Goal: Information Seeking & Learning: Learn about a topic

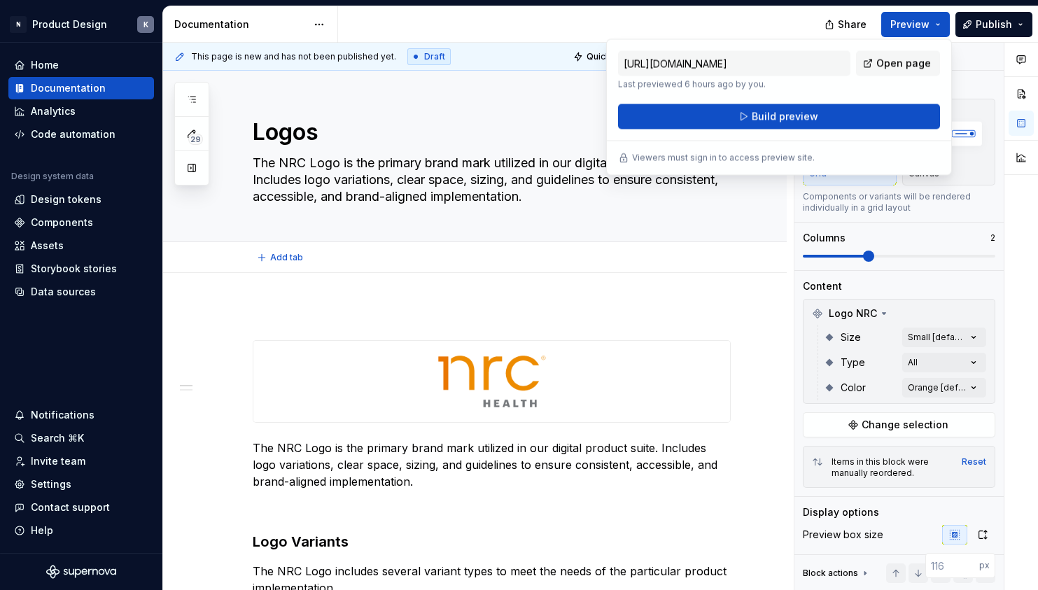
scroll to position [18, 0]
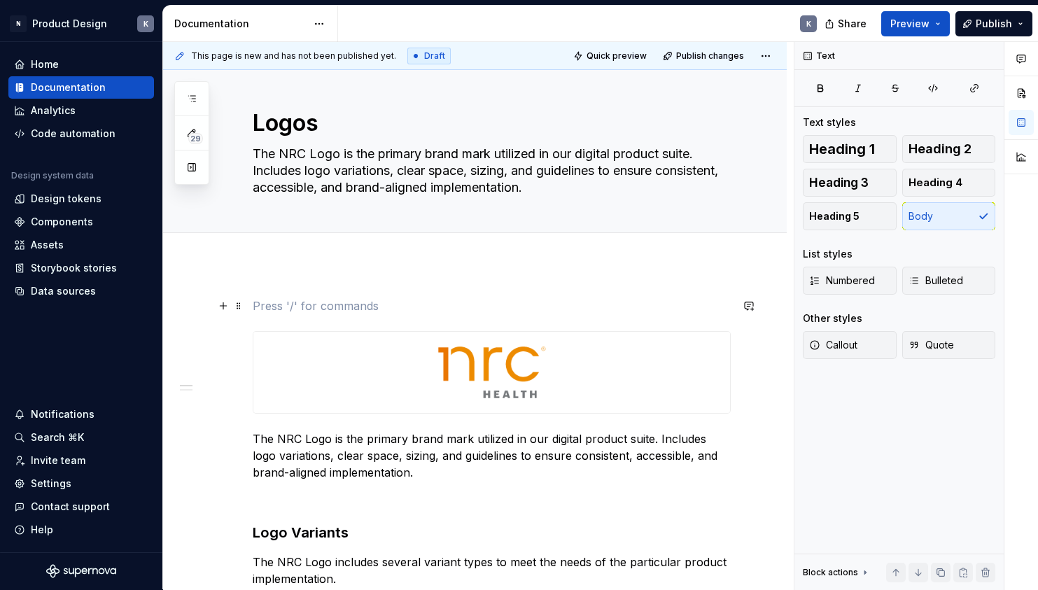
click at [710, 299] on p at bounding box center [492, 305] width 478 height 17
click at [90, 83] on div "Documentation" at bounding box center [68, 87] width 75 height 14
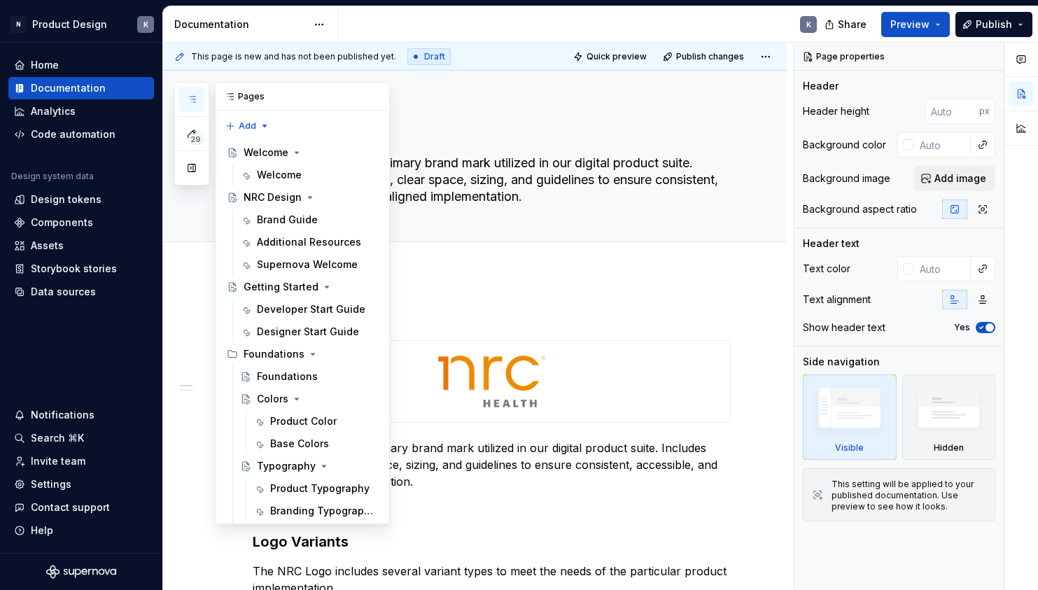
click at [192, 100] on icon "button" at bounding box center [191, 99] width 11 height 11
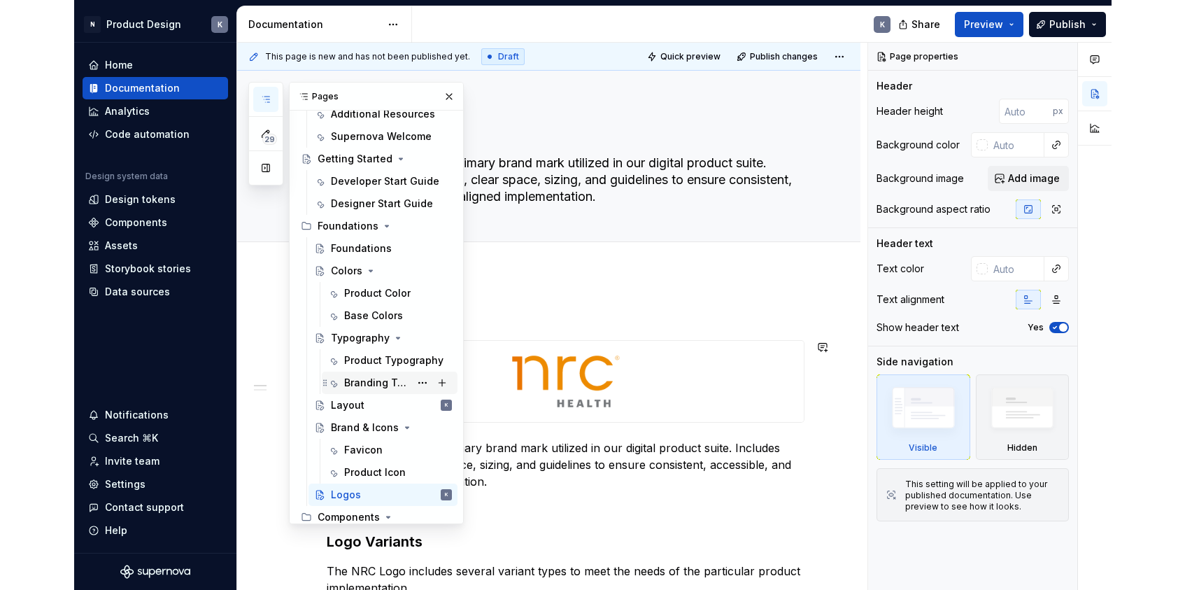
scroll to position [283, 0]
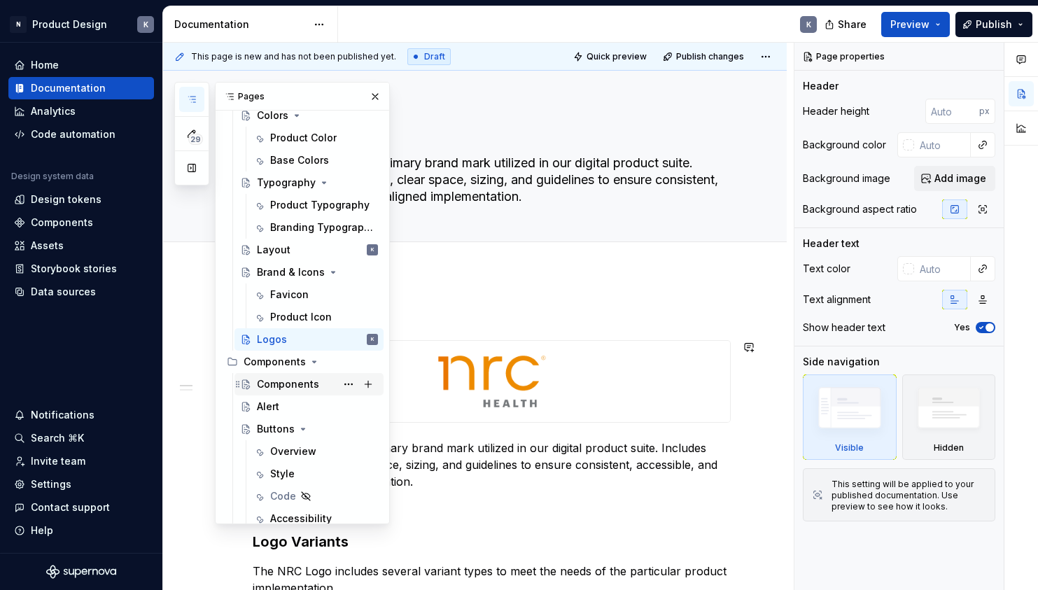
click at [308, 387] on div "Components" at bounding box center [288, 384] width 62 height 14
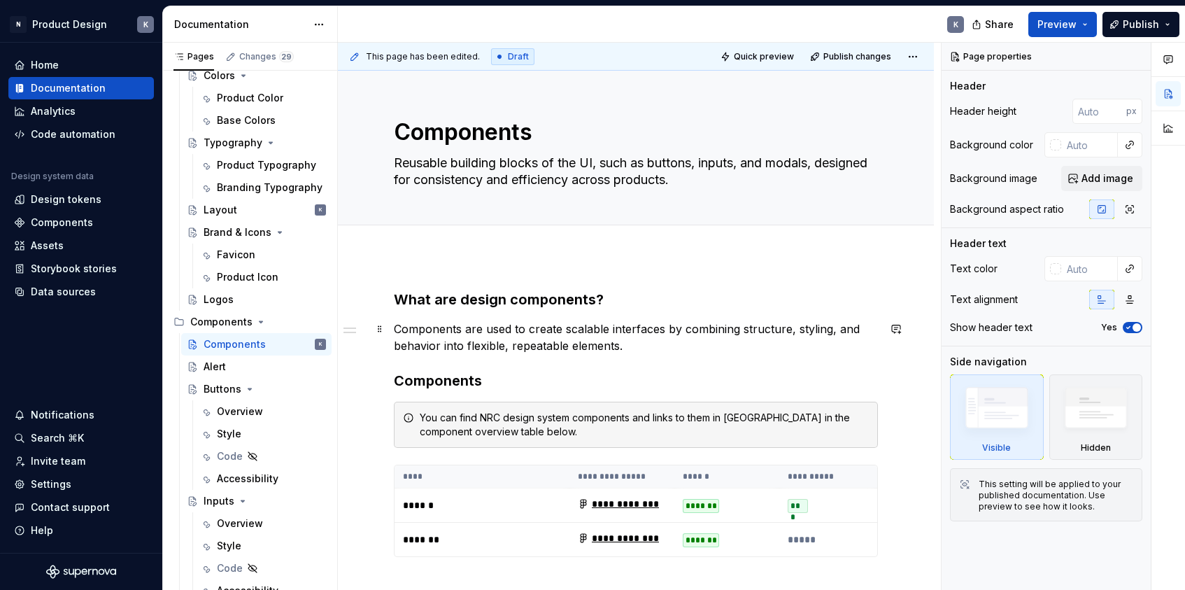
click at [656, 348] on p "Components are used to create scalable interfaces by combining structure, styli…" at bounding box center [636, 337] width 484 height 34
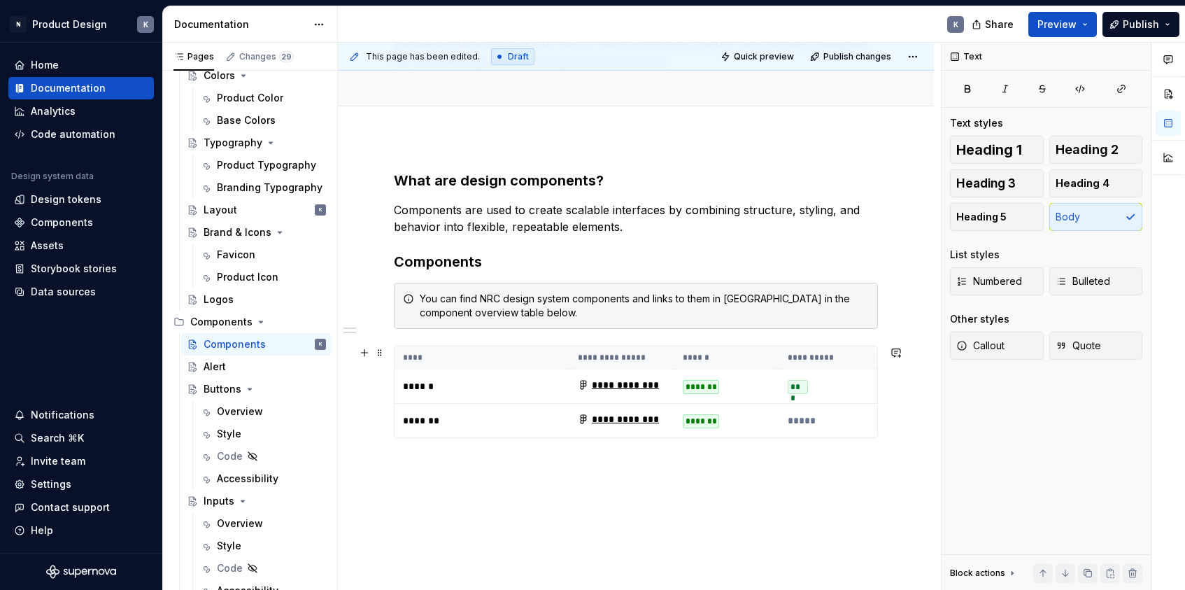
scroll to position [159, 0]
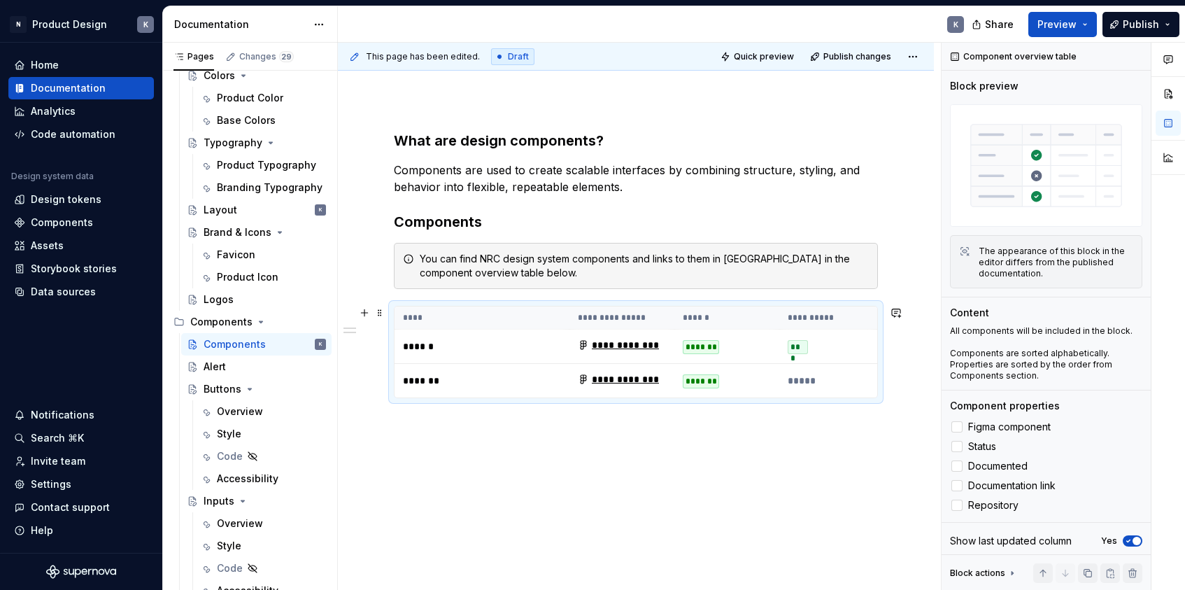
click at [505, 344] on p "******" at bounding box center [482, 346] width 158 height 14
click at [810, 379] on p "*****" at bounding box center [832, 381] width 88 height 14
click at [448, 437] on div "**********" at bounding box center [636, 344] width 596 height 495
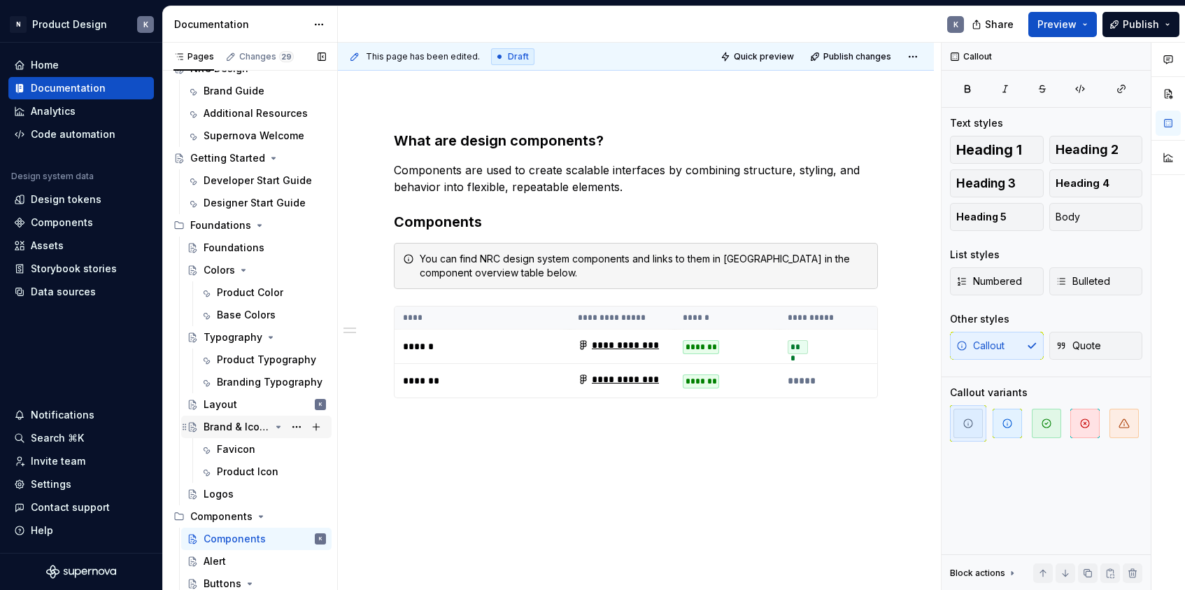
scroll to position [80, 0]
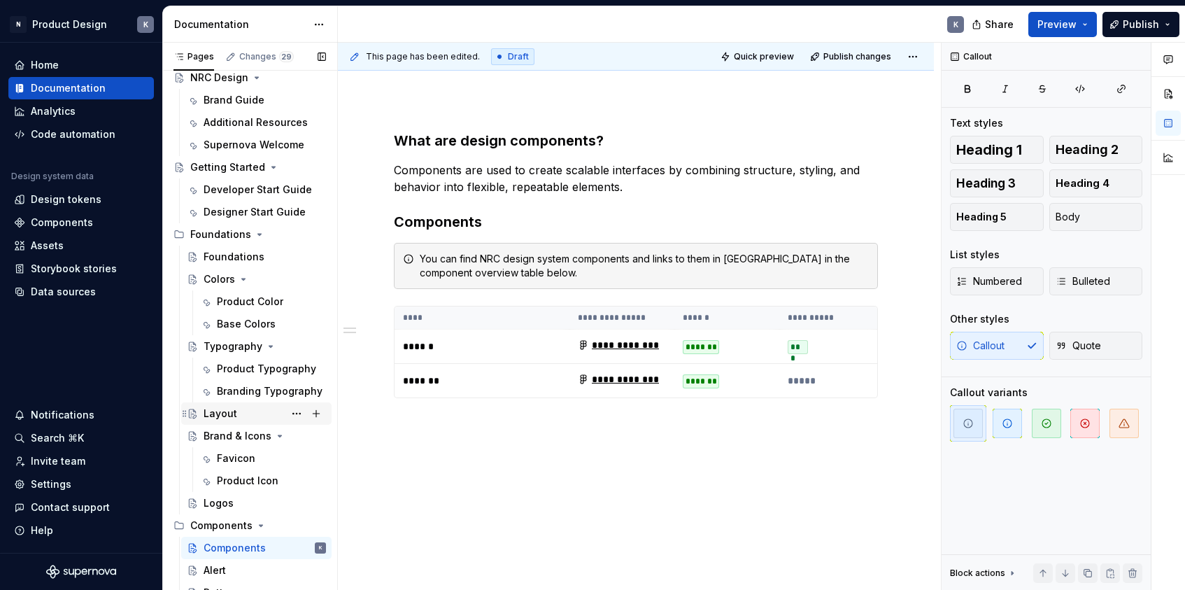
click at [237, 410] on div "Layout K" at bounding box center [265, 414] width 122 height 20
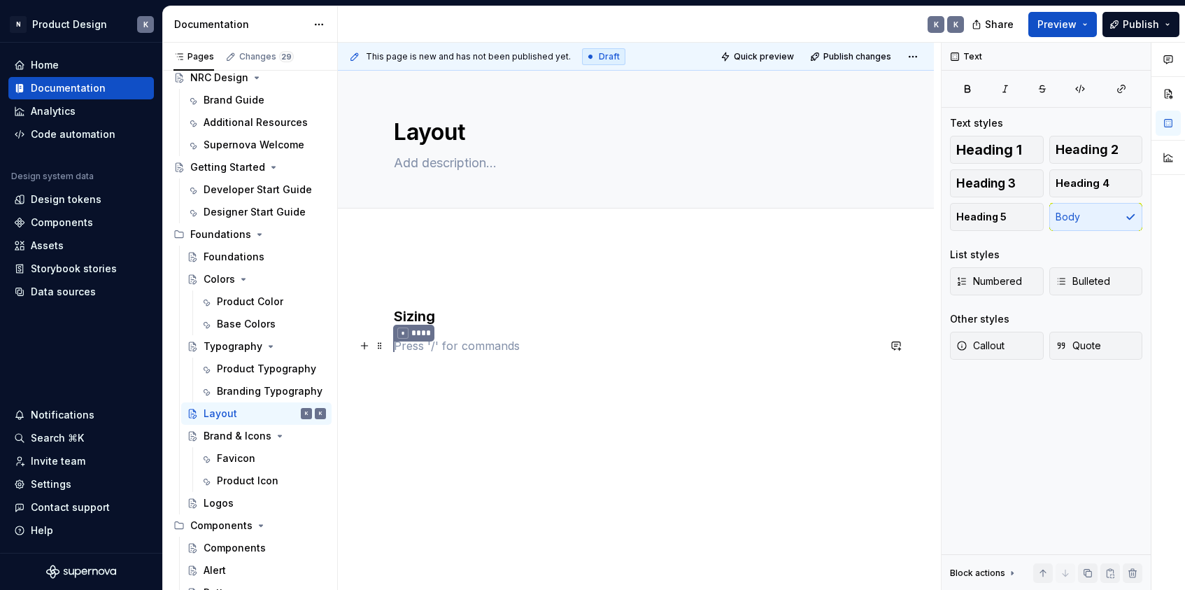
click at [409, 348] on p "* ****" at bounding box center [636, 346] width 484 height 18
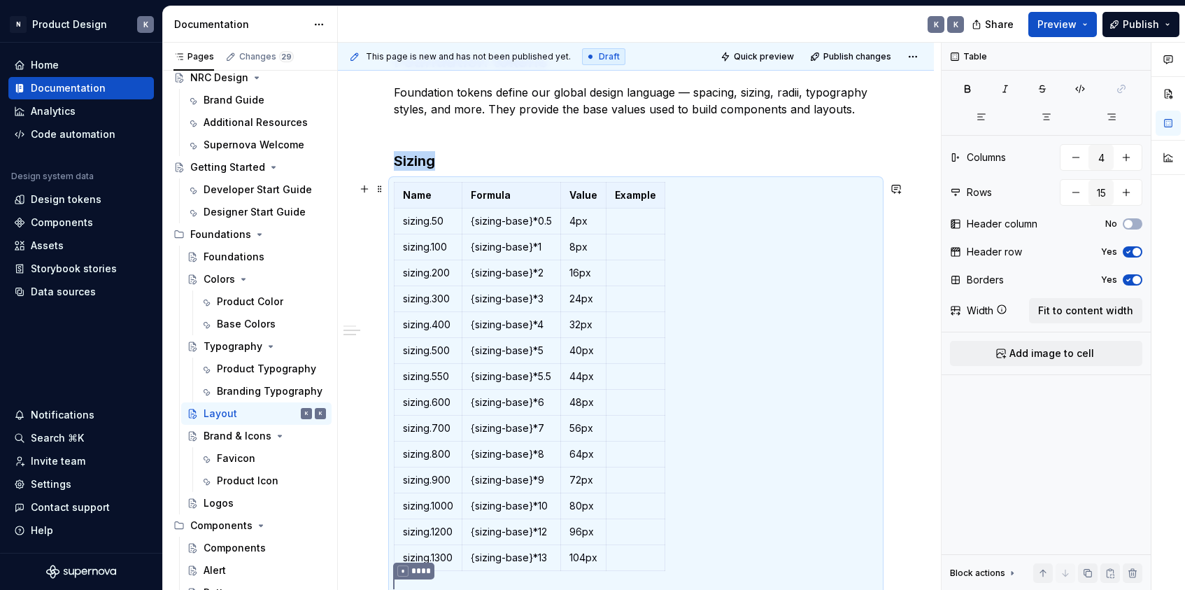
scroll to position [449, 0]
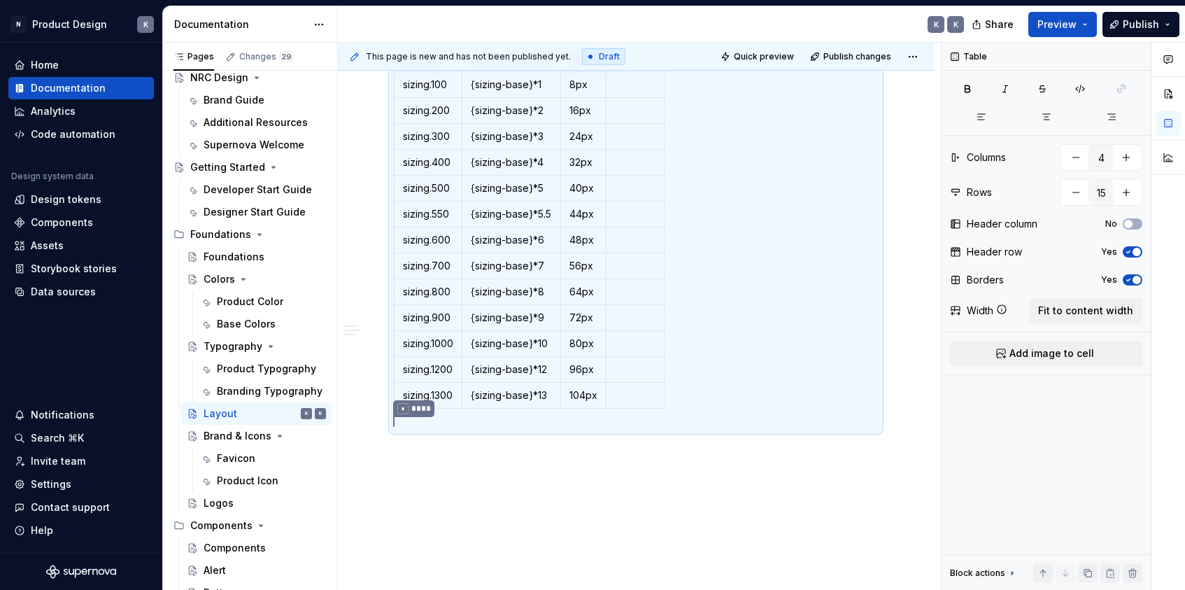
drag, startPoint x: 756, startPoint y: 397, endPoint x: 745, endPoint y: 419, distance: 25.0
click at [756, 397] on div "Name Formula Value Example sizing.50 {sizing-base}*0.5 4px sizing.100 {sizing-b…" at bounding box center [636, 217] width 484 height 395
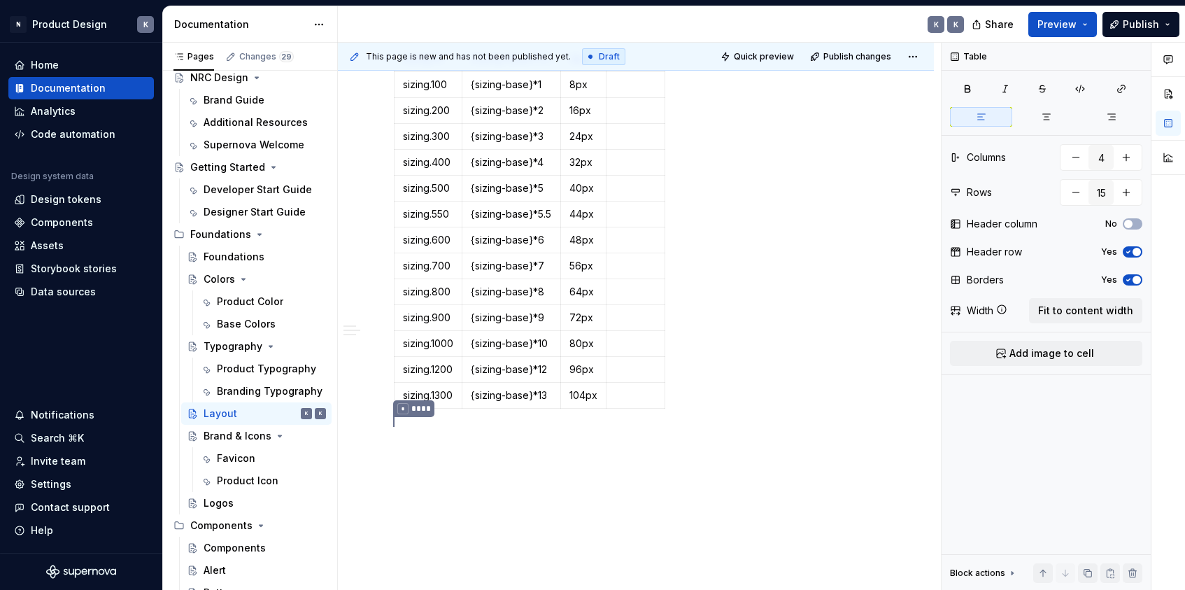
scroll to position [251, 0]
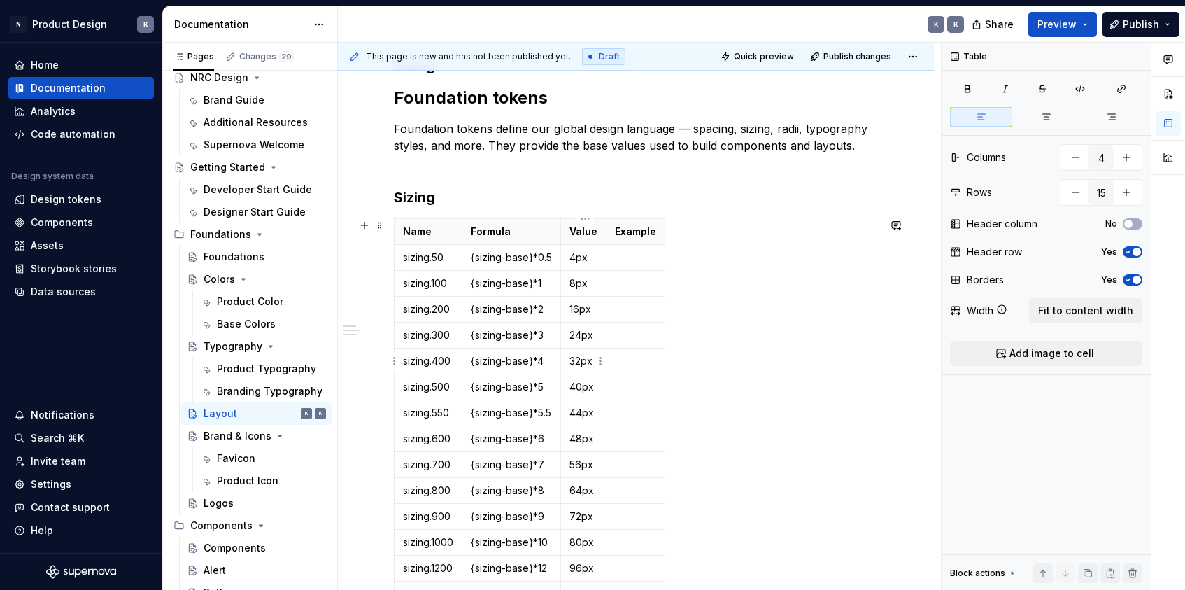
click at [588, 361] on p "32px" at bounding box center [584, 361] width 28 height 14
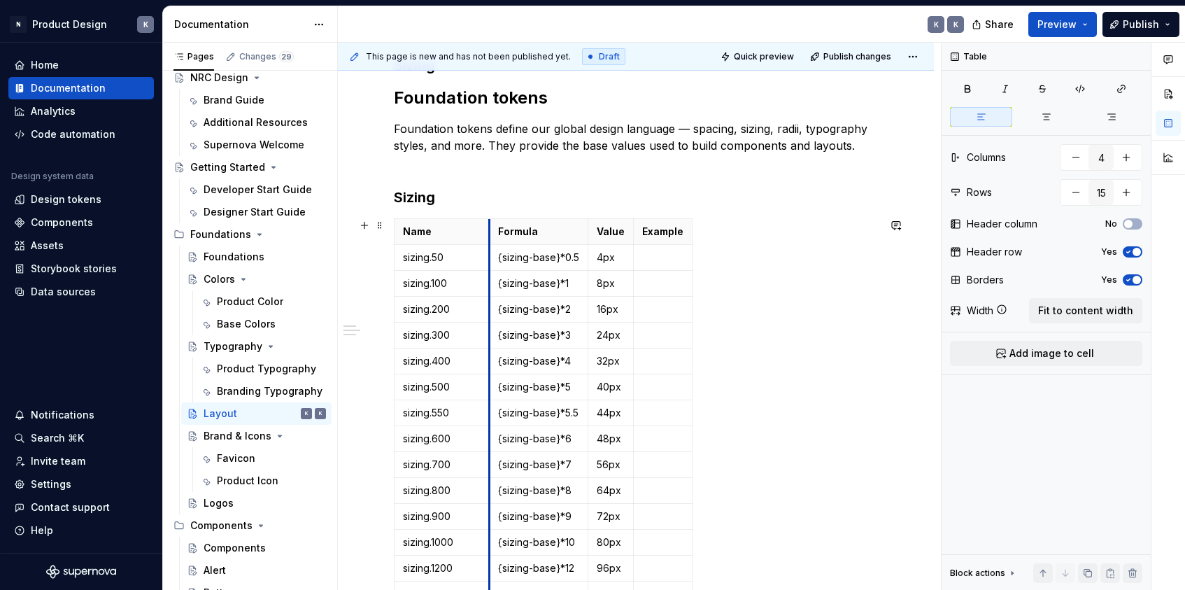
drag, startPoint x: 465, startPoint y: 221, endPoint x: 491, endPoint y: 222, distance: 25.9
click at [491, 222] on th "Formula" at bounding box center [539, 232] width 99 height 26
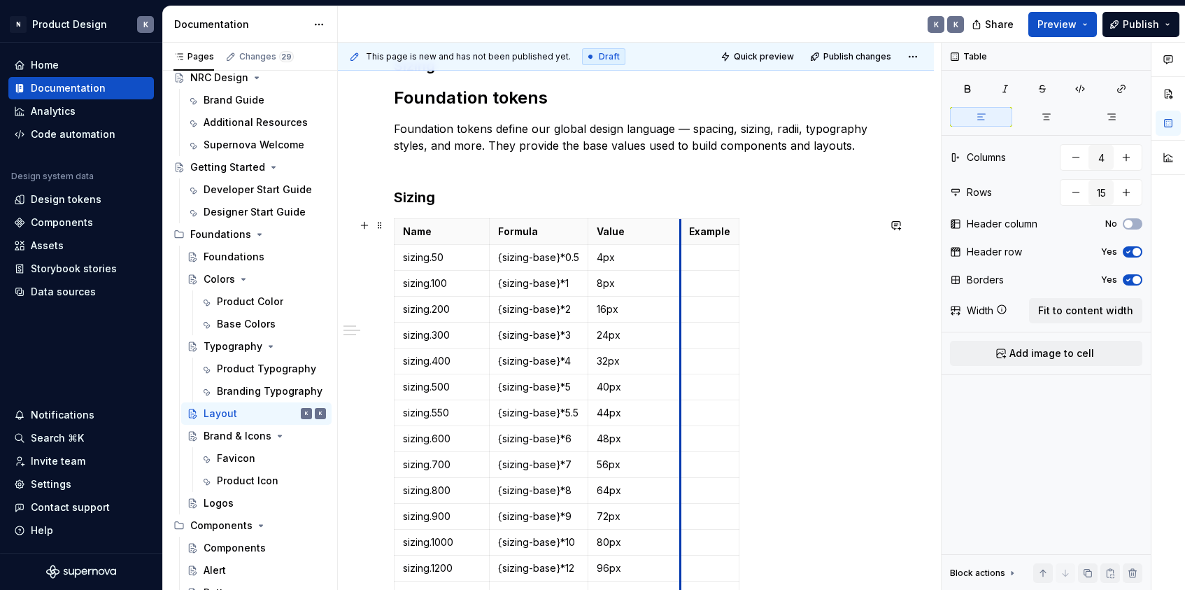
drag, startPoint x: 633, startPoint y: 230, endPoint x: 681, endPoint y: 230, distance: 47.6
click at [681, 230] on th "Example" at bounding box center [710, 232] width 59 height 26
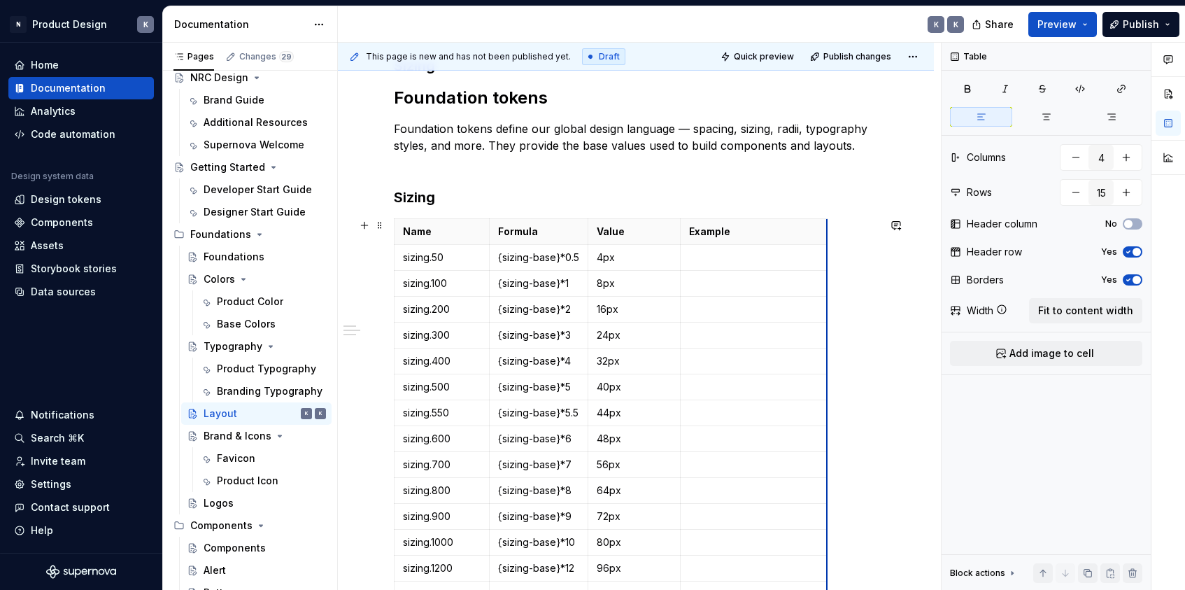
drag, startPoint x: 738, startPoint y: 237, endPoint x: 825, endPoint y: 235, distance: 87.5
click at [733, 262] on p at bounding box center [753, 258] width 128 height 14
click at [818, 257] on html "N Product Design K Home Documentation Analytics Code automation Design system d…" at bounding box center [592, 295] width 1185 height 590
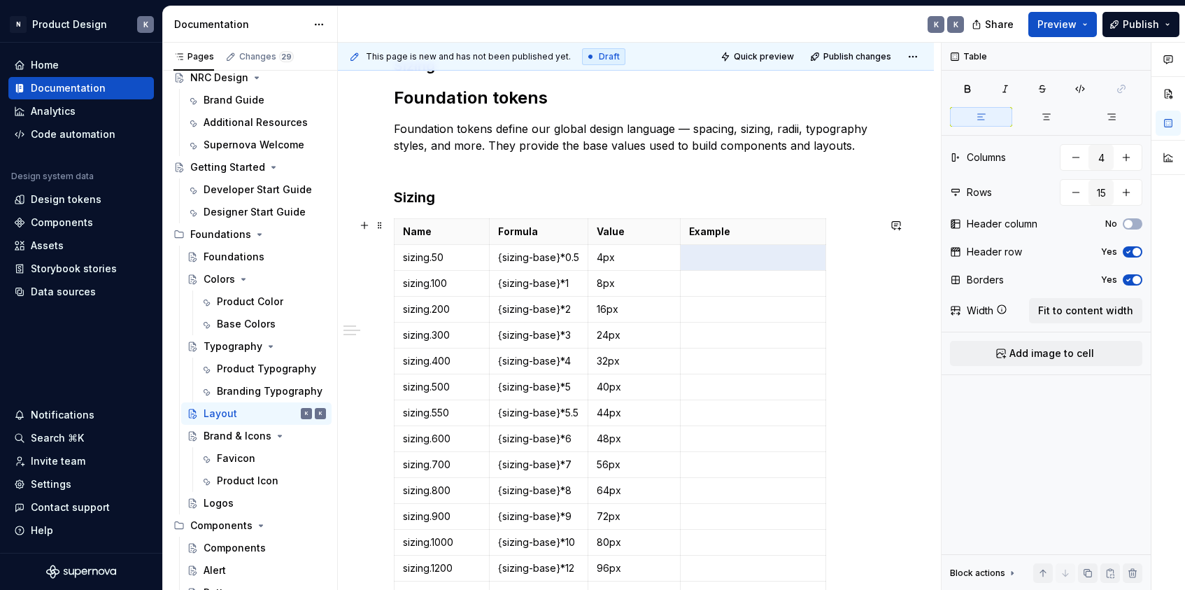
click at [782, 259] on html "N Product Design K Home Documentation Analytics Code automation Design system d…" at bounding box center [592, 295] width 1185 height 590
drag, startPoint x: 826, startPoint y: 235, endPoint x: 862, endPoint y: 234, distance: 36.4
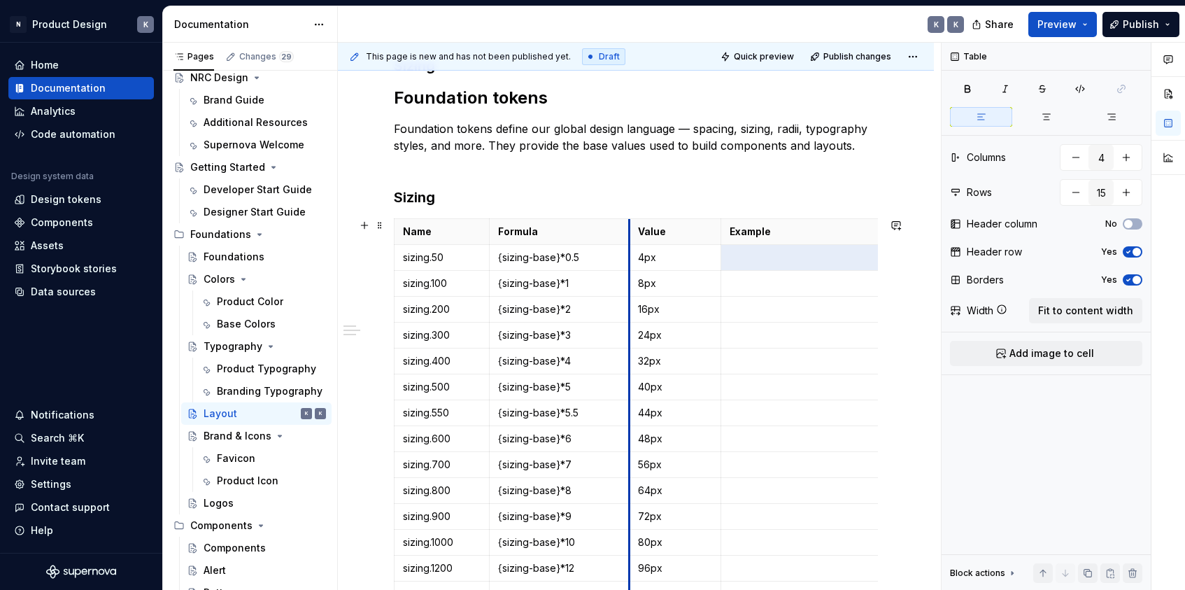
drag, startPoint x: 588, startPoint y: 237, endPoint x: 629, endPoint y: 233, distance: 40.7
click at [629, 233] on th "Value" at bounding box center [675, 232] width 92 height 26
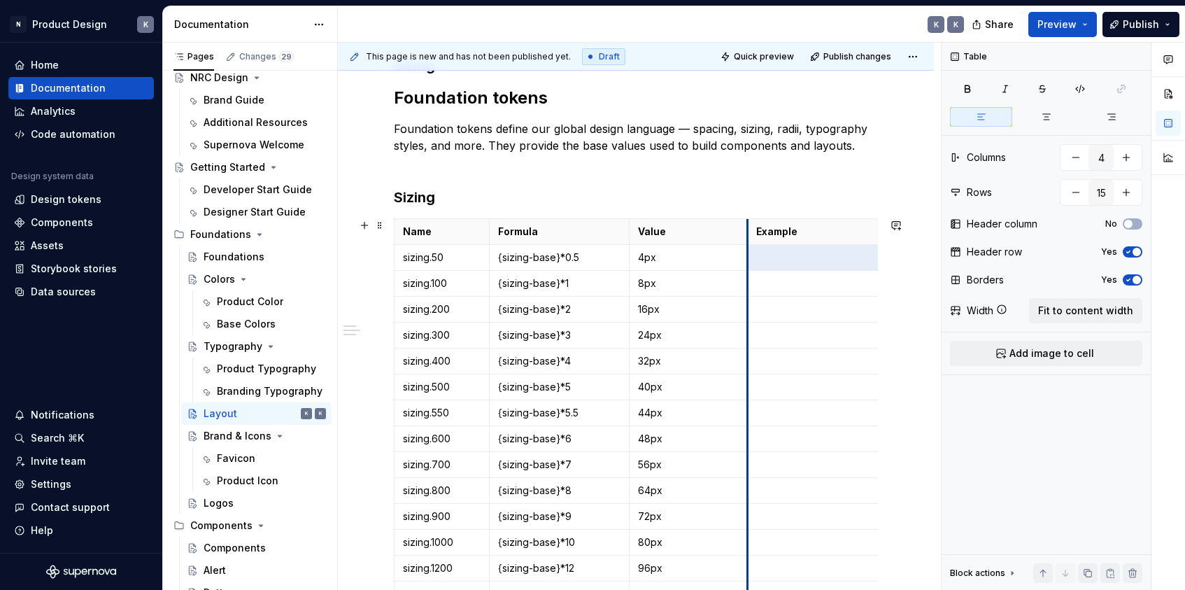
drag, startPoint x: 721, startPoint y: 230, endPoint x: 747, endPoint y: 230, distance: 26.6
click at [748, 230] on th "Example" at bounding box center [839, 232] width 182 height 26
click at [1037, 314] on span "Fit to content width" at bounding box center [1085, 311] width 95 height 14
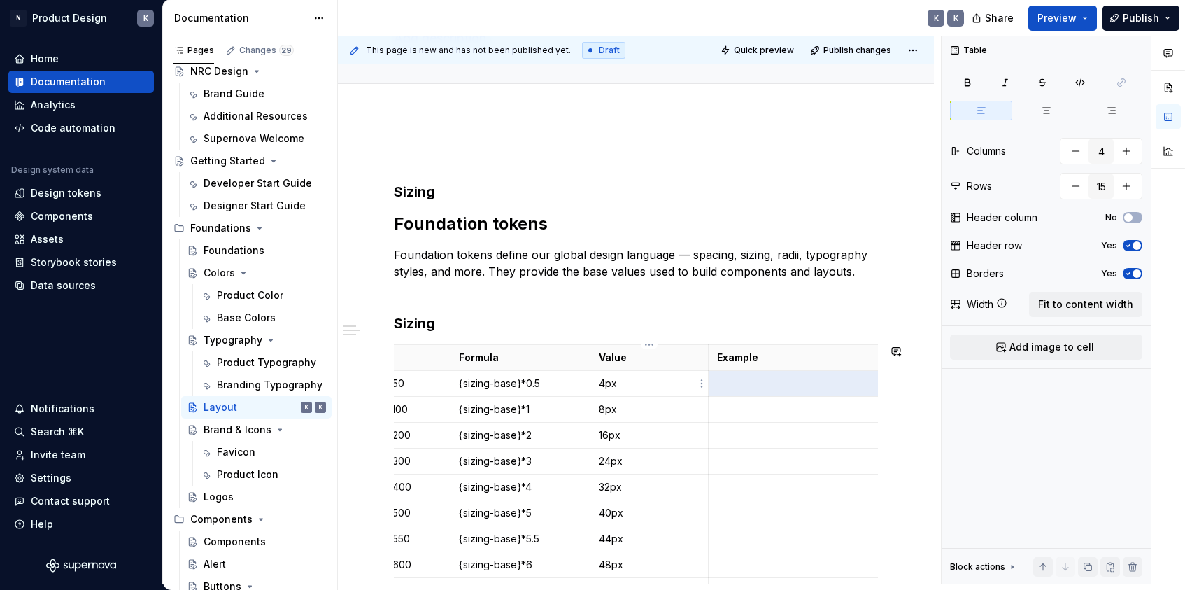
scroll to position [0, 18]
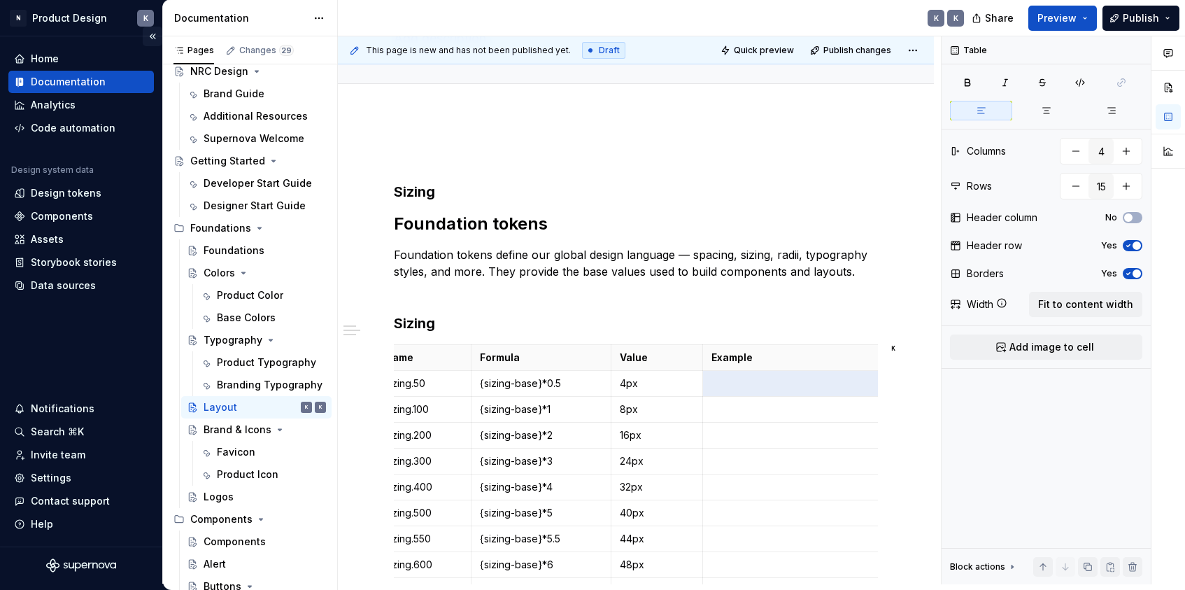
click at [150, 38] on button "Collapse sidebar" at bounding box center [153, 37] width 20 height 20
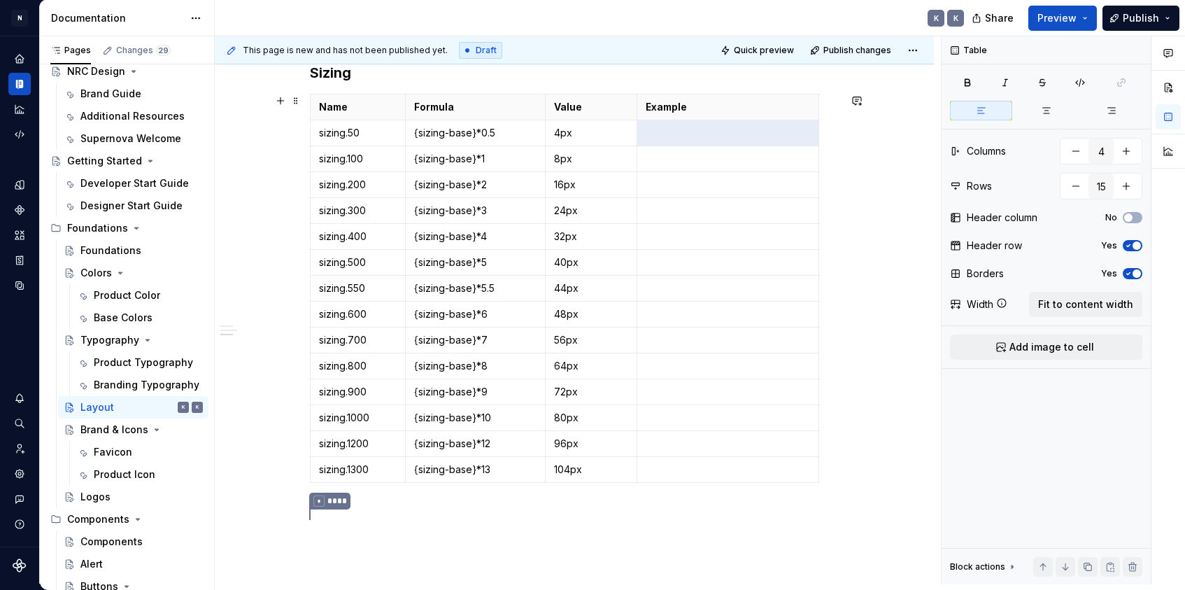
scroll to position [500, 0]
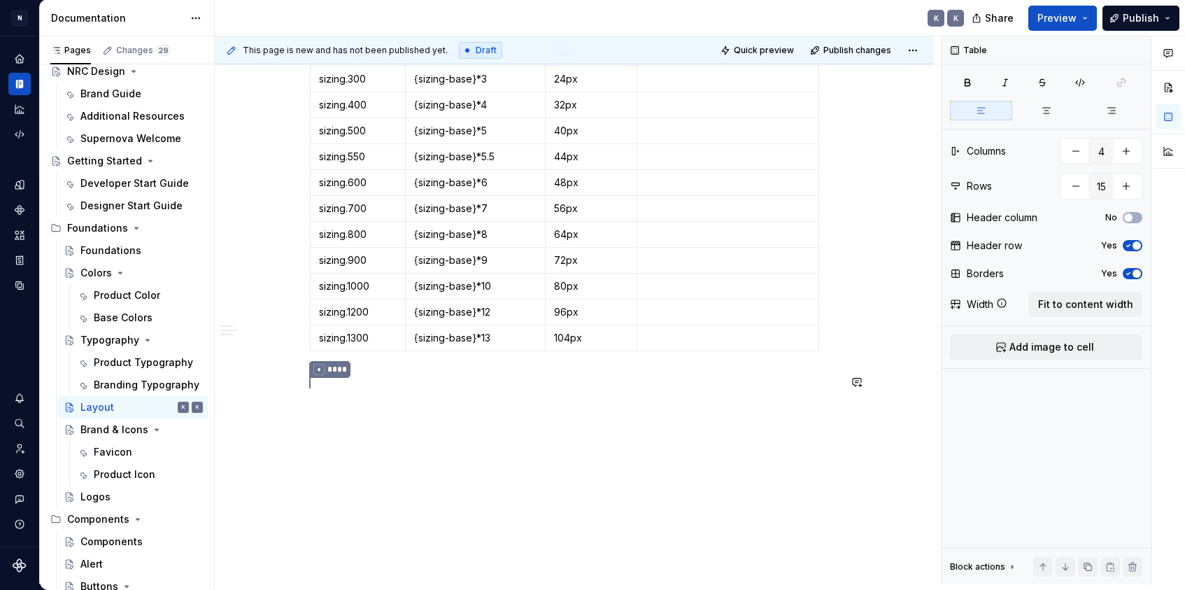
click at [403, 421] on div "Sizing Foundation tokens Foundation tokens define our global design language — …" at bounding box center [574, 159] width 719 height 853
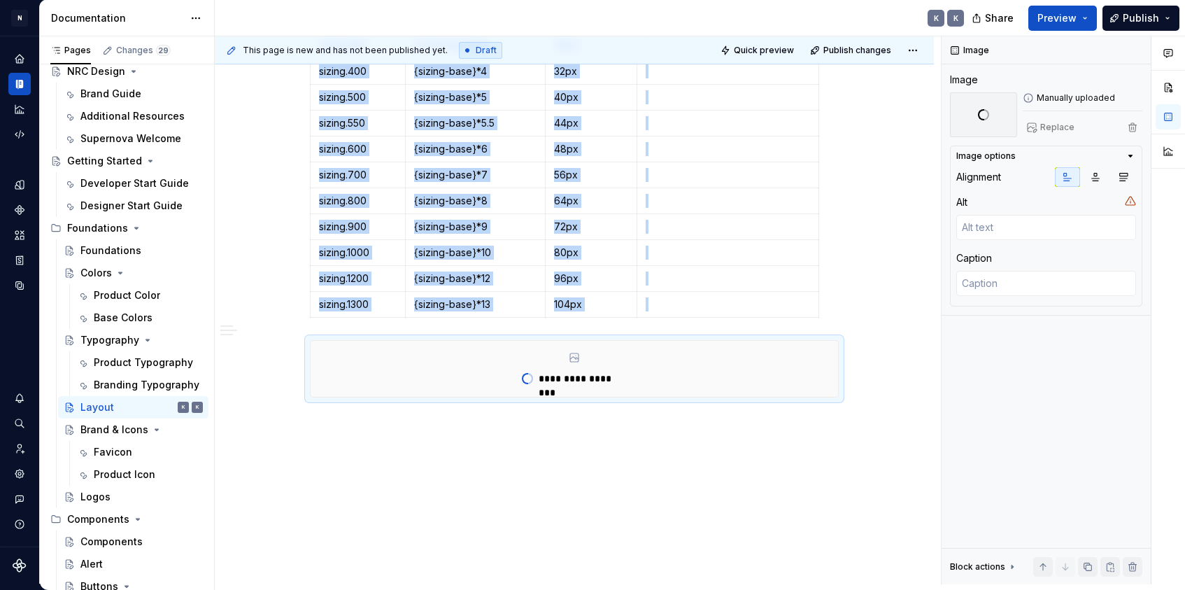
type textarea "*"
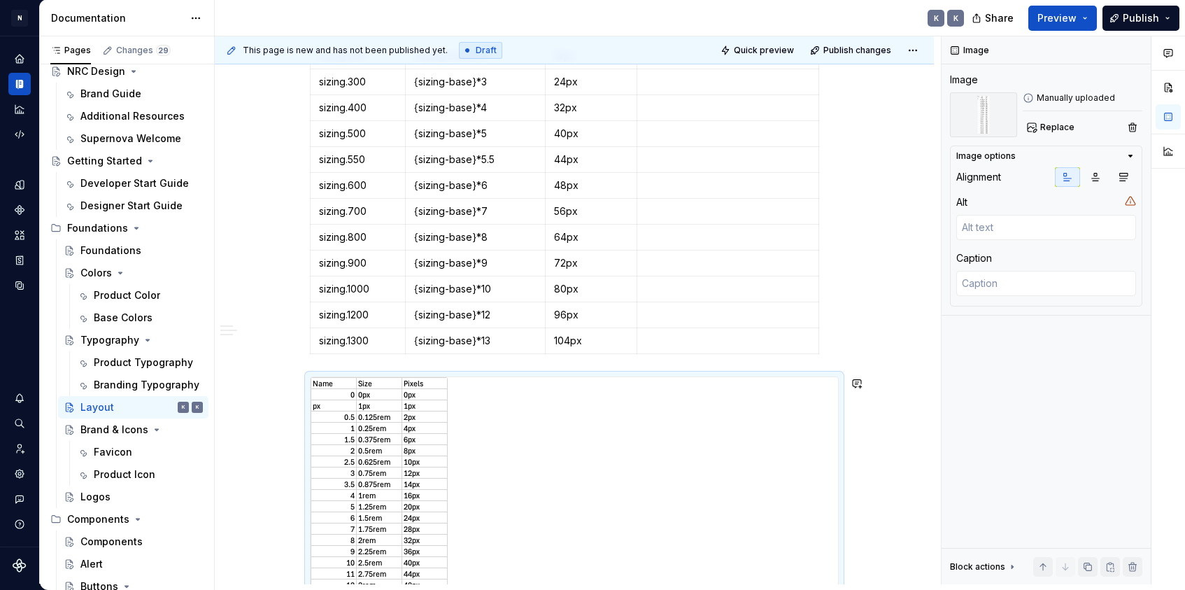
scroll to position [467, 0]
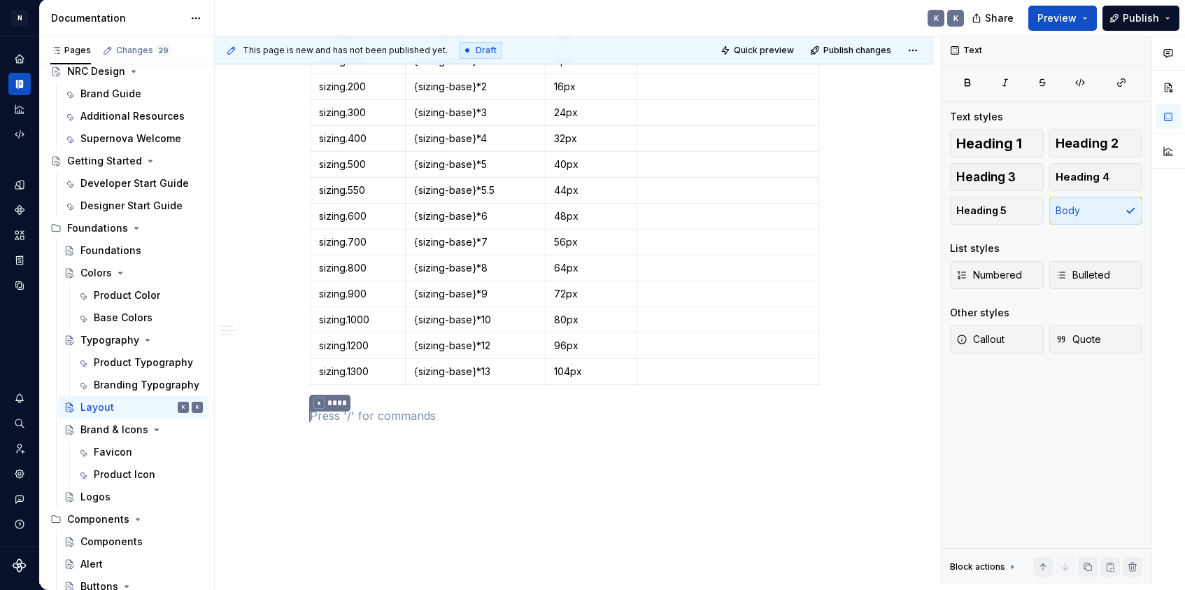
click at [463, 425] on div "Sizing Foundation tokens Foundation tokens define our global design language — …" at bounding box center [574, 121] width 529 height 642
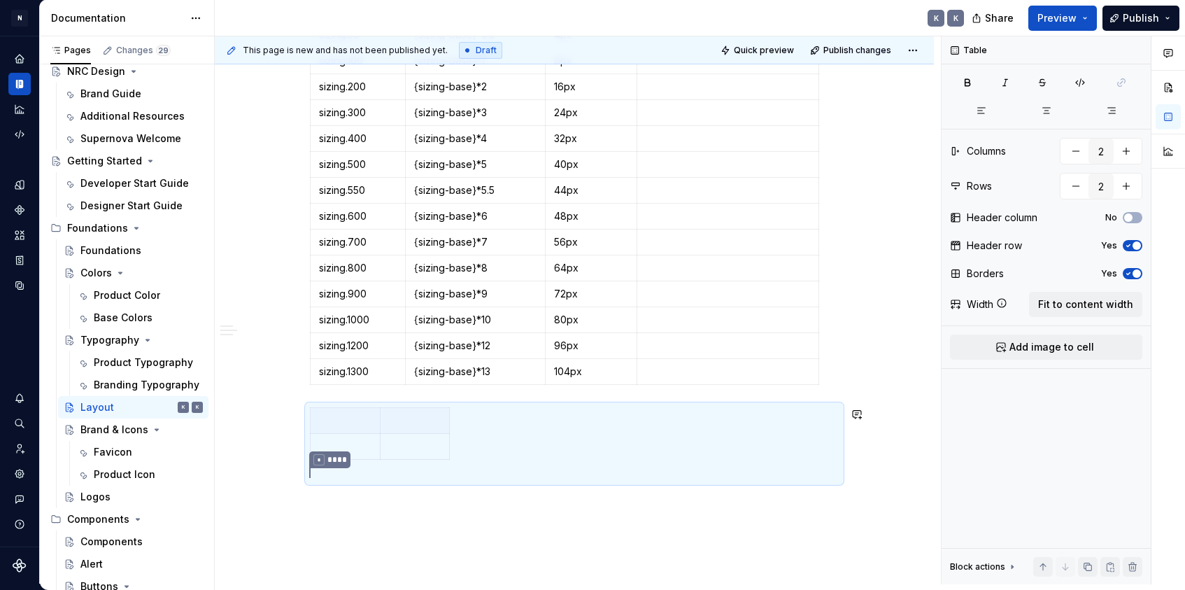
click at [498, 518] on div "Sizing Foundation tokens Foundation tokens define our global design language — …" at bounding box center [574, 220] width 719 height 908
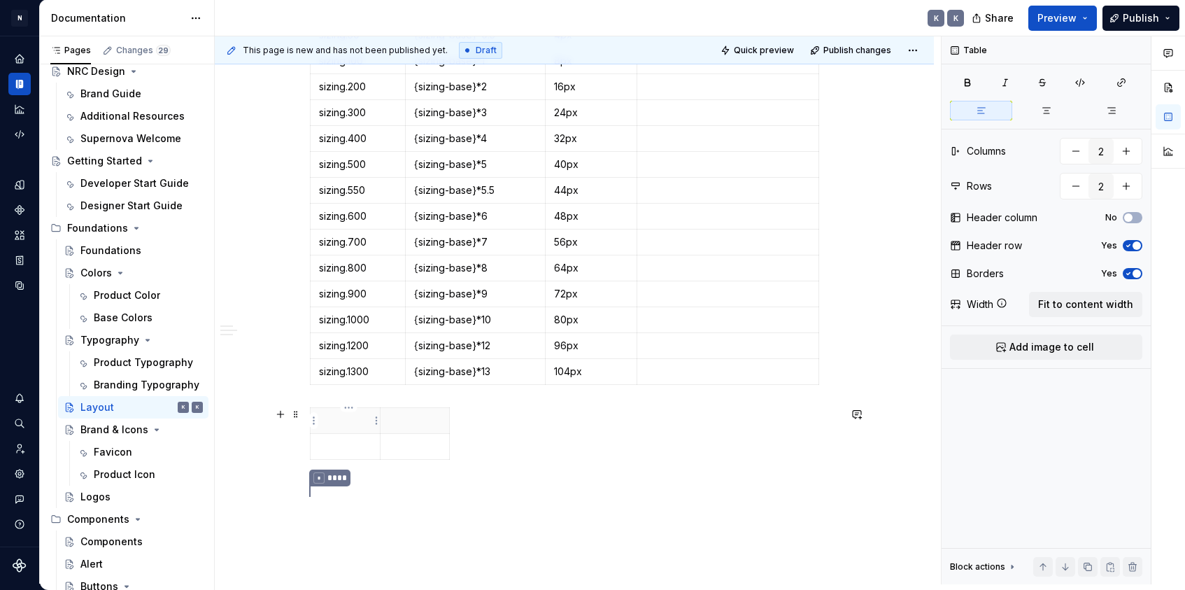
click at [354, 426] on p at bounding box center [345, 421] width 52 height 14
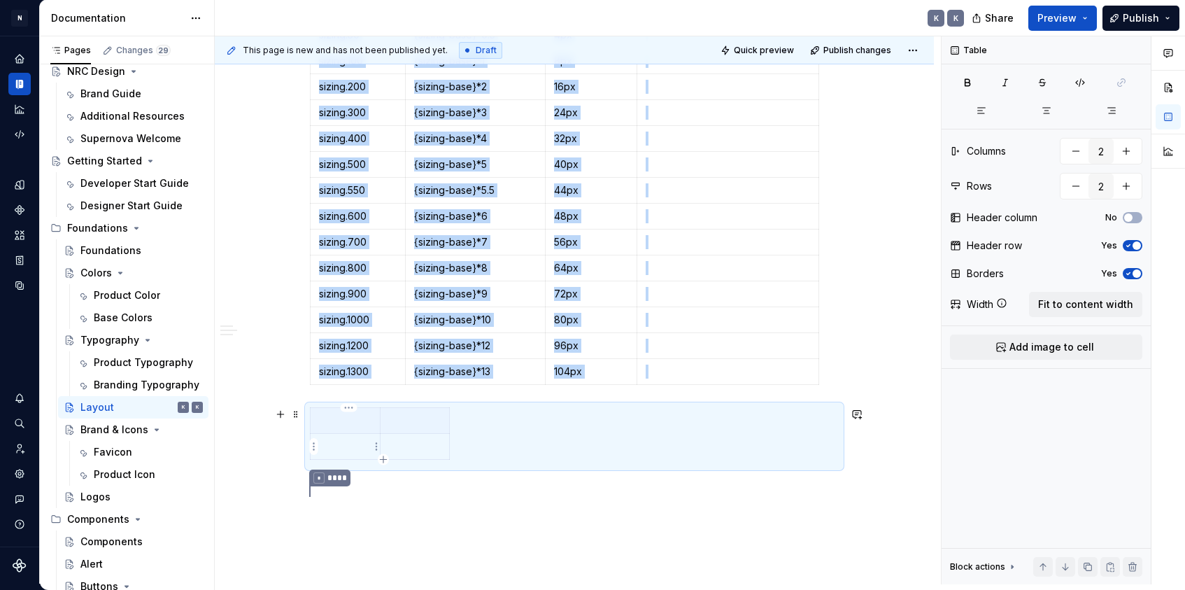
click at [347, 453] on p at bounding box center [345, 446] width 52 height 14
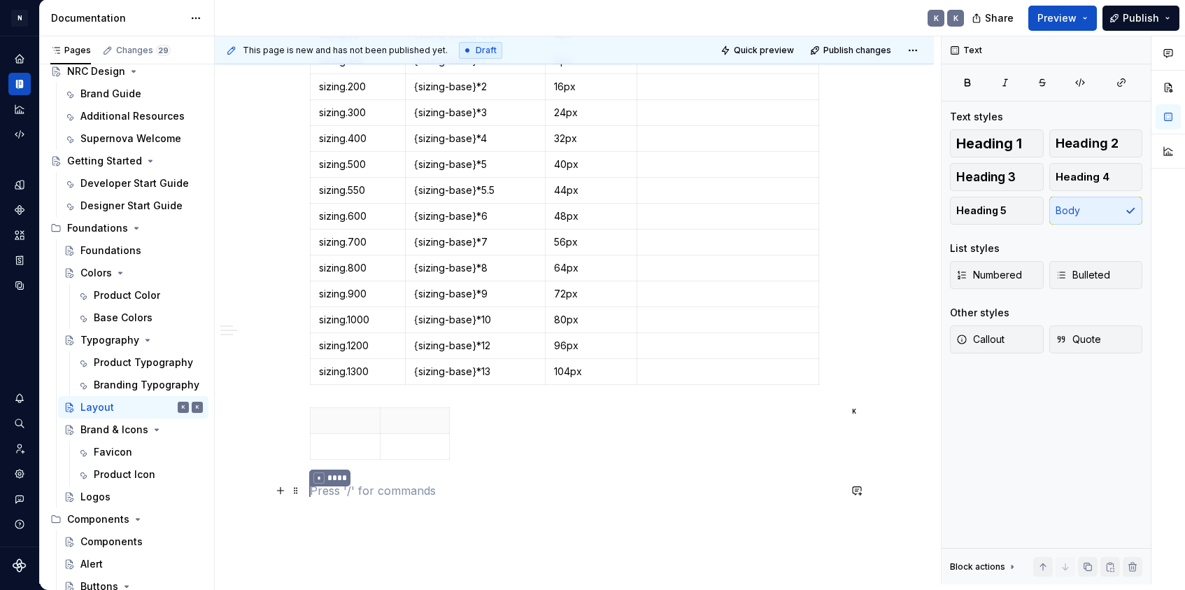
click at [349, 484] on p "* ****" at bounding box center [574, 491] width 529 height 18
click at [407, 491] on p "* ****" at bounding box center [574, 491] width 529 height 18
click at [381, 491] on p "* ****" at bounding box center [574, 491] width 529 height 18
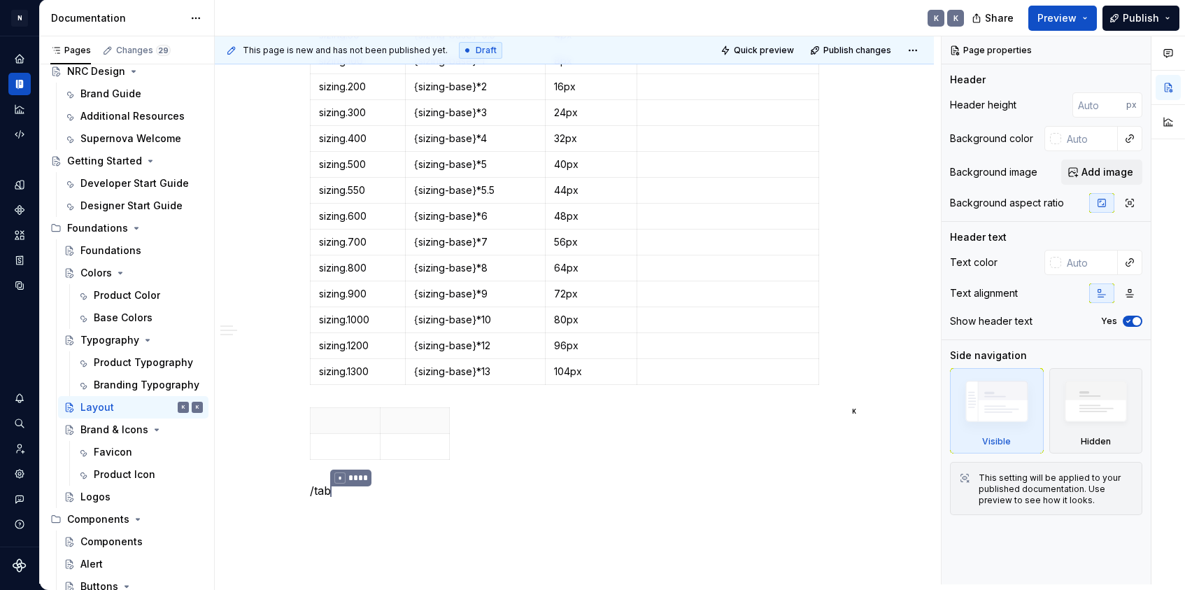
type textarea "*"
click at [379, 493] on p "/tab * ****" at bounding box center [574, 491] width 529 height 18
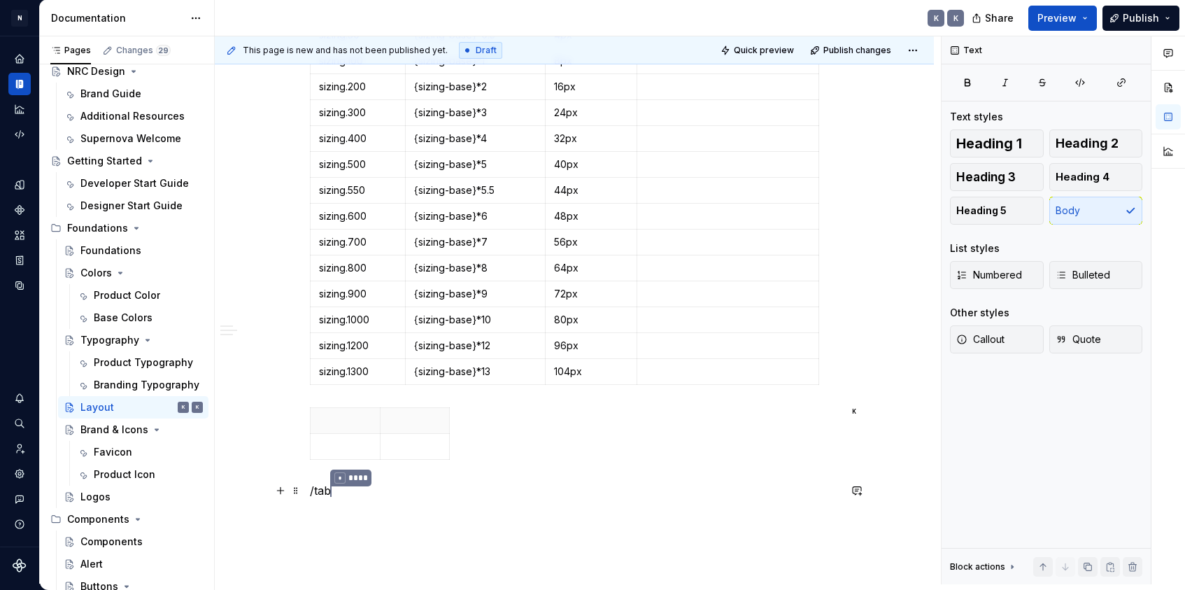
click at [379, 493] on p "/tab * ****" at bounding box center [574, 491] width 529 height 18
click at [461, 495] on p ". * ****" at bounding box center [574, 499] width 529 height 35
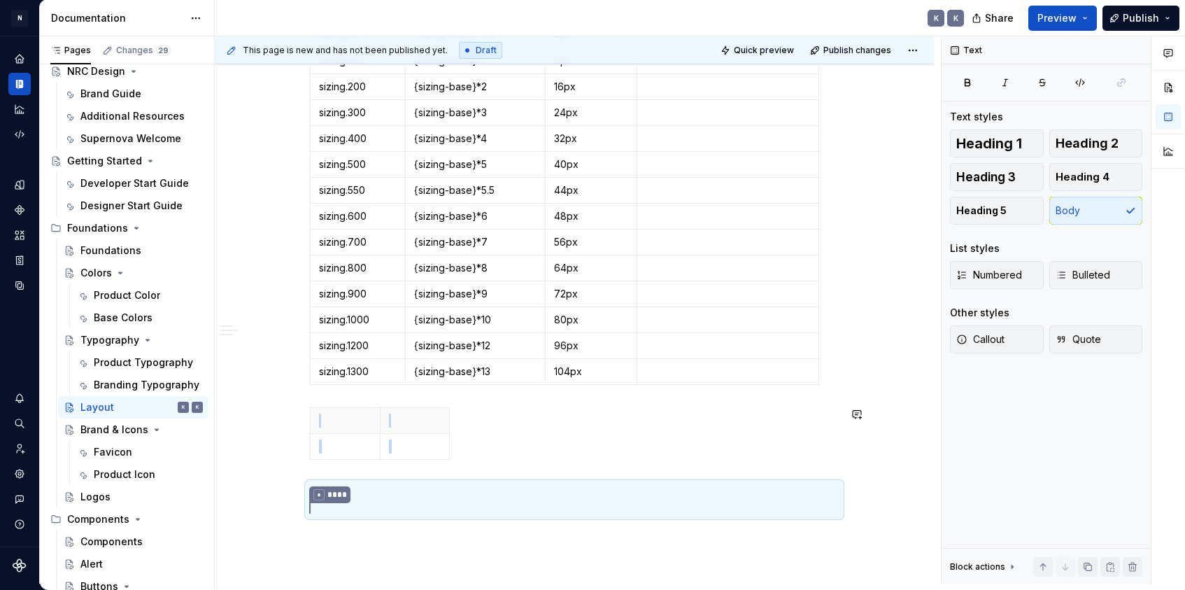
click at [432, 469] on div "Sizing Foundation tokens Foundation tokens define our global design language — …" at bounding box center [574, 158] width 529 height 717
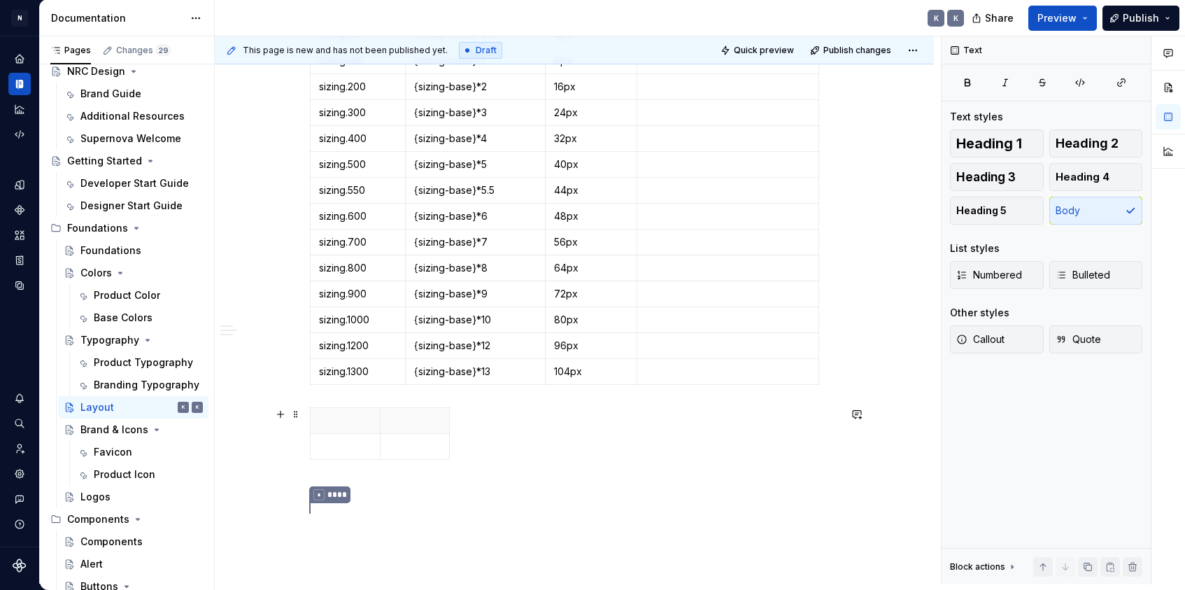
click at [471, 426] on div at bounding box center [574, 436] width 529 height 58
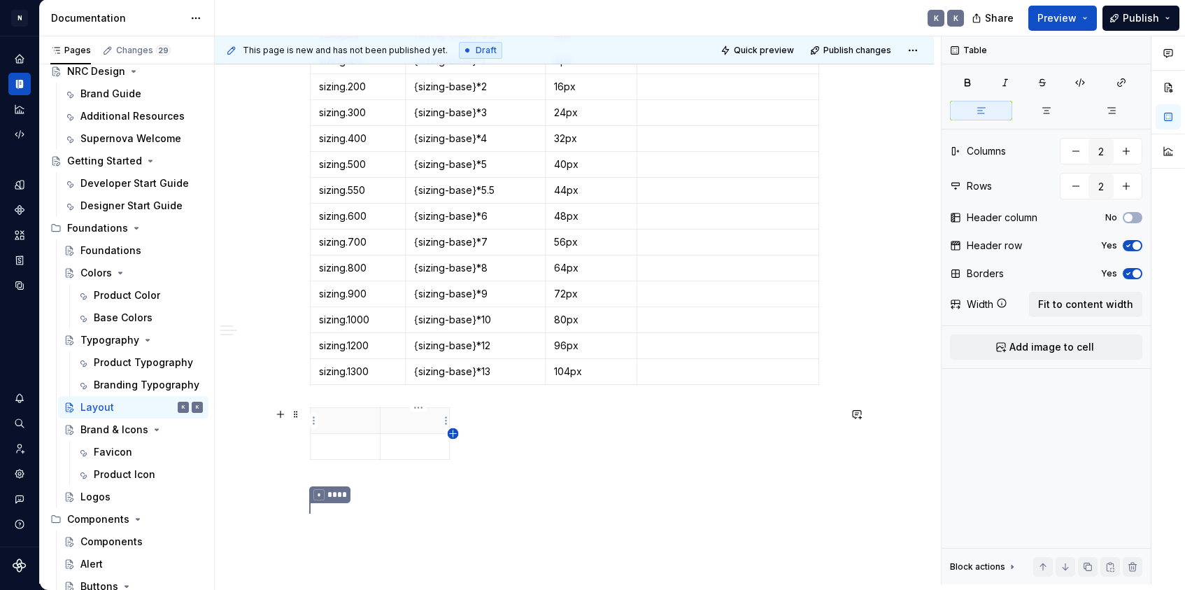
click at [453, 434] on icon "button" at bounding box center [453, 433] width 6 height 6
type input "3"
click at [362, 426] on p at bounding box center [345, 421] width 52 height 14
click at [358, 477] on div "Sizing Foundation tokens Foundation tokens define our global design language — …" at bounding box center [574, 158] width 529 height 717
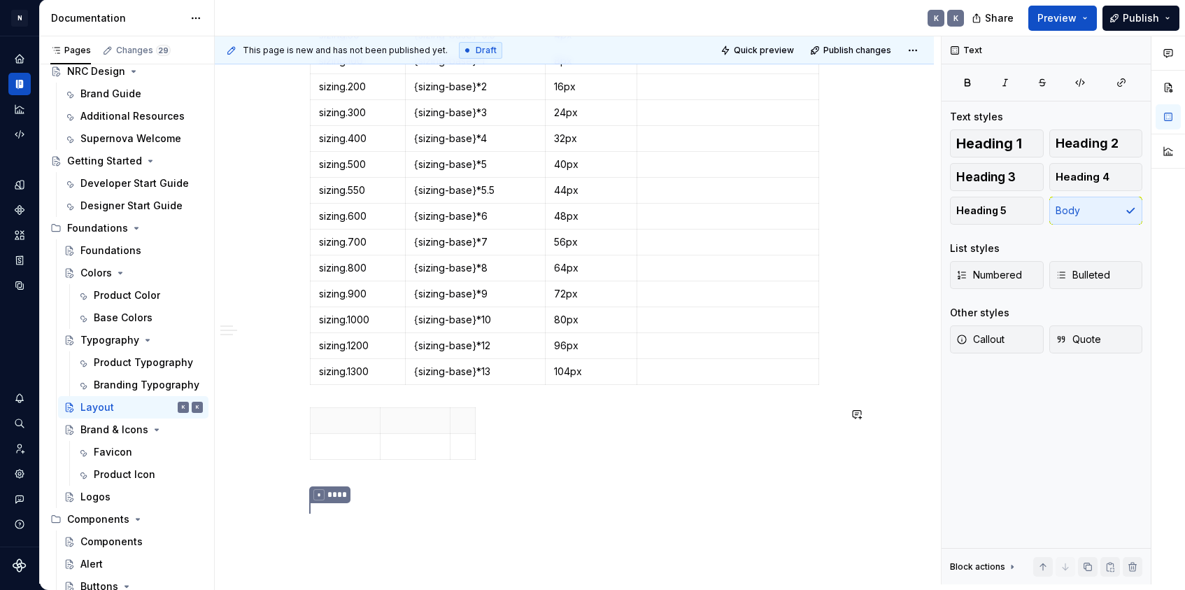
click at [358, 472] on div "Sizing Foundation tokens Foundation tokens define our global design language — …" at bounding box center [574, 158] width 529 height 717
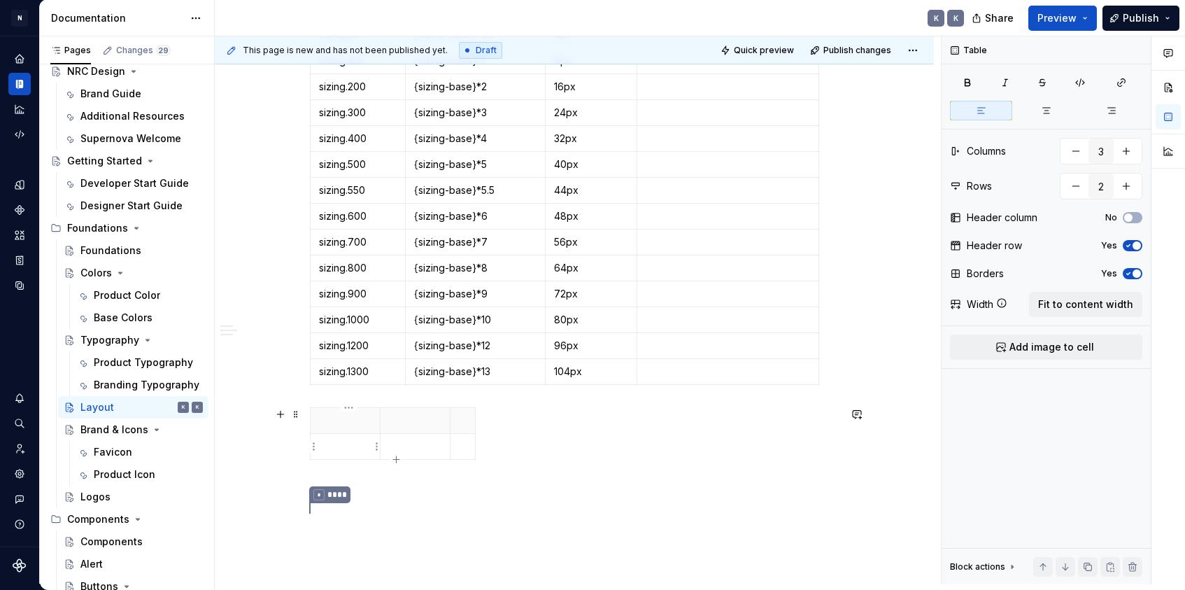
click at [337, 447] on p at bounding box center [345, 446] width 52 height 14
click at [504, 443] on div at bounding box center [574, 436] width 529 height 58
click at [511, 442] on div at bounding box center [574, 436] width 529 height 58
click at [466, 481] on div "Sizing Foundation tokens Foundation tokens define our global design language — …" at bounding box center [574, 158] width 529 height 717
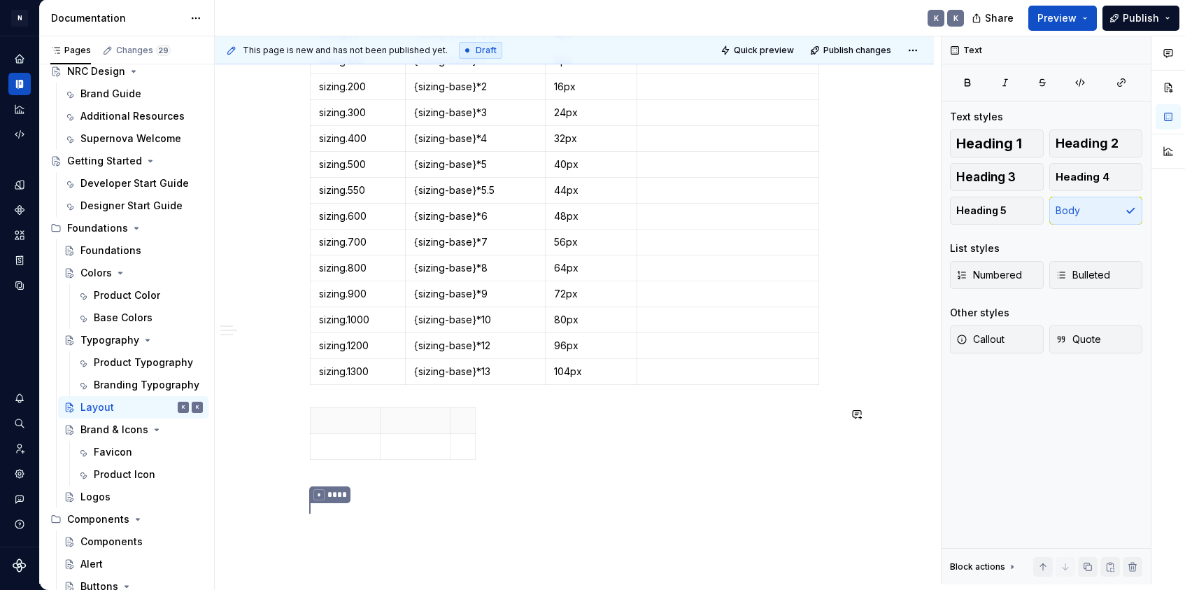
click at [465, 481] on div "Sizing Foundation tokens Foundation tokens define our global design language — …" at bounding box center [574, 158] width 529 height 717
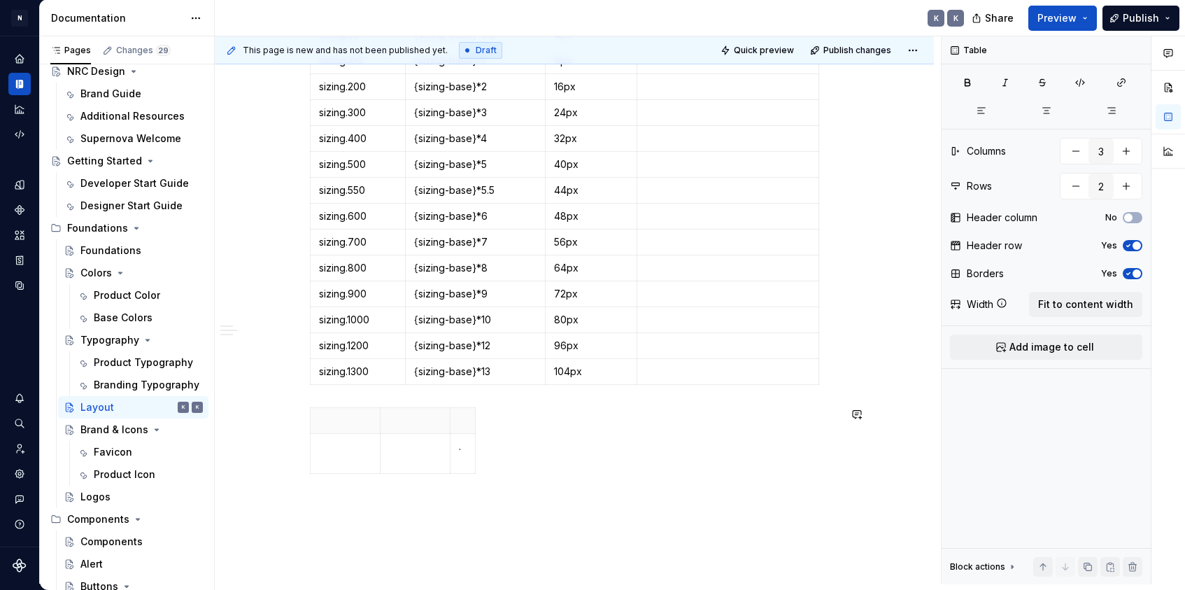
click at [404, 504] on div "Sizing Foundation tokens Foundation tokens define our global design language — …" at bounding box center [574, 219] width 719 height 907
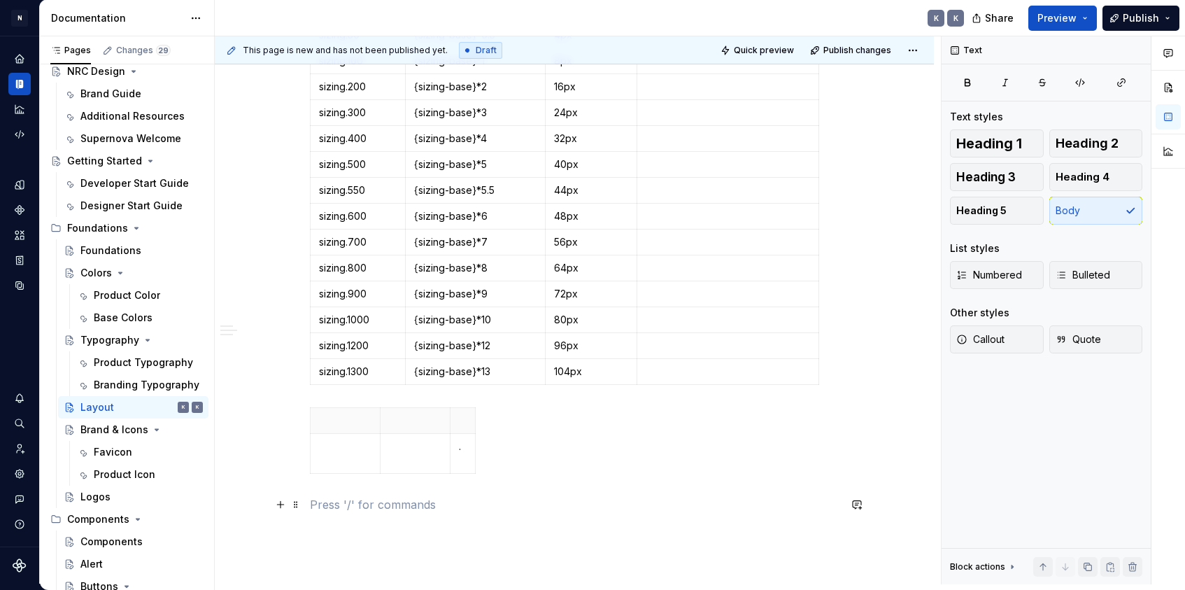
click at [404, 502] on p at bounding box center [574, 504] width 529 height 17
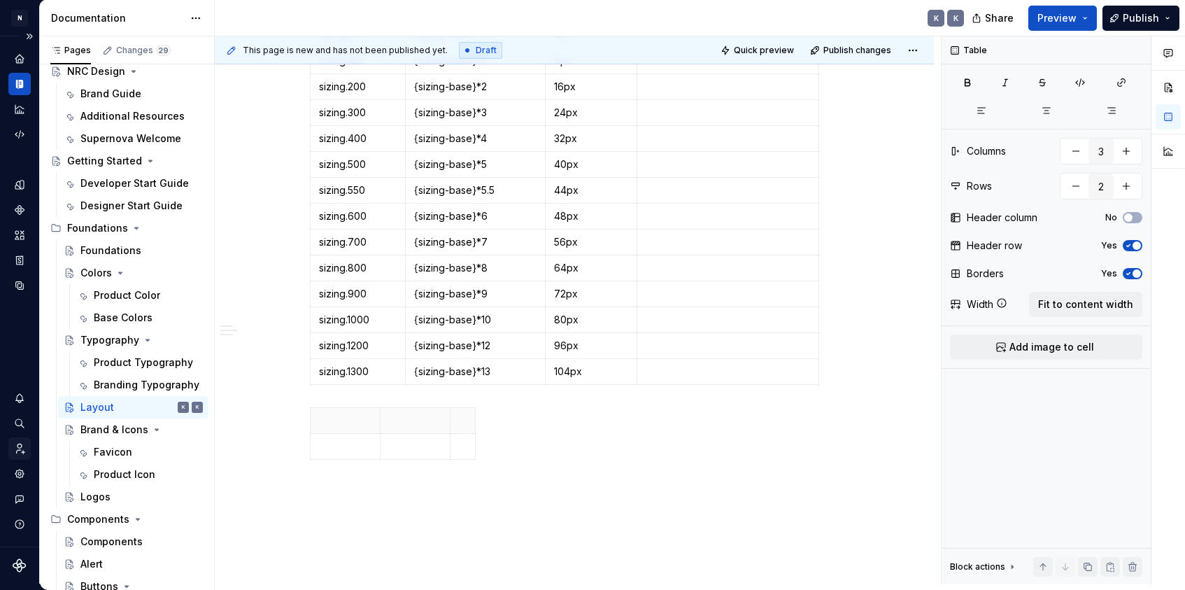
type textarea "*"
click at [321, 408] on th at bounding box center [346, 421] width 70 height 26
click at [302, 416] on span at bounding box center [295, 414] width 11 height 20
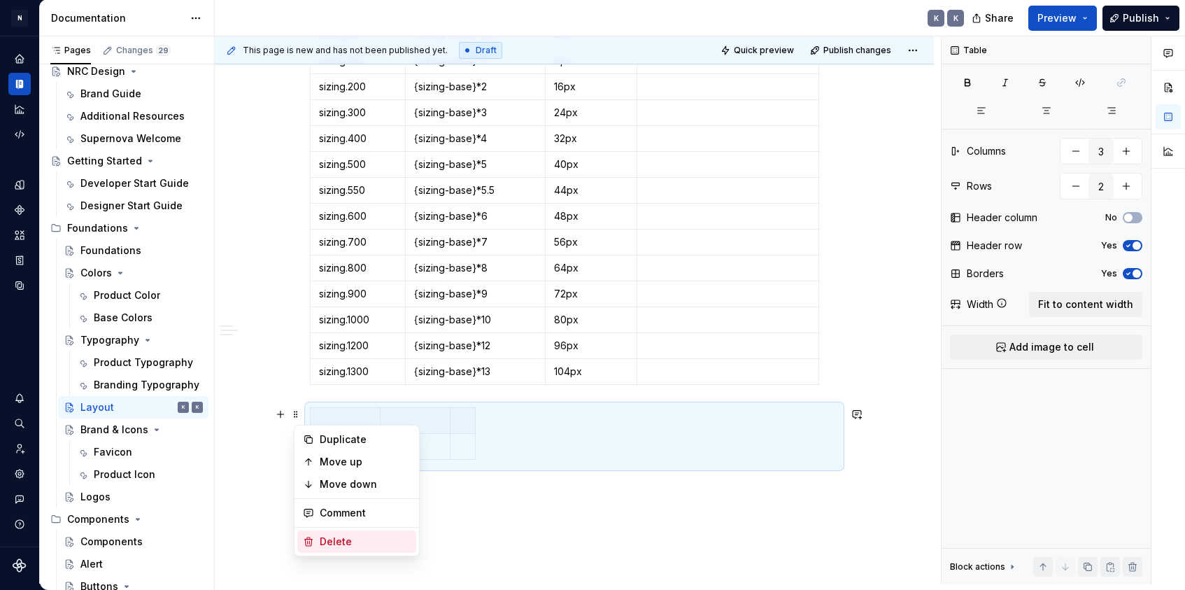
click at [351, 535] on div "Delete" at bounding box center [365, 542] width 91 height 14
type input "4"
type input "15"
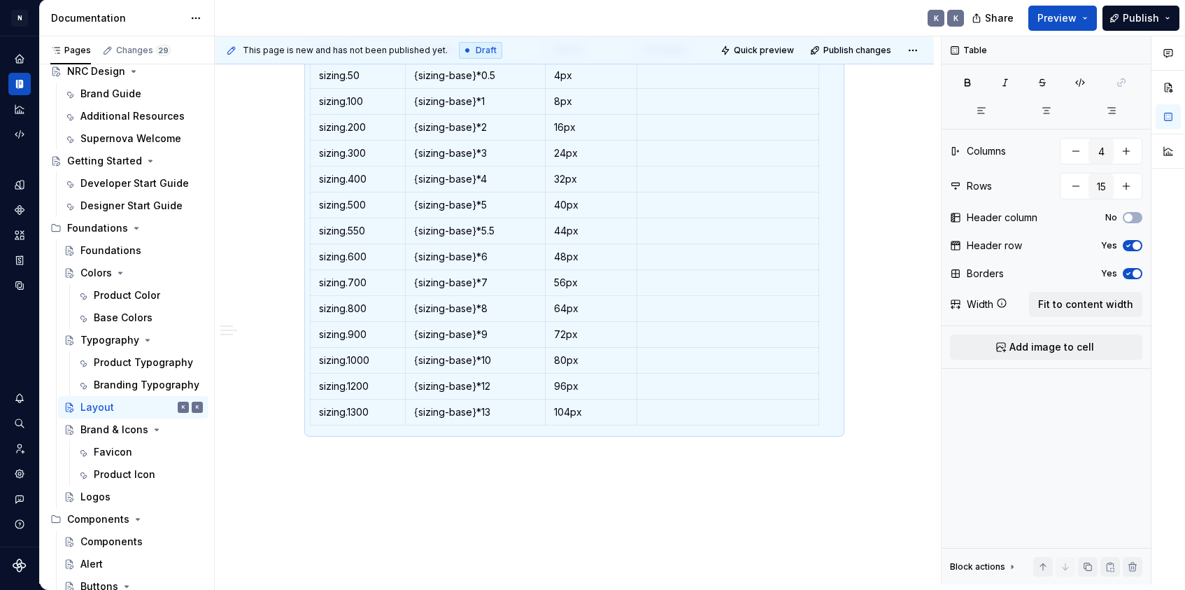
click at [326, 468] on div "This page is new and has not been published yet. Draft Quick preview Publish ch…" at bounding box center [578, 310] width 726 height 548
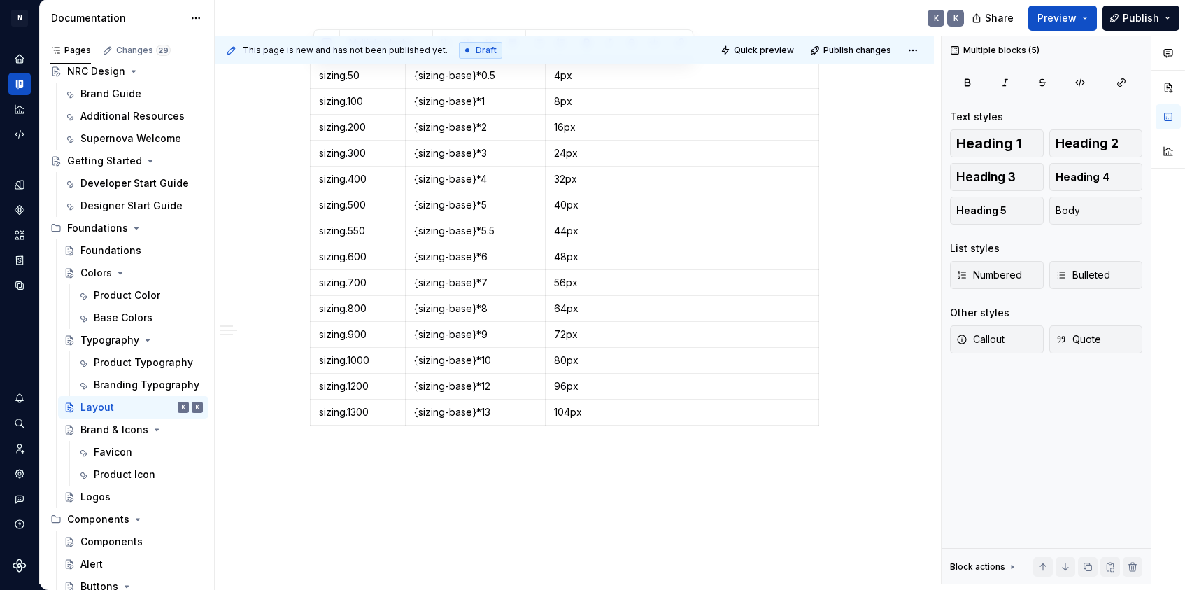
click at [332, 463] on div "Sizing Foundation tokens Foundation tokens define our global design language — …" at bounding box center [574, 216] width 719 height 818
click at [332, 463] on p at bounding box center [574, 456] width 529 height 17
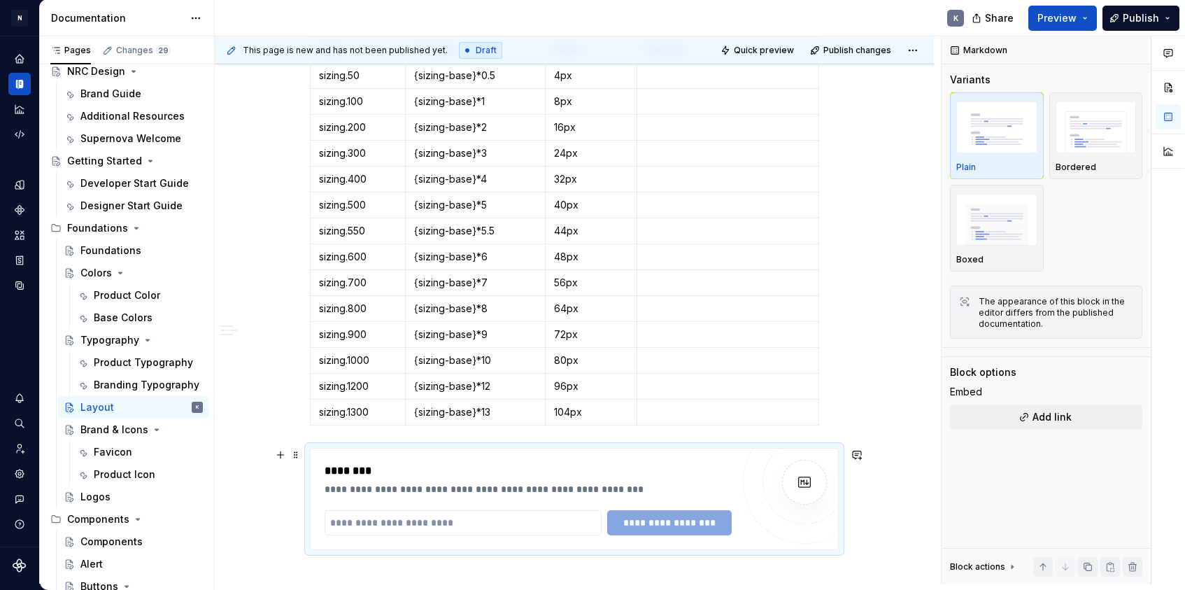
click at [886, 483] on div "**********" at bounding box center [574, 275] width 719 height 937
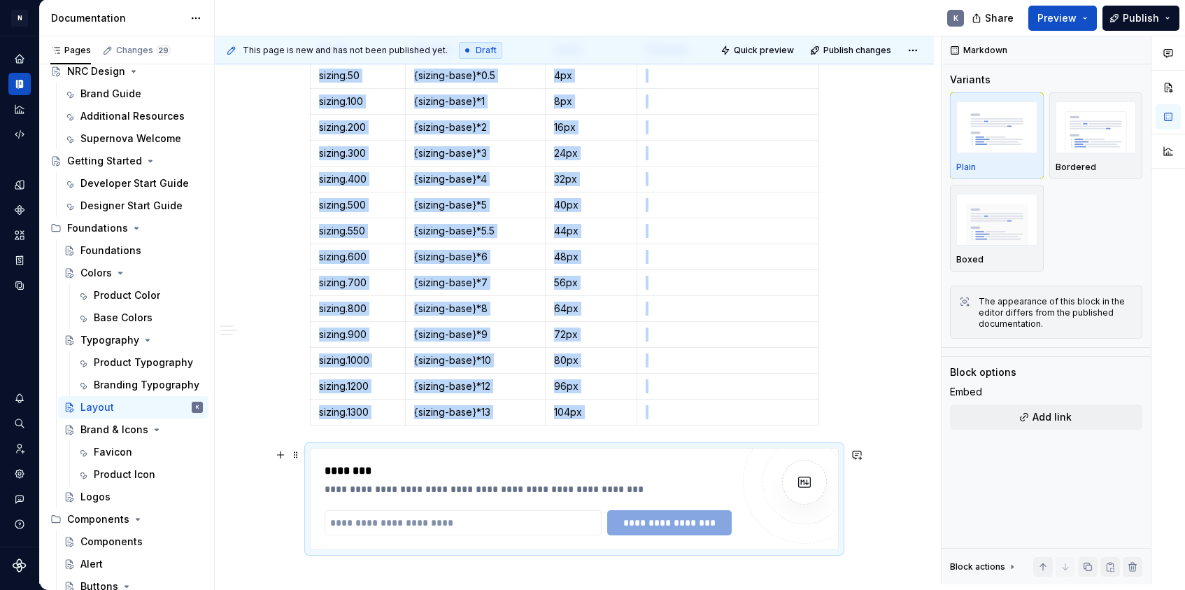
click at [832, 498] on div at bounding box center [805, 482] width 84 height 84
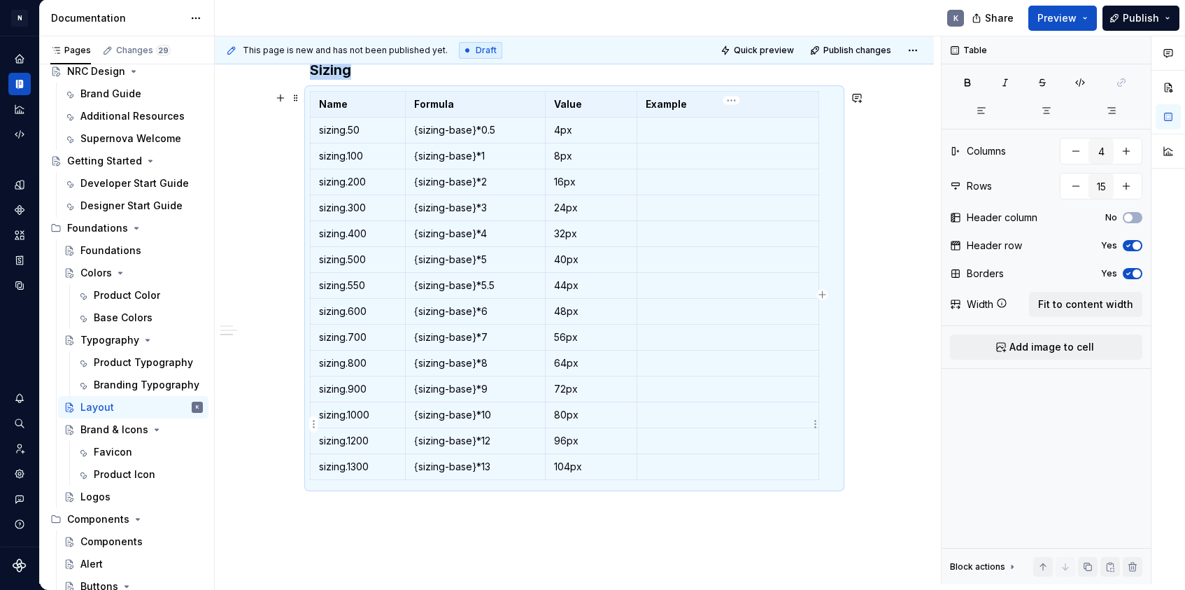
scroll to position [362, 0]
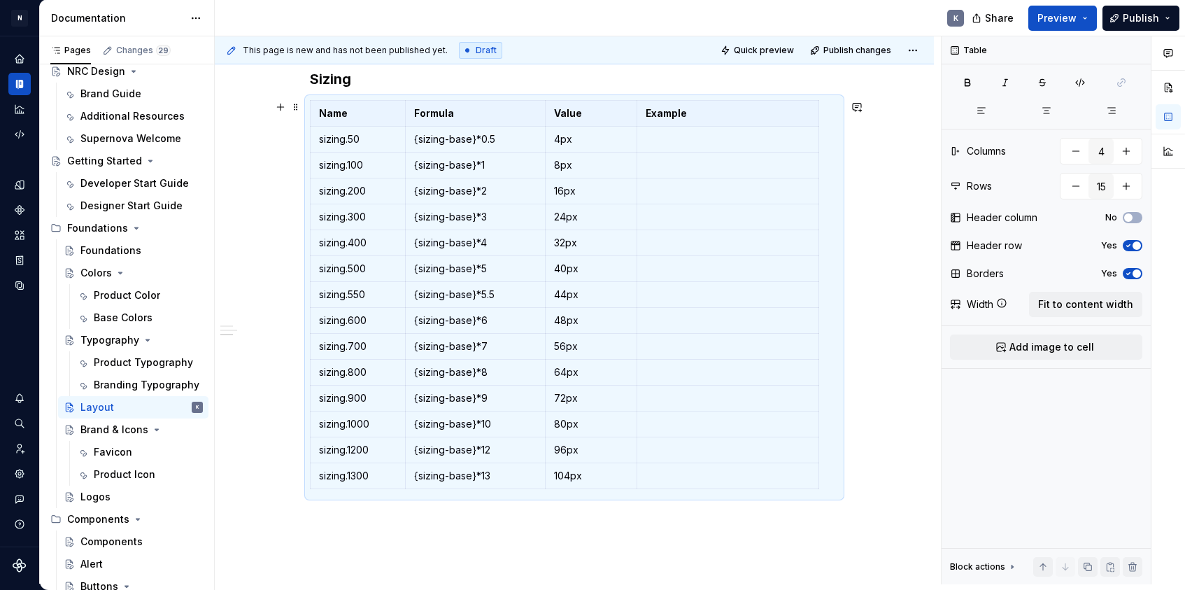
click at [896, 350] on div "Sizing Foundation tokens Foundation tokens define our global design language — …" at bounding box center [574, 280] width 719 height 818
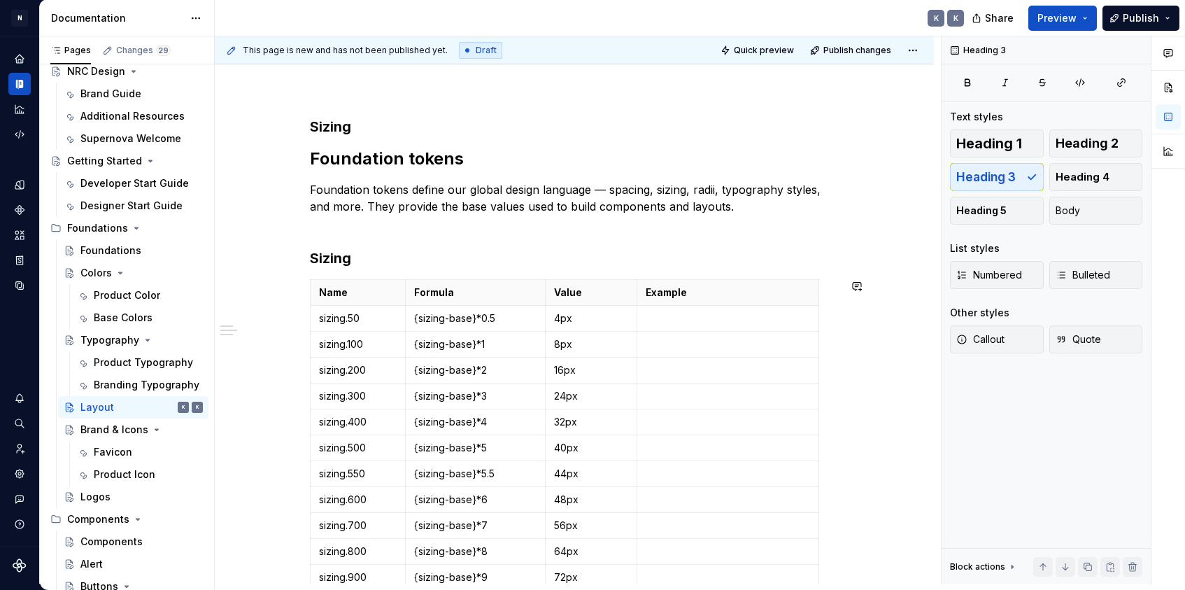
scroll to position [87, 0]
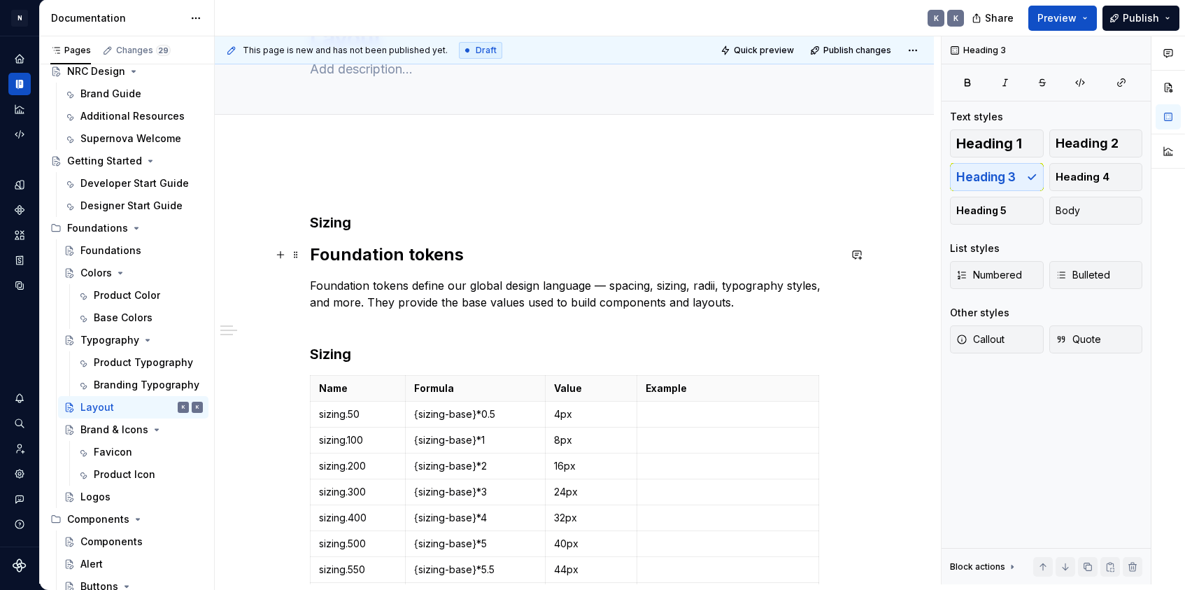
click at [735, 258] on h2 "Foundation tokens" at bounding box center [574, 255] width 529 height 22
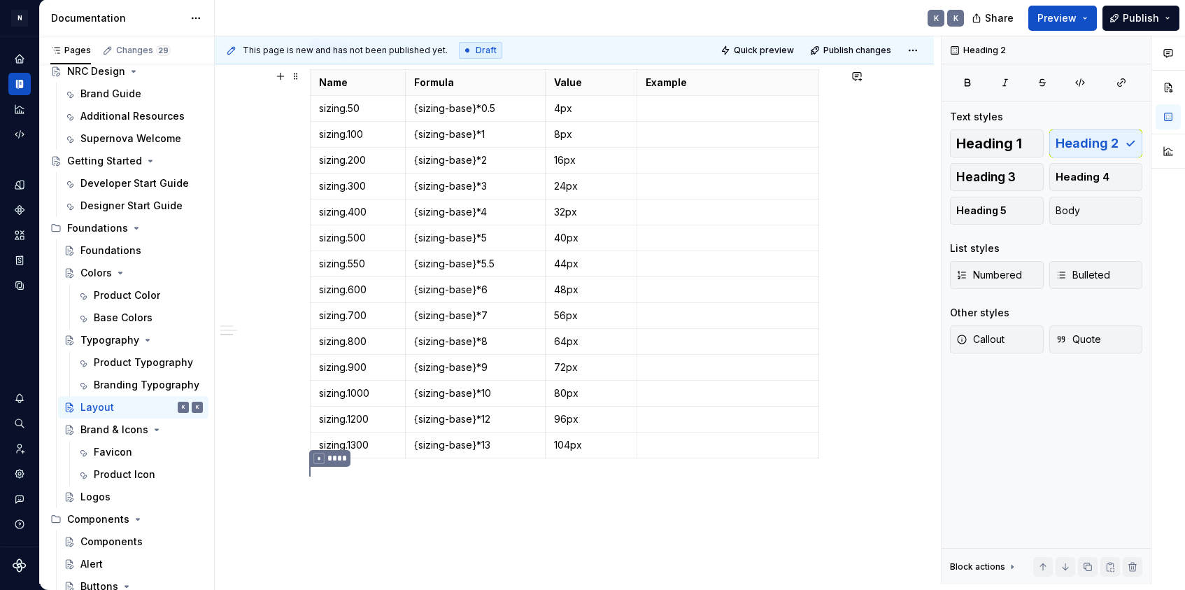
scroll to position [481, 0]
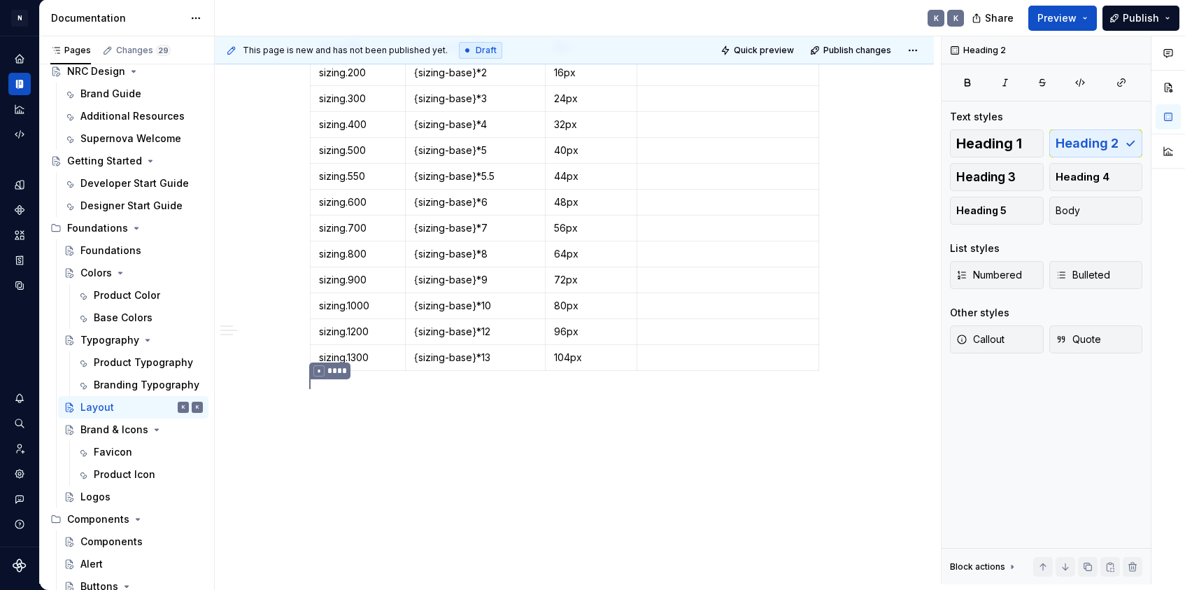
click at [421, 416] on div "Sizing Foundation tokens Foundation tokens define our global design language — …" at bounding box center [574, 168] width 719 height 833
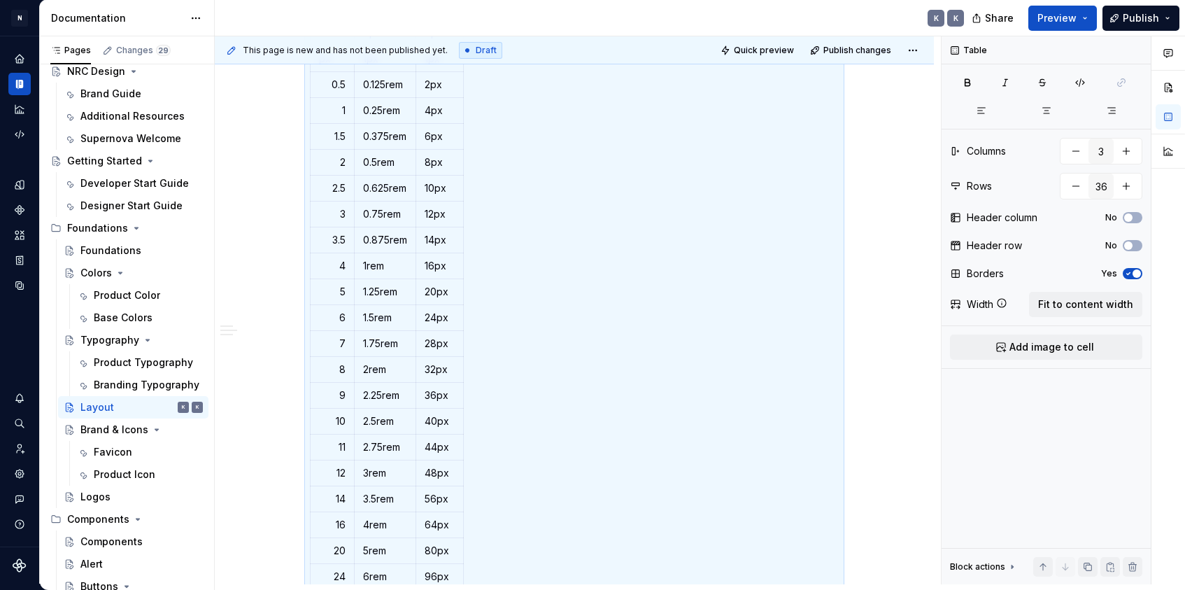
scroll to position [903, 0]
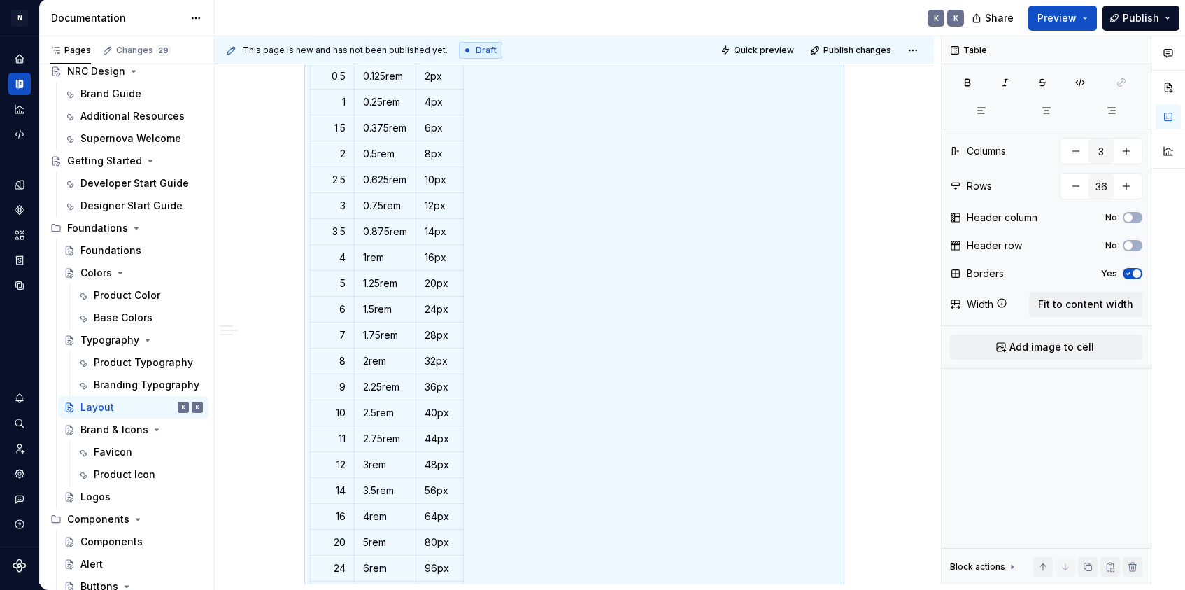
click at [901, 313] on div "Sizing Foundation tokens Foundation tokens define our global design language — …" at bounding box center [574, 224] width 719 height 1788
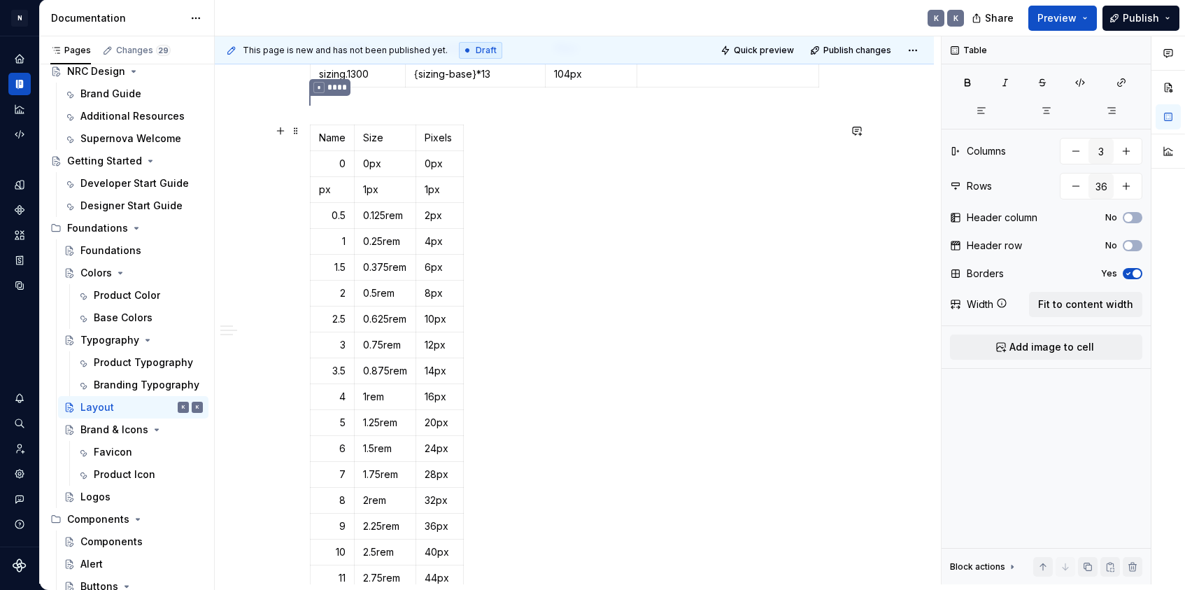
scroll to position [692, 0]
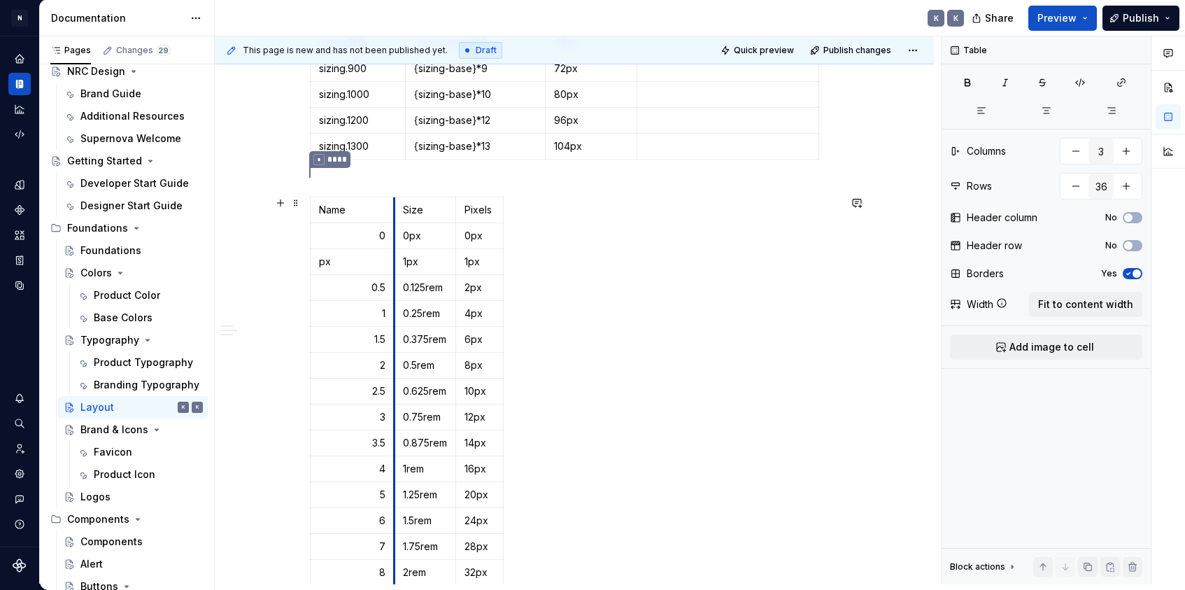
drag, startPoint x: 358, startPoint y: 209, endPoint x: 397, endPoint y: 211, distance: 39.3
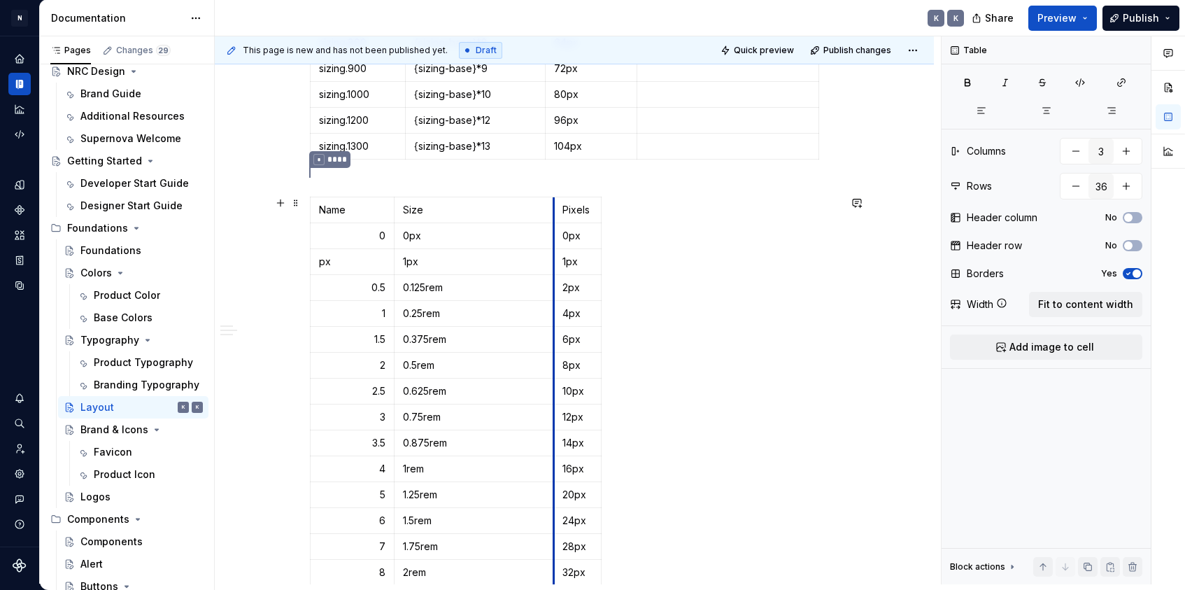
drag, startPoint x: 459, startPoint y: 205, endPoint x: 557, endPoint y: 209, distance: 98.1
click at [557, 209] on td "Pixels" at bounding box center [578, 210] width 48 height 26
click at [366, 234] on p "0" at bounding box center [352, 236] width 66 height 14
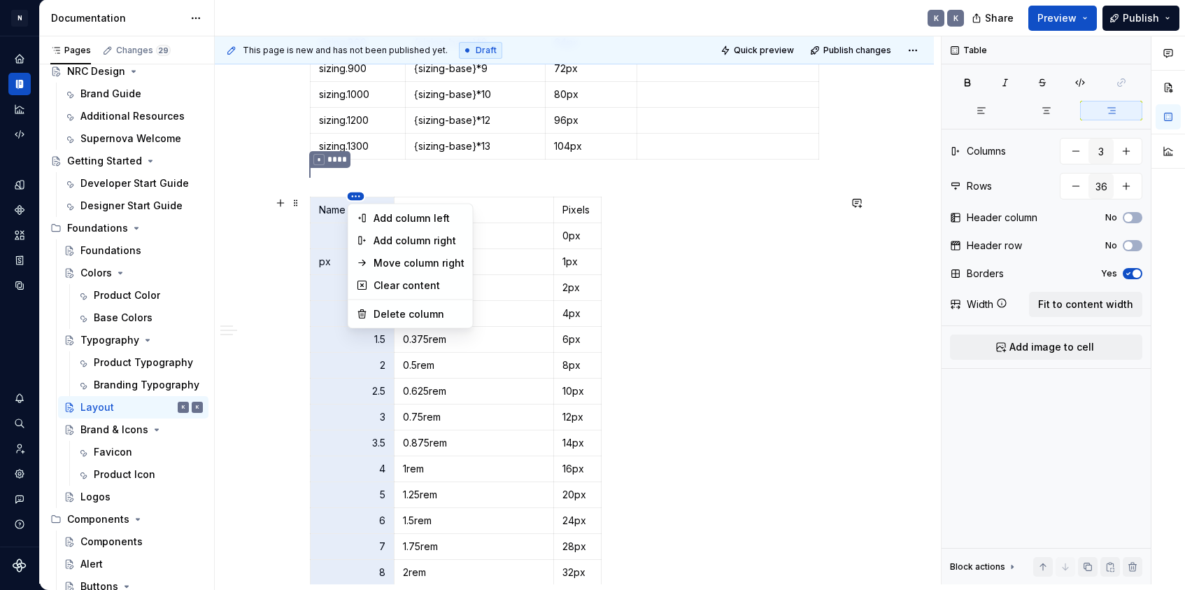
click at [360, 197] on html "N Product Design K Design system data Documentation K K Share Preview Publish P…" at bounding box center [592, 295] width 1185 height 590
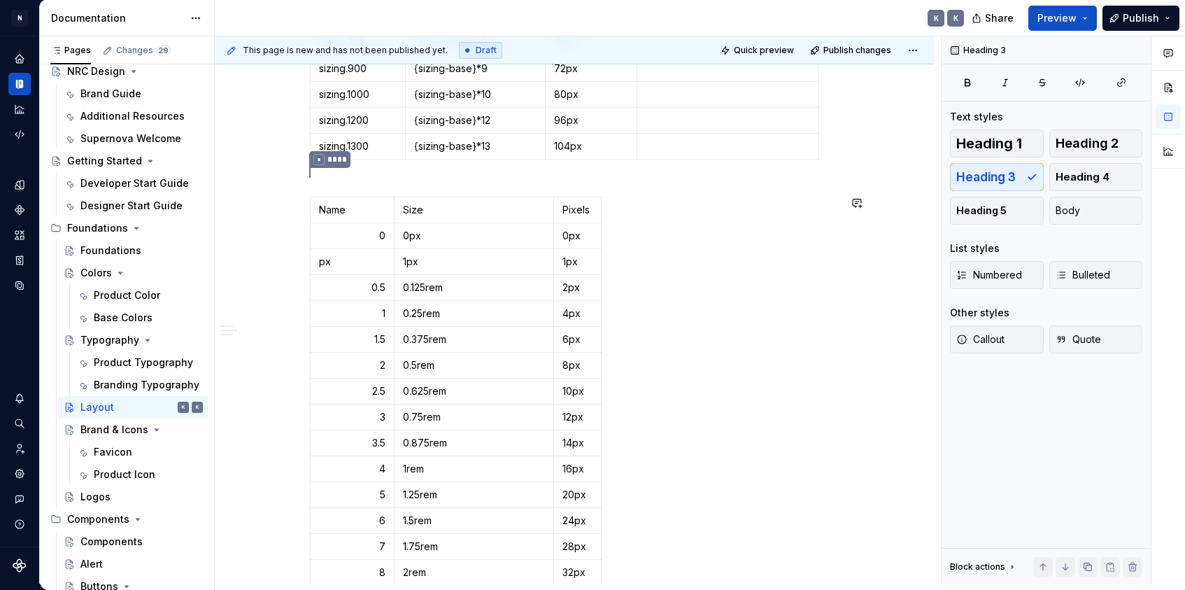
drag, startPoint x: 388, startPoint y: 181, endPoint x: 361, endPoint y: 196, distance: 31.0
click at [388, 181] on html "N Product Design K Design system data Documentation K K Share Preview Publish P…" at bounding box center [592, 295] width 1185 height 590
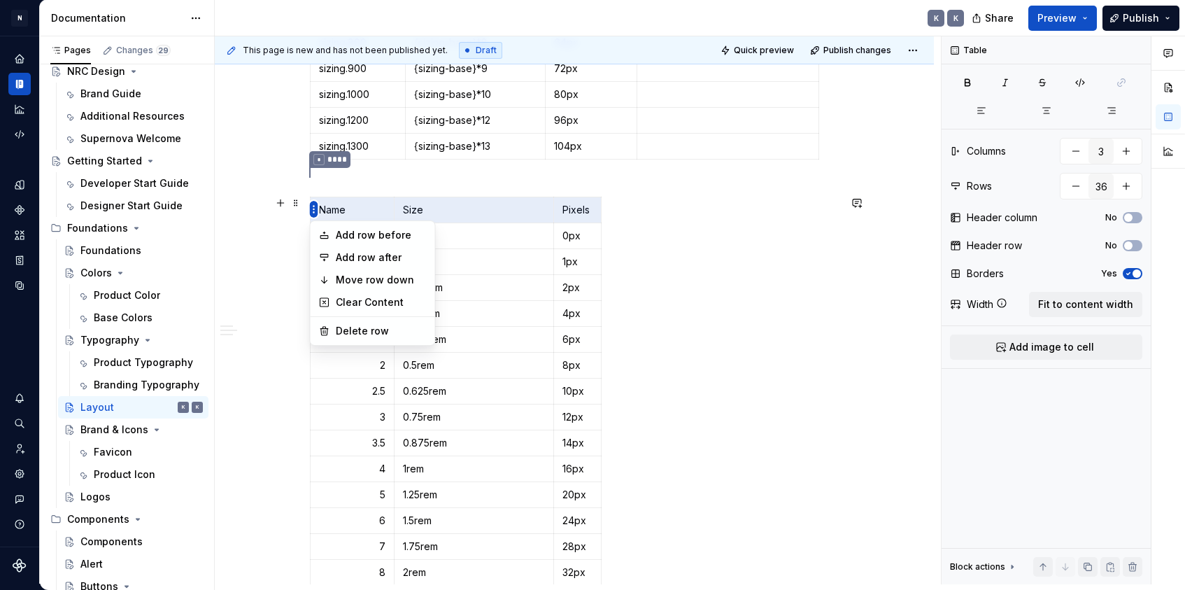
click at [314, 206] on html "N Product Design K Design system data Documentation K K Share Preview Publish P…" at bounding box center [592, 295] width 1185 height 590
click at [381, 200] on html "N Product Design K Design system data Documentation K K Share Preview Publish P…" at bounding box center [592, 295] width 1185 height 590
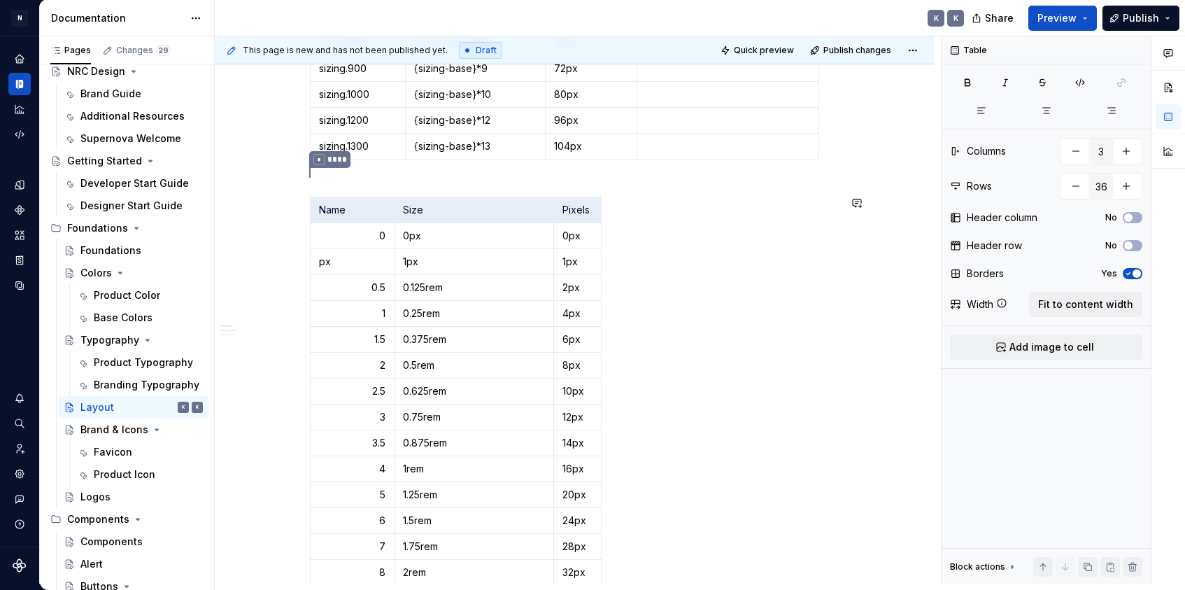
click at [414, 185] on div "Sizing Foundation tokens Foundation tokens define our global design language — …" at bounding box center [574, 355] width 529 height 1560
click at [300, 205] on span at bounding box center [295, 203] width 11 height 20
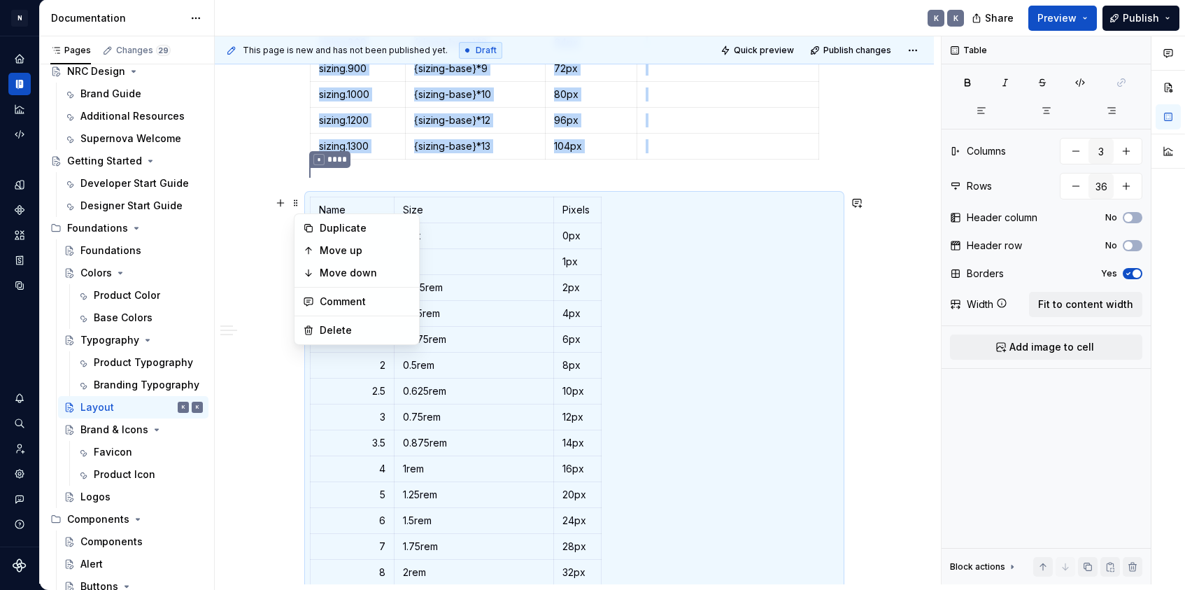
click at [303, 192] on div "Sizing Foundation tokens Foundation tokens define our global design language — …" at bounding box center [574, 435] width 719 height 1788
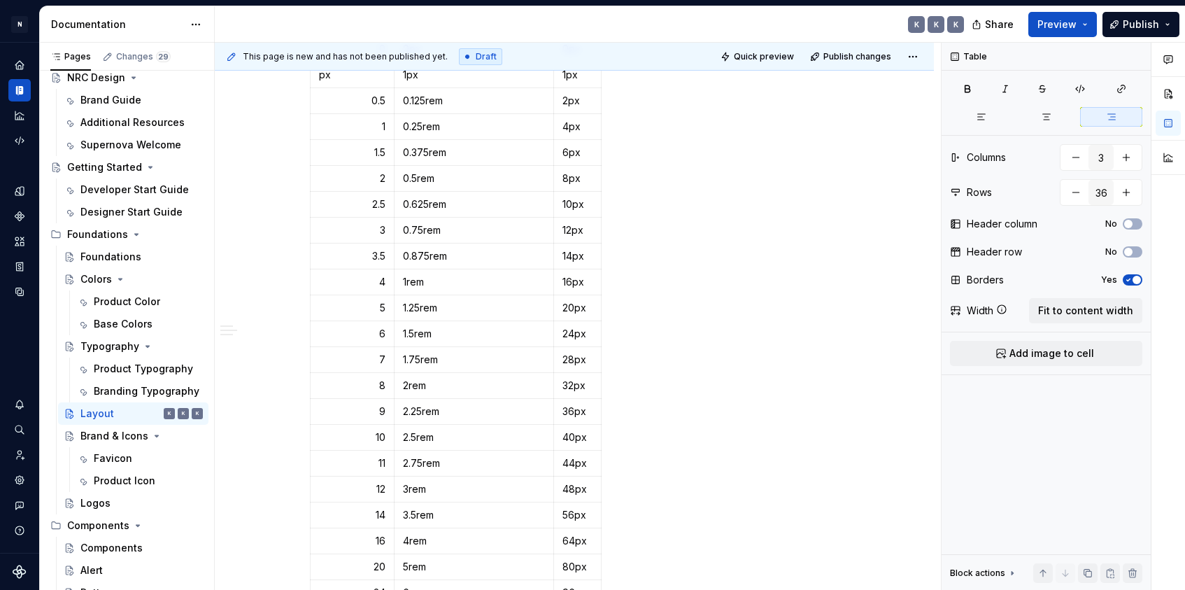
scroll to position [861, 0]
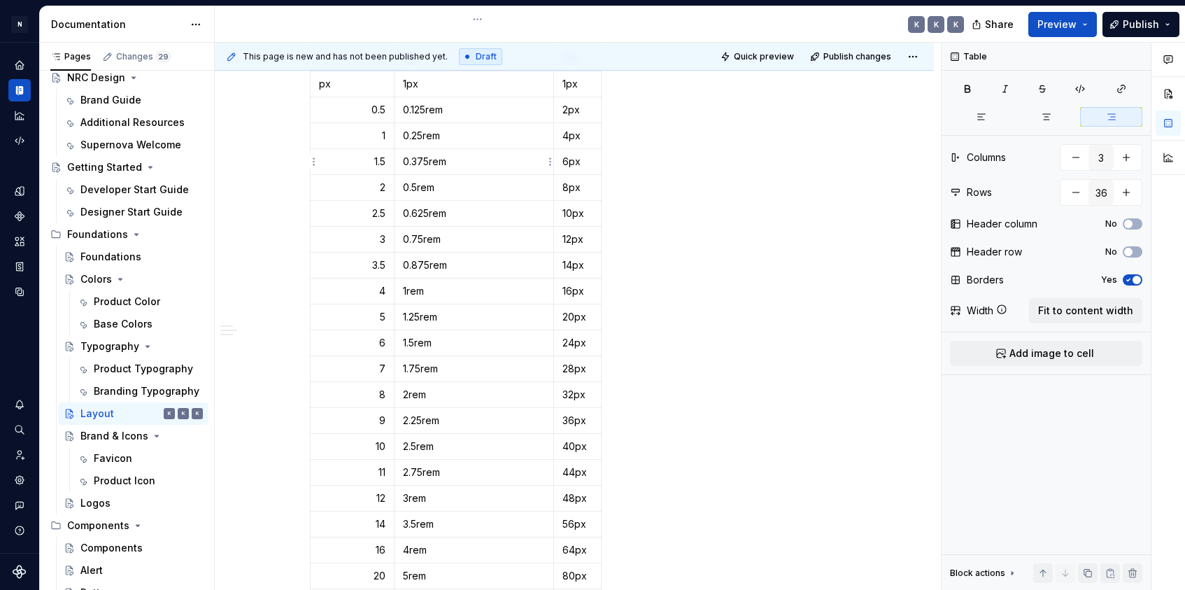
type textarea "*"
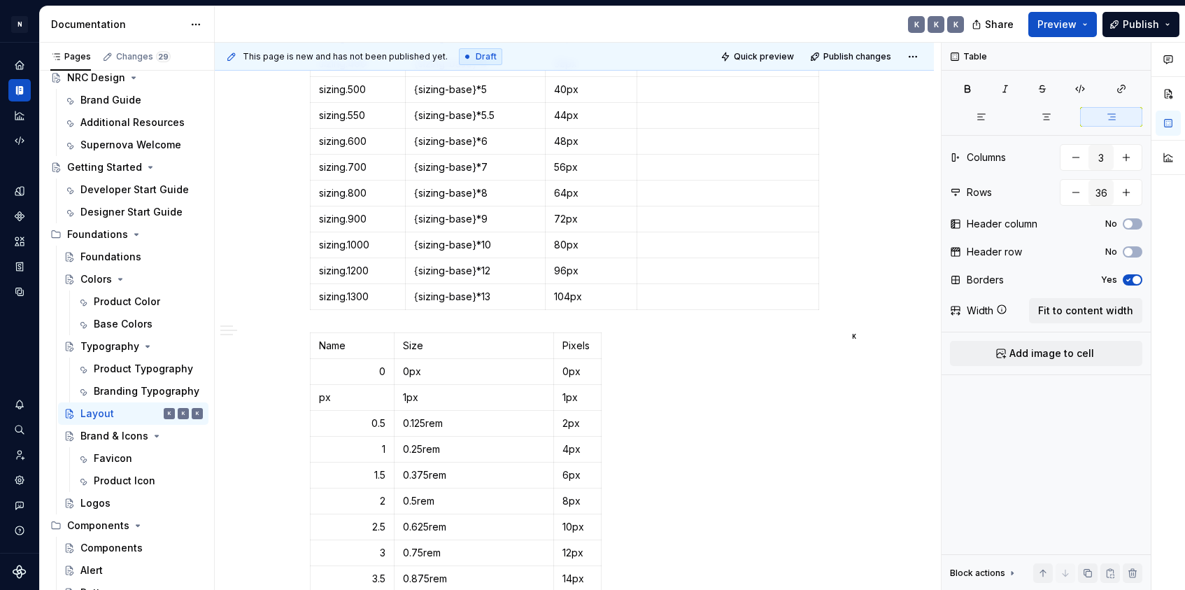
scroll to position [539, 0]
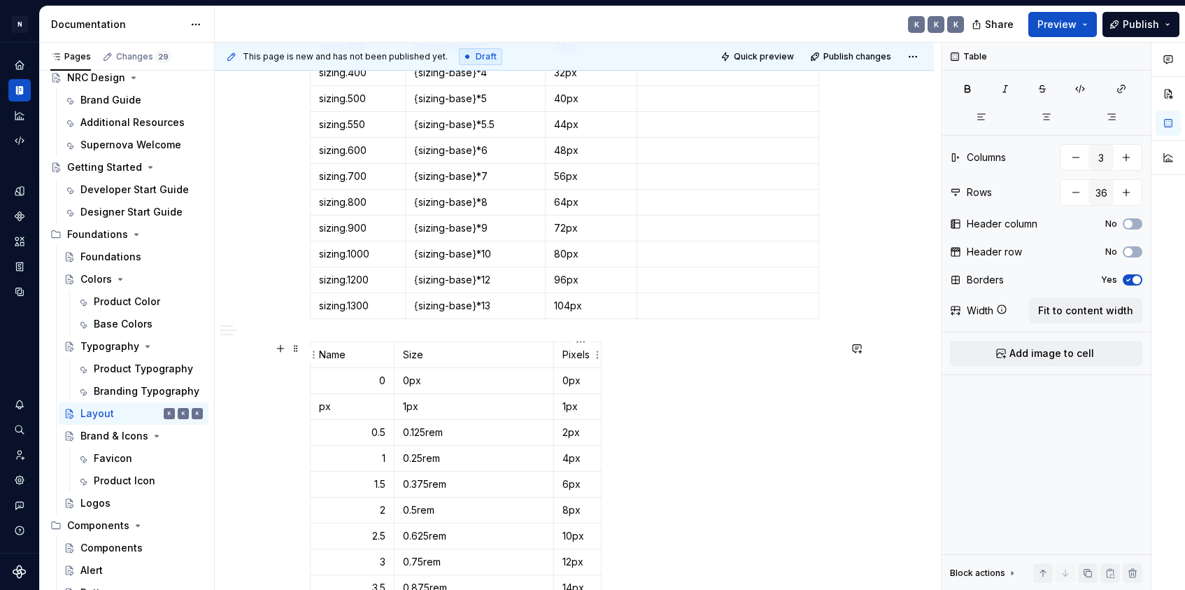
click at [568, 358] on p "Pixels" at bounding box center [578, 355] width 30 height 14
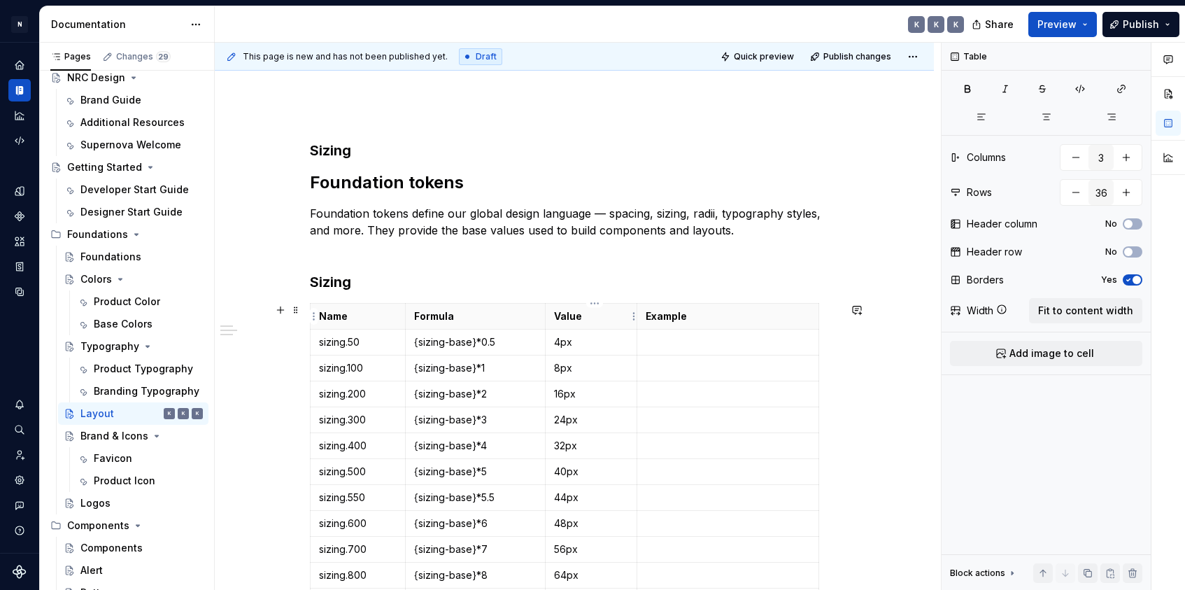
scroll to position [174, 0]
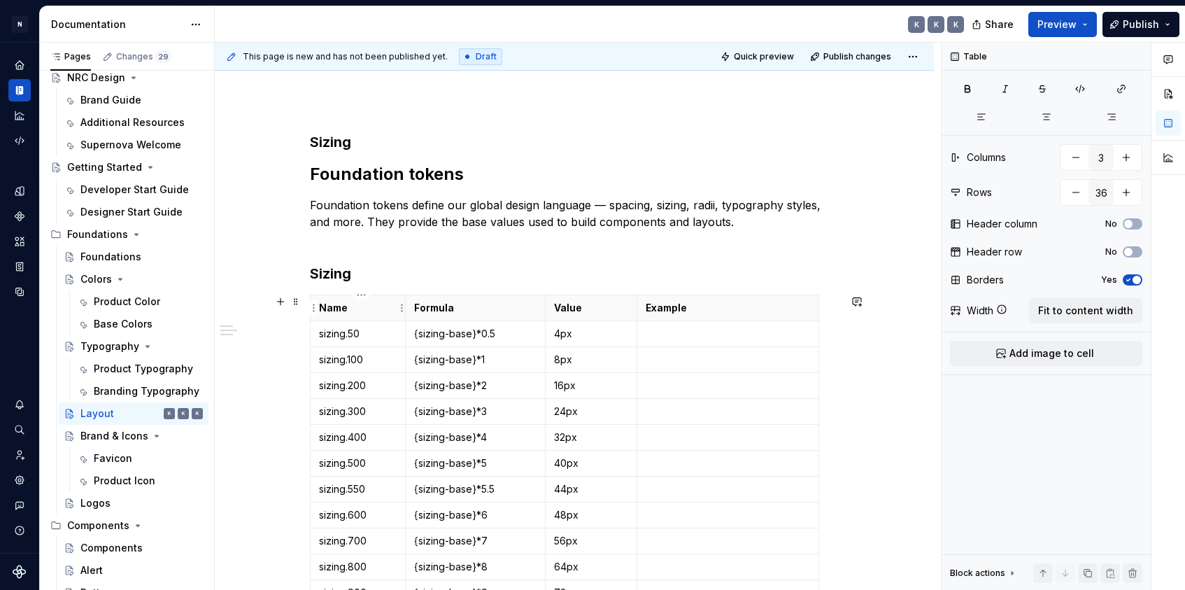
click at [360, 302] on p "Name" at bounding box center [358, 308] width 78 height 14
type input "4"
type input "15"
click at [360, 304] on p "Name" at bounding box center [358, 308] width 78 height 14
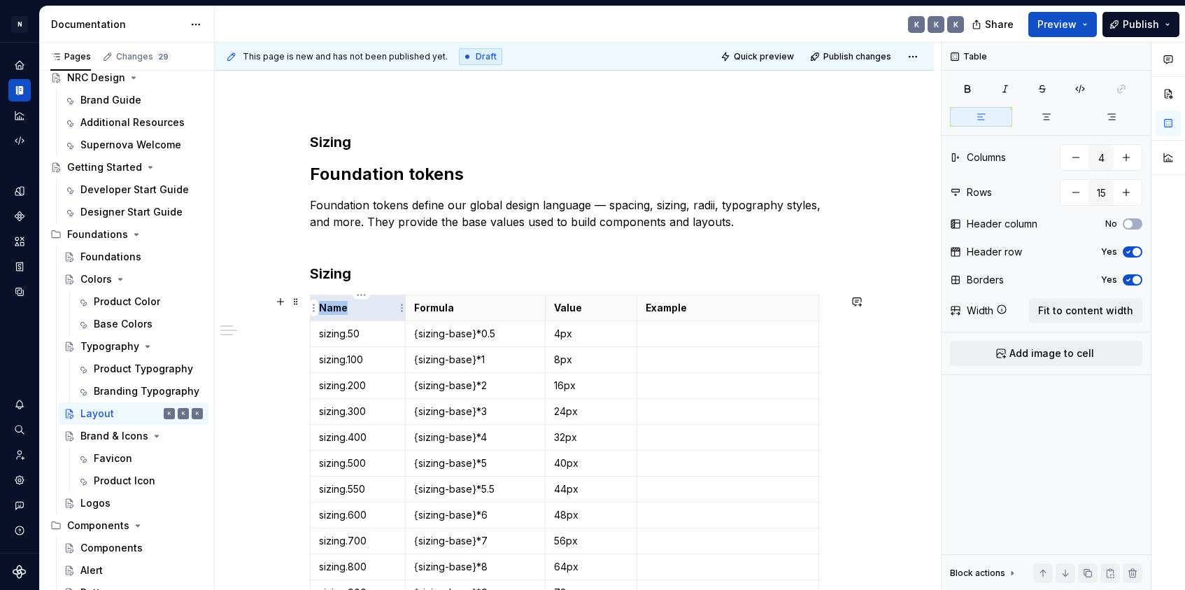
click at [360, 304] on p "Name" at bounding box center [358, 308] width 78 height 14
click at [362, 310] on p "Name" at bounding box center [358, 308] width 78 height 14
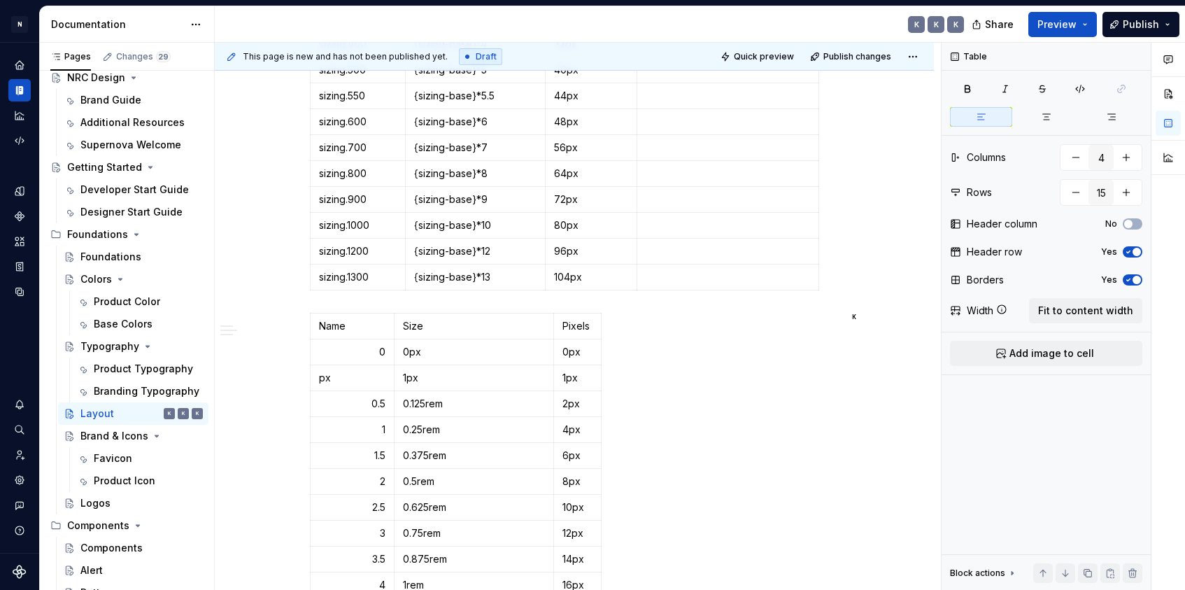
scroll to position [658, 0]
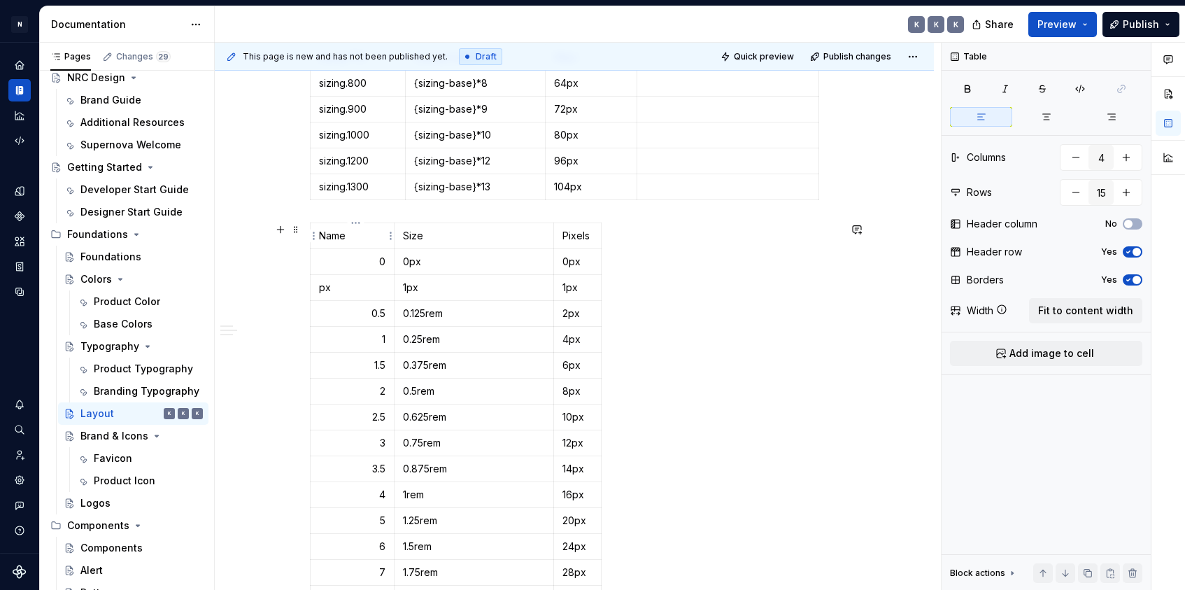
type input "3"
type input "36"
click at [373, 239] on p "Name" at bounding box center [352, 236] width 66 height 14
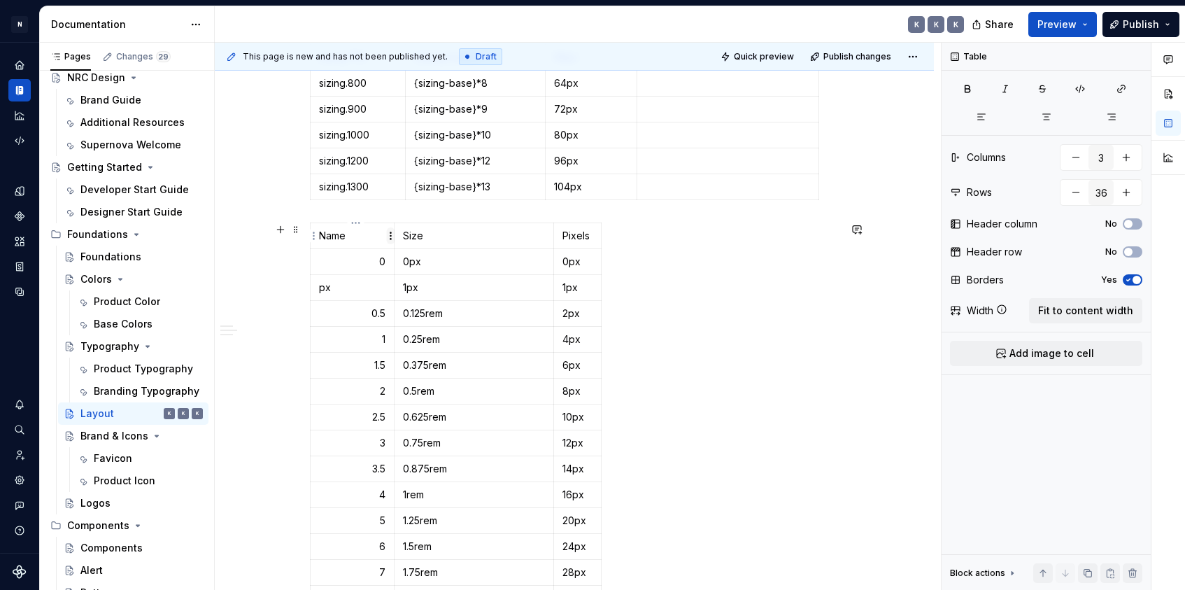
click at [390, 238] on html "N Product Design K Design system data Documentation K K K Share Preview Publish…" at bounding box center [592, 295] width 1185 height 590
click at [381, 235] on html "N Product Design K Design system data Documentation K K K Share Preview Publish…" at bounding box center [592, 295] width 1185 height 590
click at [381, 235] on p "Name" at bounding box center [352, 236] width 66 height 14
click at [374, 213] on div "Sizing Foundation tokens Foundation tokens define our global design language — …" at bounding box center [574, 395] width 529 height 1560
click at [355, 233] on p "Name" at bounding box center [352, 236] width 66 height 14
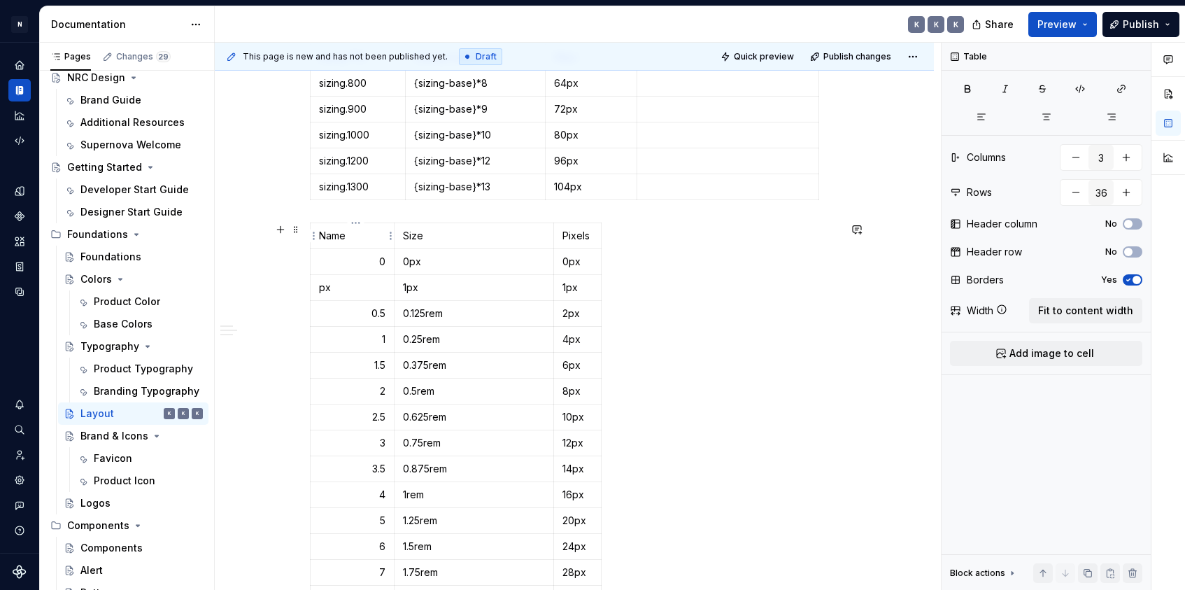
click at [355, 233] on p "Name" at bounding box center [352, 236] width 66 height 14
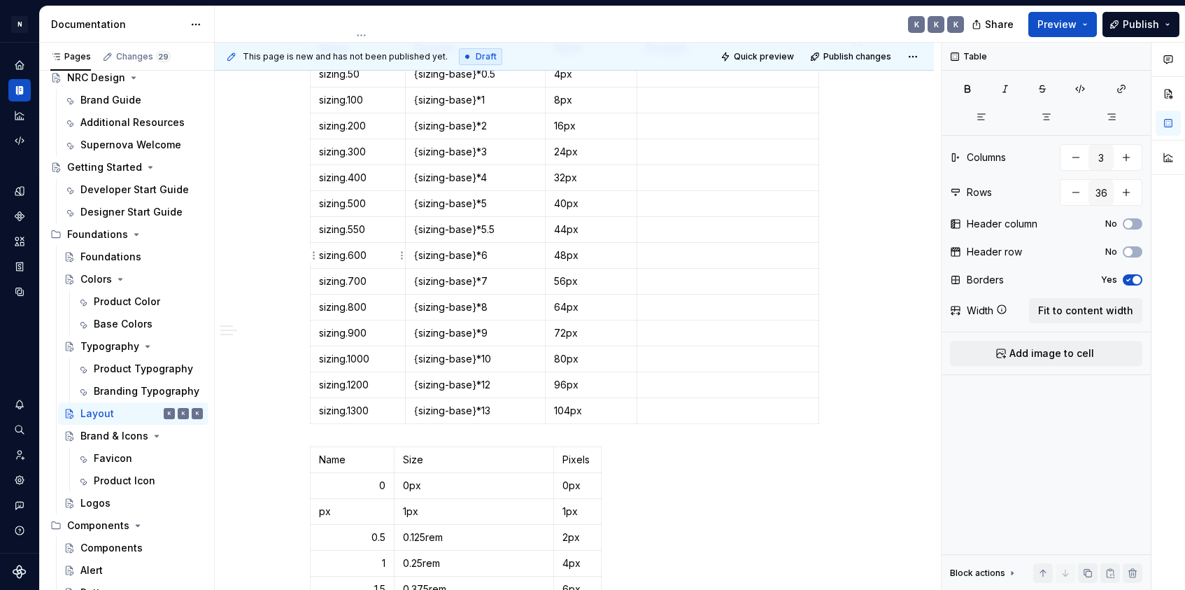
scroll to position [230, 0]
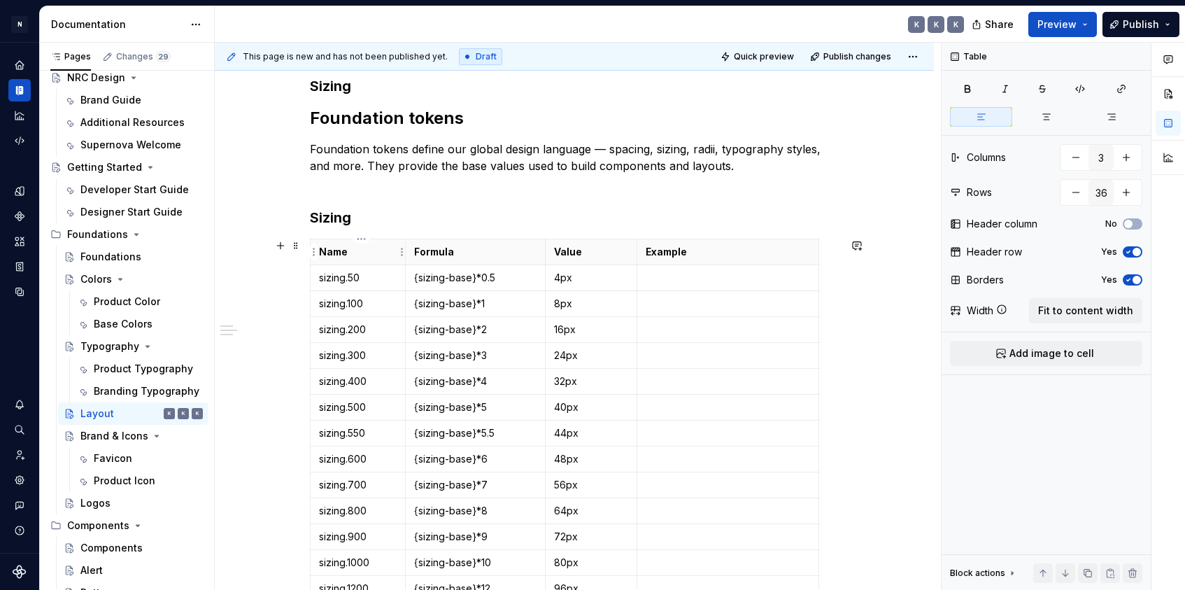
type input "4"
type input "15"
click at [370, 250] on p "Name" at bounding box center [358, 252] width 78 height 14
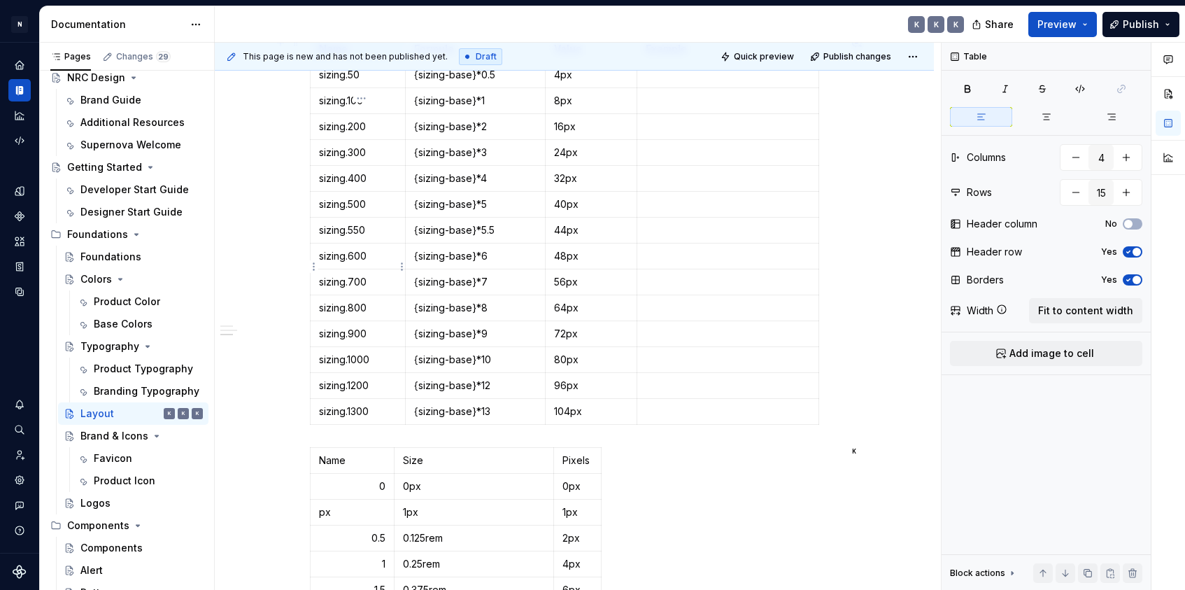
scroll to position [505, 0]
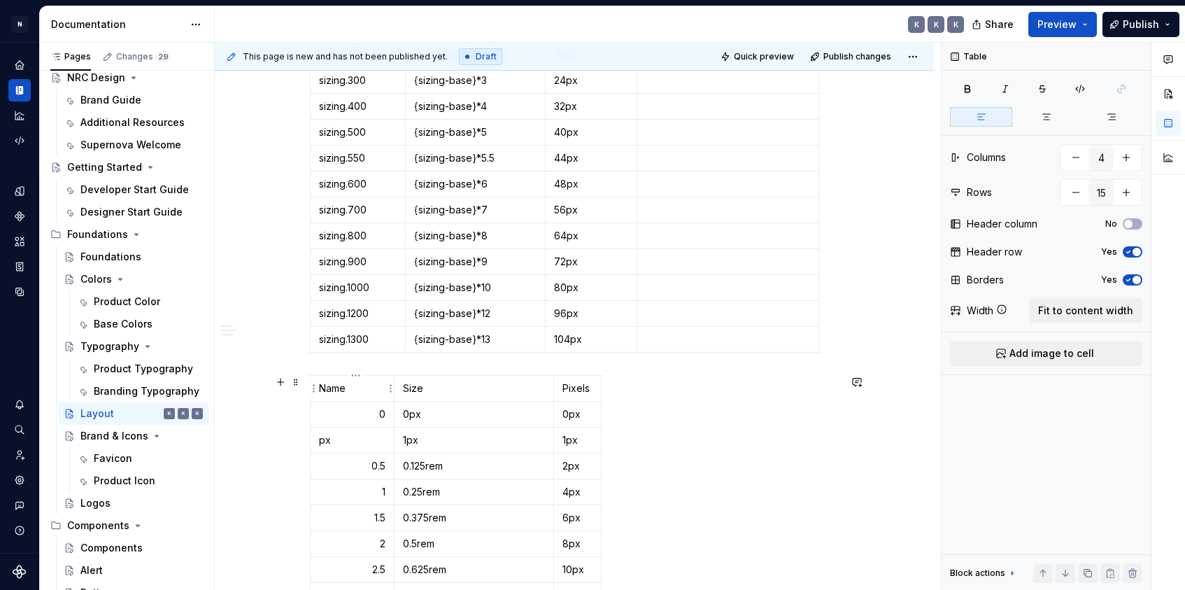
type input "3"
type input "36"
click at [367, 386] on p "Name" at bounding box center [352, 388] width 66 height 14
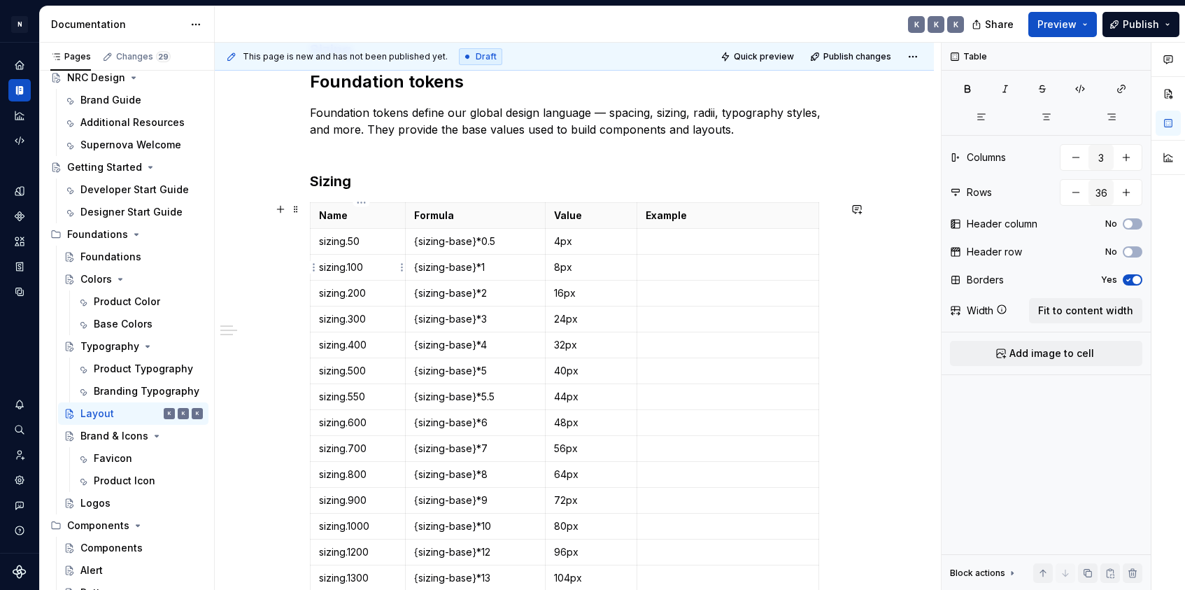
scroll to position [267, 0]
type input "4"
type input "15"
click at [364, 219] on p "Name" at bounding box center [358, 216] width 78 height 14
click at [314, 216] on html "N Product Design K Design system data Documentation K K K Share Preview Publish…" at bounding box center [592, 295] width 1185 height 590
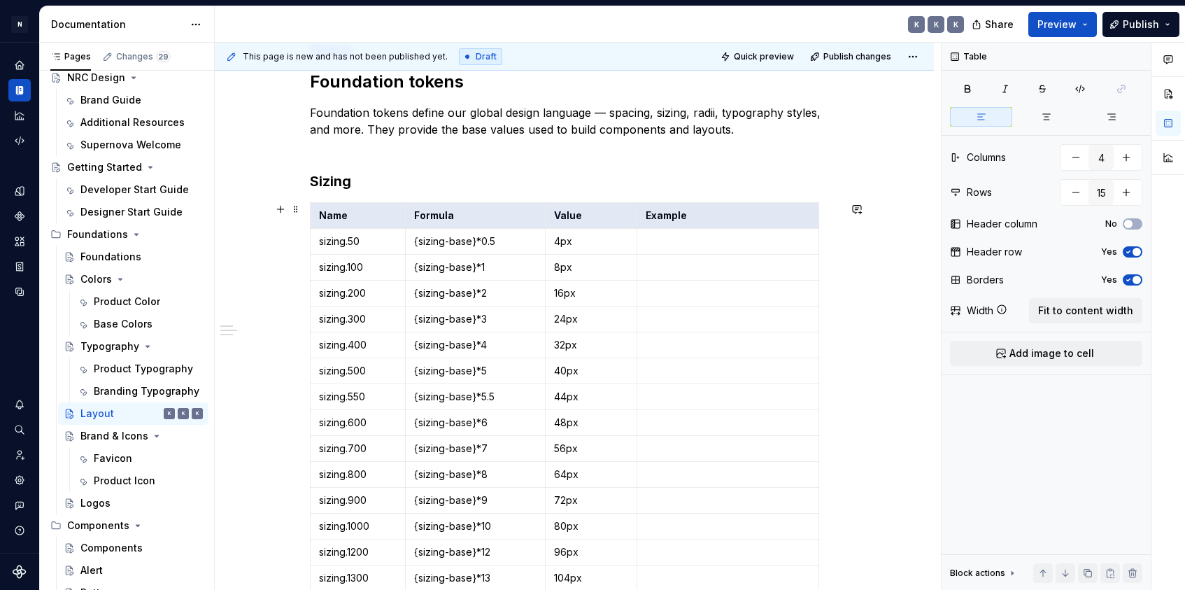
drag, startPoint x: 280, startPoint y: 485, endPoint x: 290, endPoint y: 483, distance: 10.7
click at [280, 485] on html "N Product Design K Design system data Documentation K K K Share Preview Publish…" at bounding box center [592, 295] width 1185 height 590
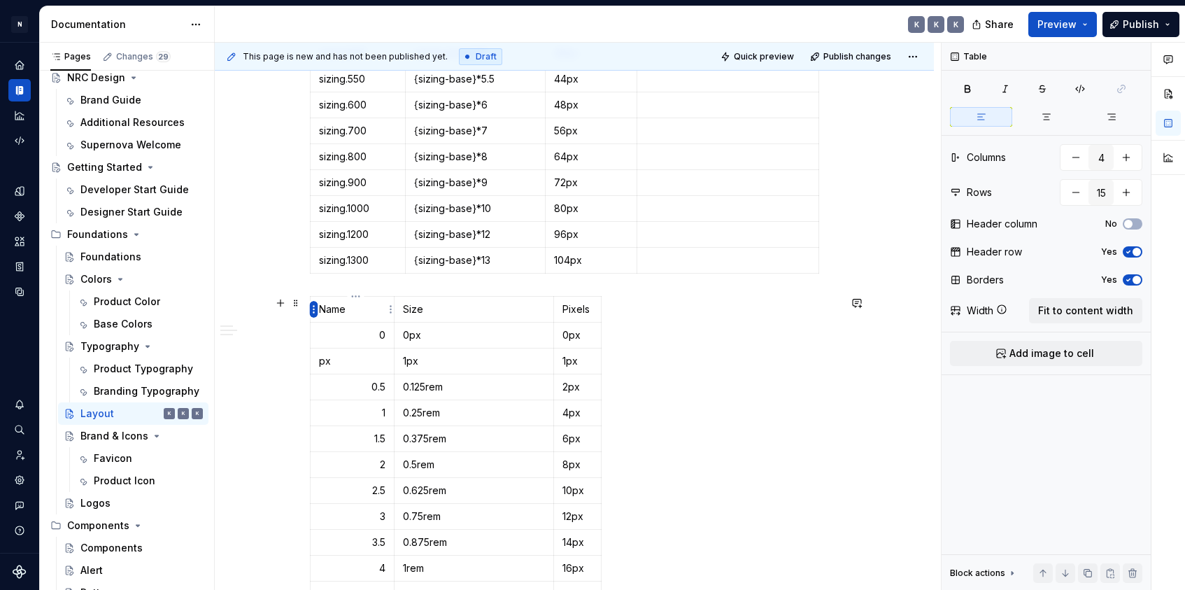
type input "3"
type input "36"
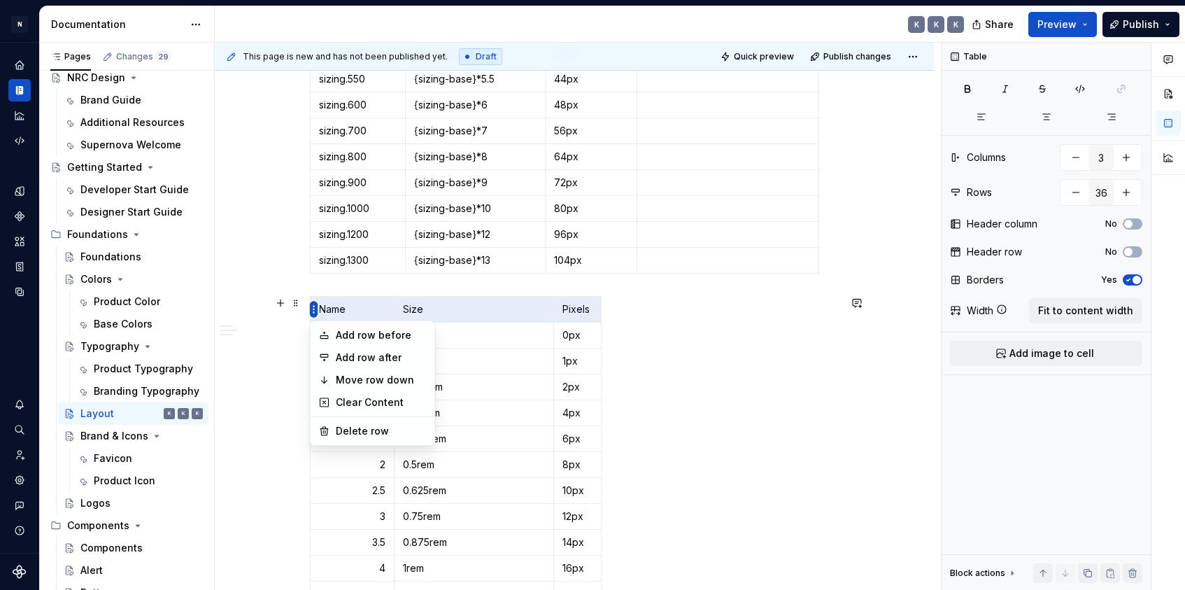
click at [313, 312] on html "N Product Design K Design system data Documentation K K K Share Preview Publish…" at bounding box center [592, 295] width 1185 height 590
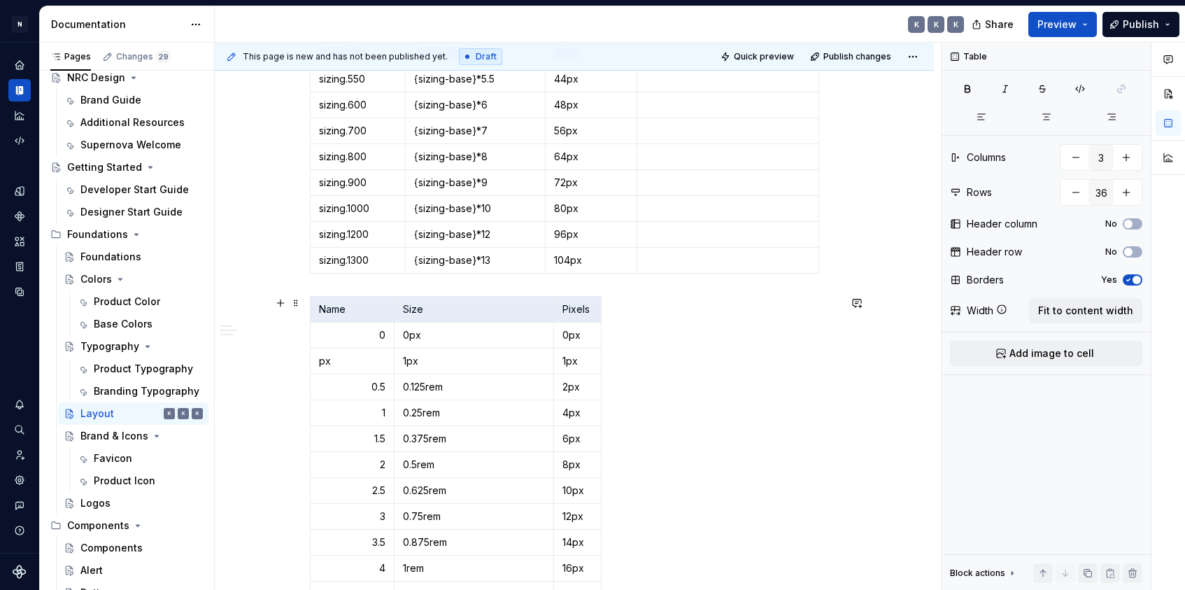
click at [622, 329] on html "N Product Design K Design system data Documentation K K K Share Preview Publish…" at bounding box center [592, 295] width 1185 height 590
drag, startPoint x: 631, startPoint y: 355, endPoint x: 670, endPoint y: 367, distance: 40.1
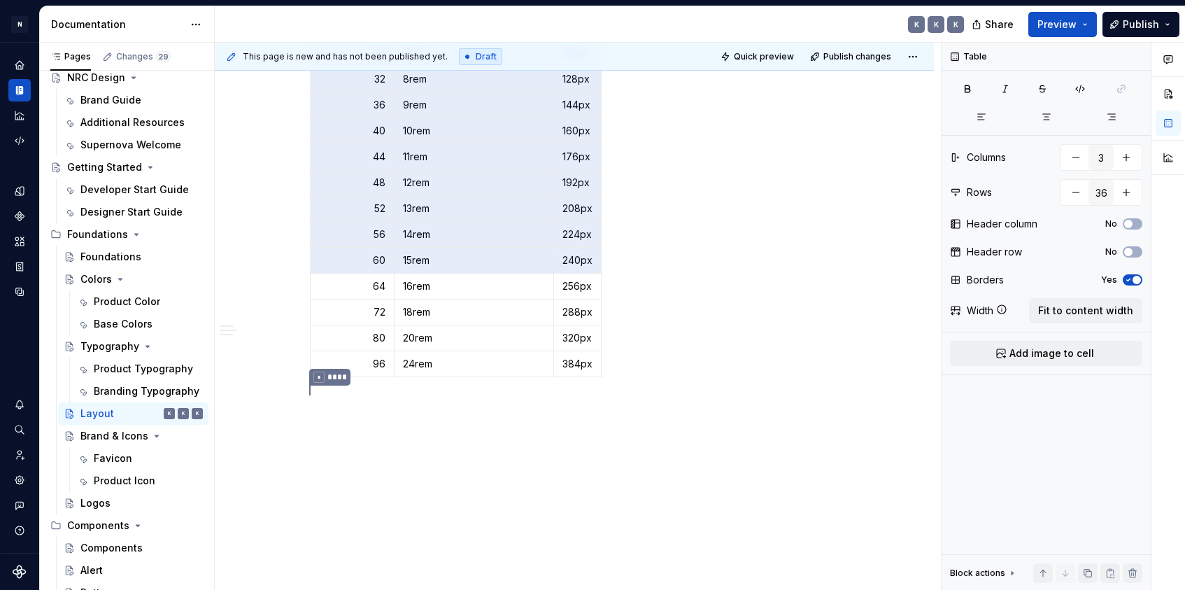
scroll to position [1, 0]
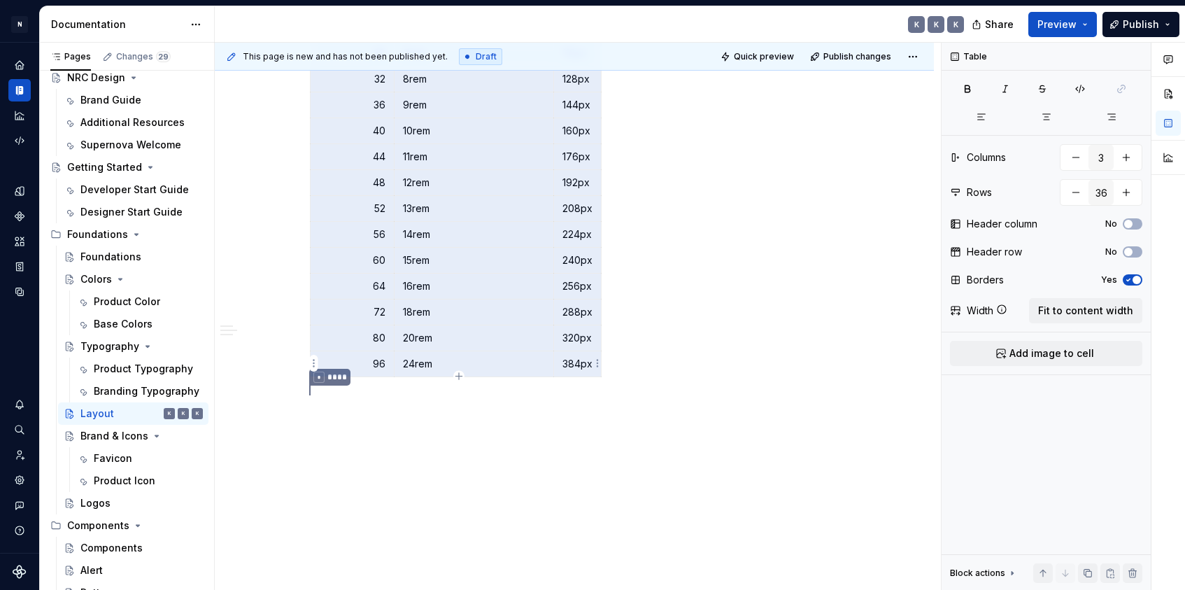
drag, startPoint x: 332, startPoint y: 423, endPoint x: 588, endPoint y: 367, distance: 263.0
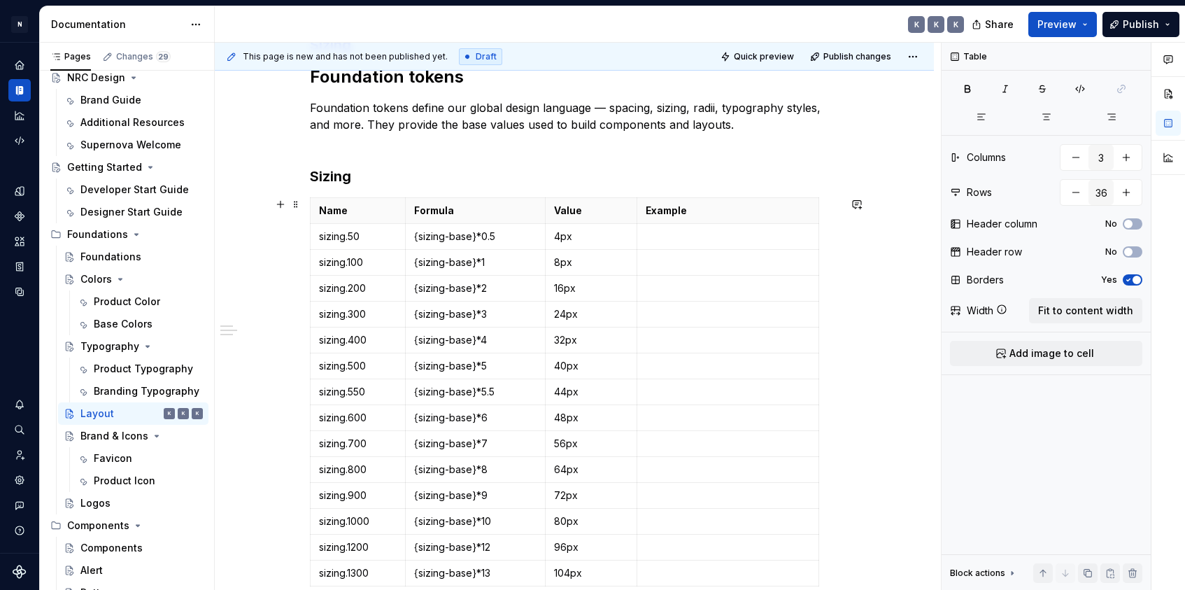
scroll to position [199, 0]
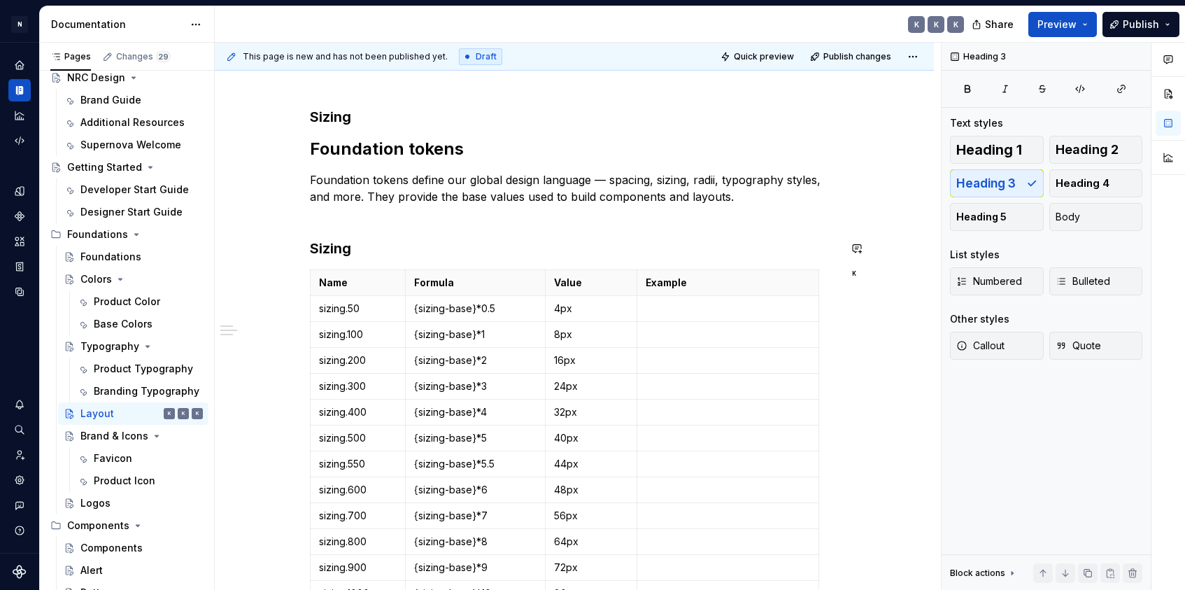
drag, startPoint x: 387, startPoint y: 232, endPoint x: 426, endPoint y: 250, distance: 42.9
click at [537, 274] on th "Formula" at bounding box center [475, 283] width 140 height 26
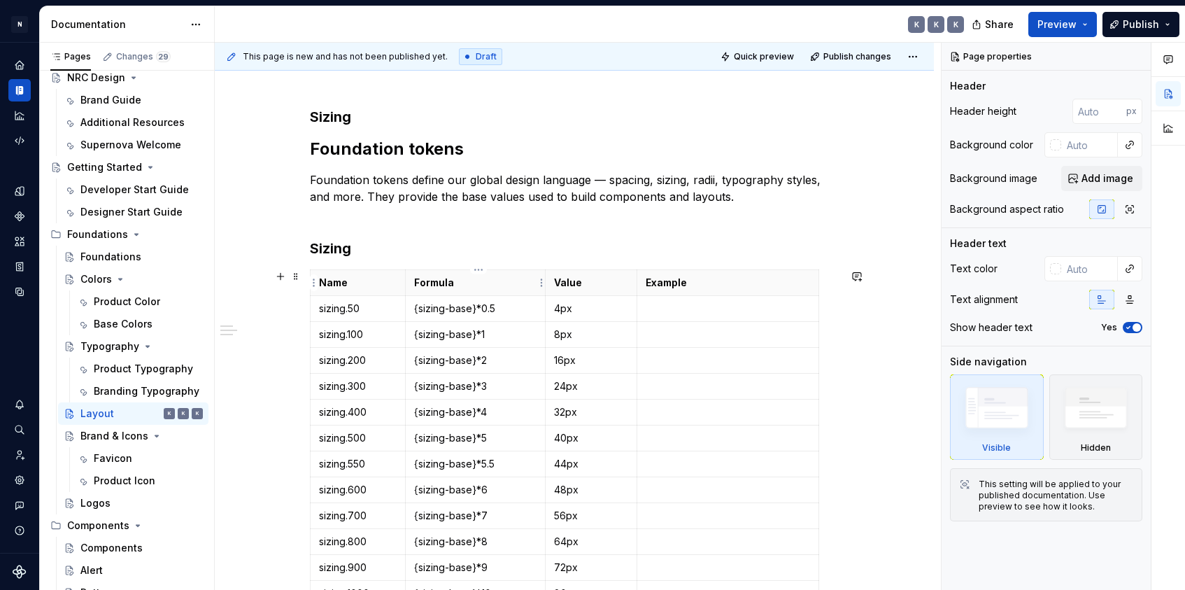
click at [514, 290] on th "Formula" at bounding box center [475, 283] width 140 height 26
type textarea "*"
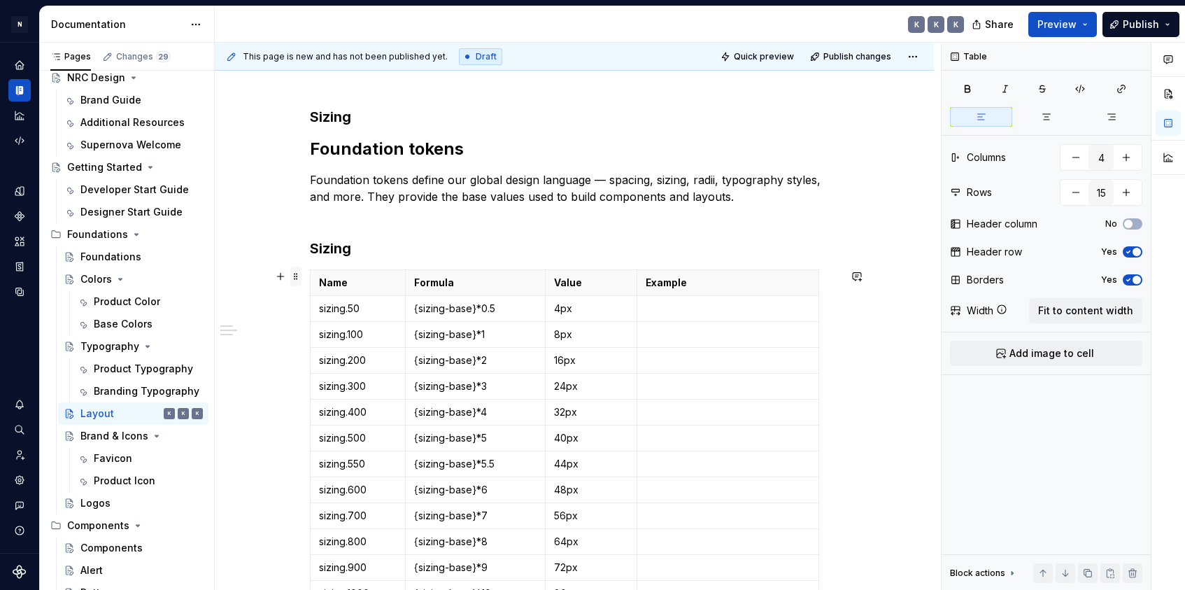
click at [302, 276] on span at bounding box center [295, 277] width 11 height 20
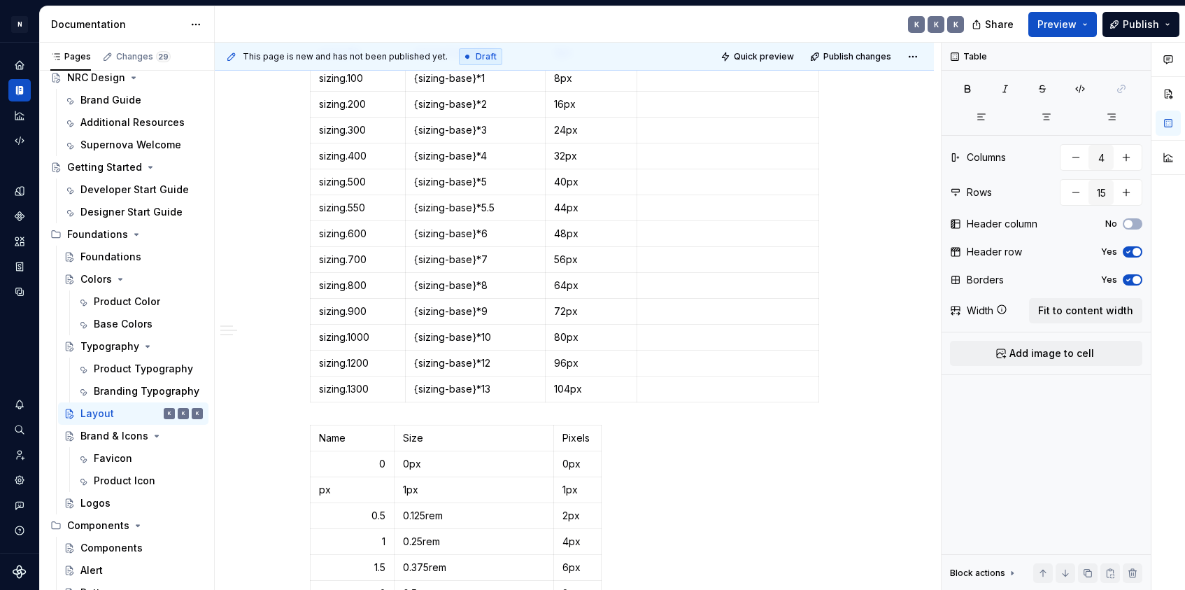
scroll to position [934, 0]
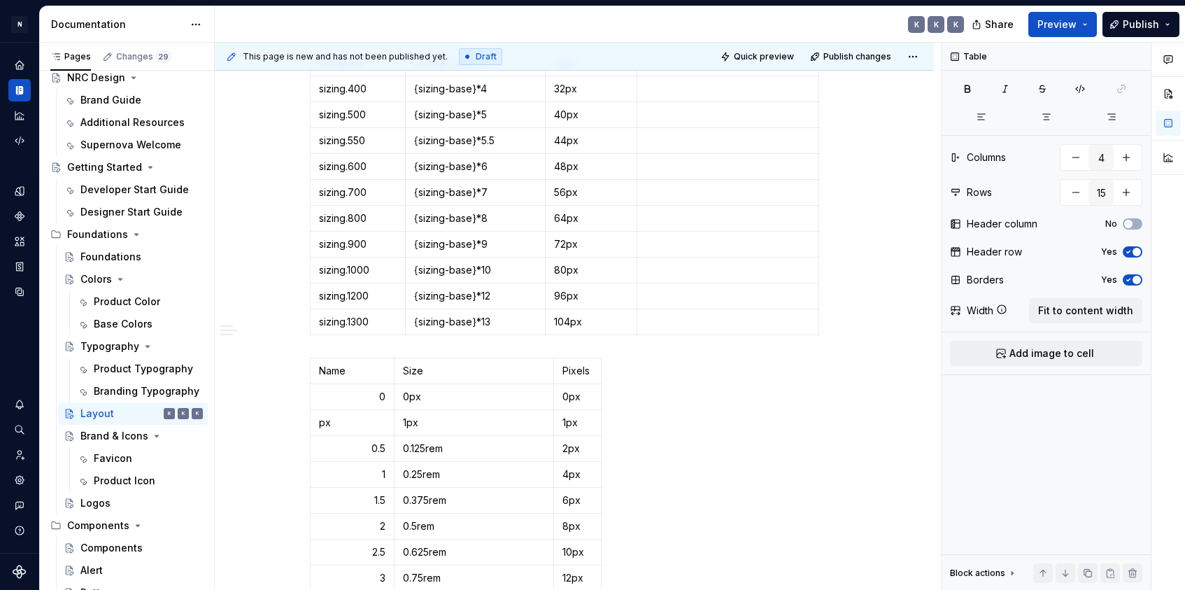
type input "3"
type input "36"
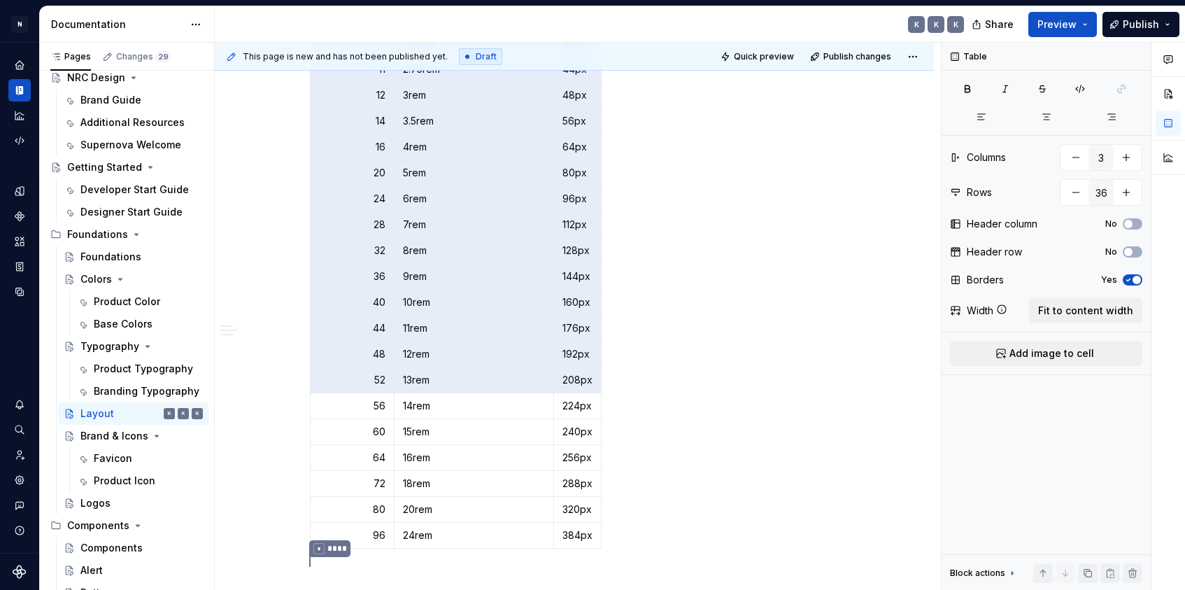
scroll to position [1714, 0]
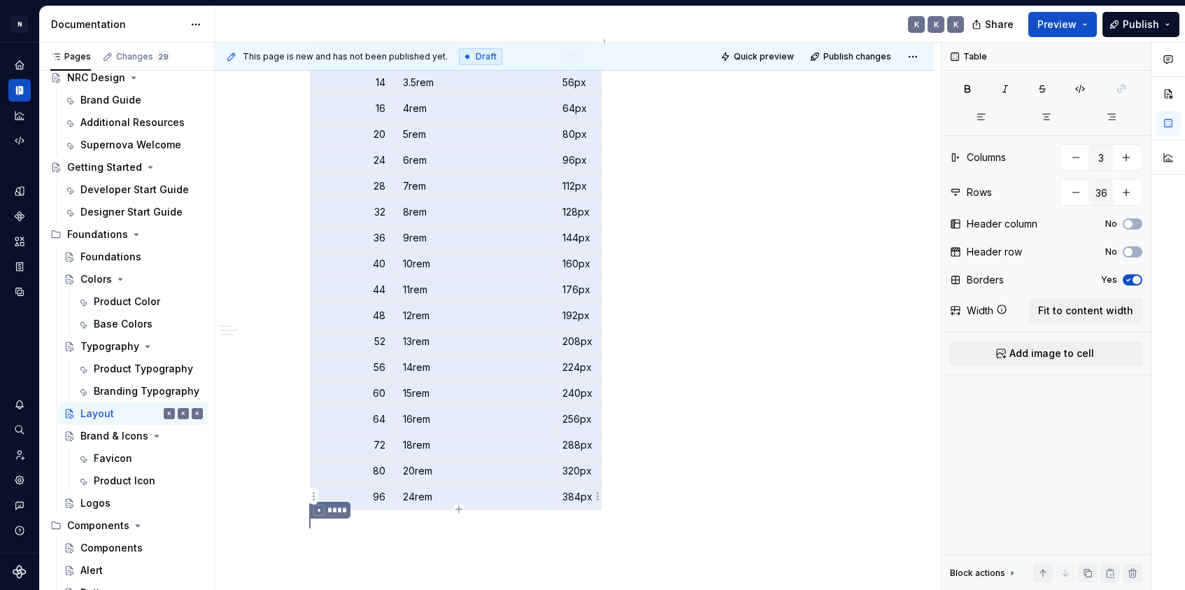
drag, startPoint x: 330, startPoint y: 396, endPoint x: 584, endPoint y: 489, distance: 270.5
click at [584, 489] on tbody "Name Size Pixels 0 0px 0px px 1px 1px 0.5 0.125rem 2px 1 0.25rem 4px 1.5 0.375r…" at bounding box center [456, 44] width 291 height 932
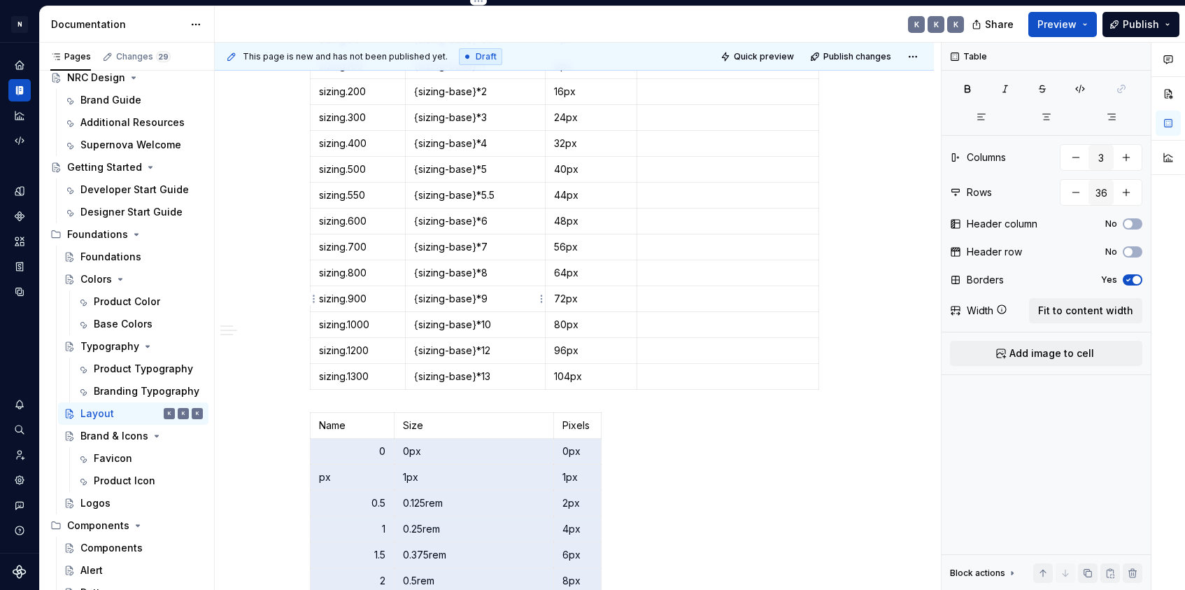
scroll to position [675, 0]
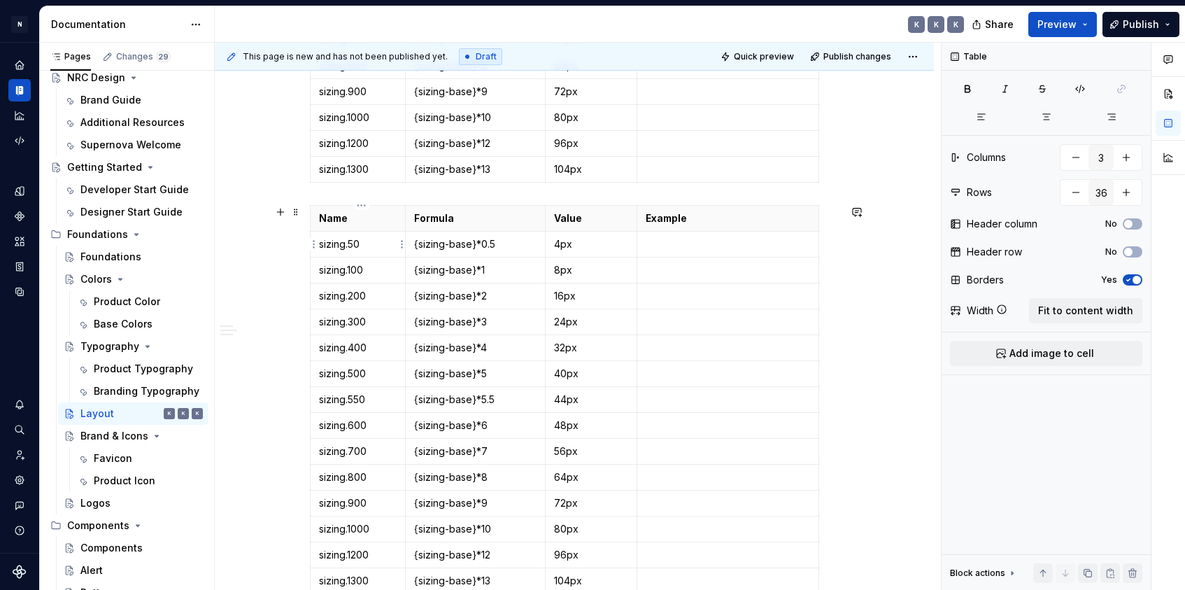
type input "4"
type input "15"
click at [331, 243] on p "sizing.50" at bounding box center [358, 244] width 78 height 14
click at [326, 244] on p "sizing.50" at bounding box center [358, 244] width 78 height 14
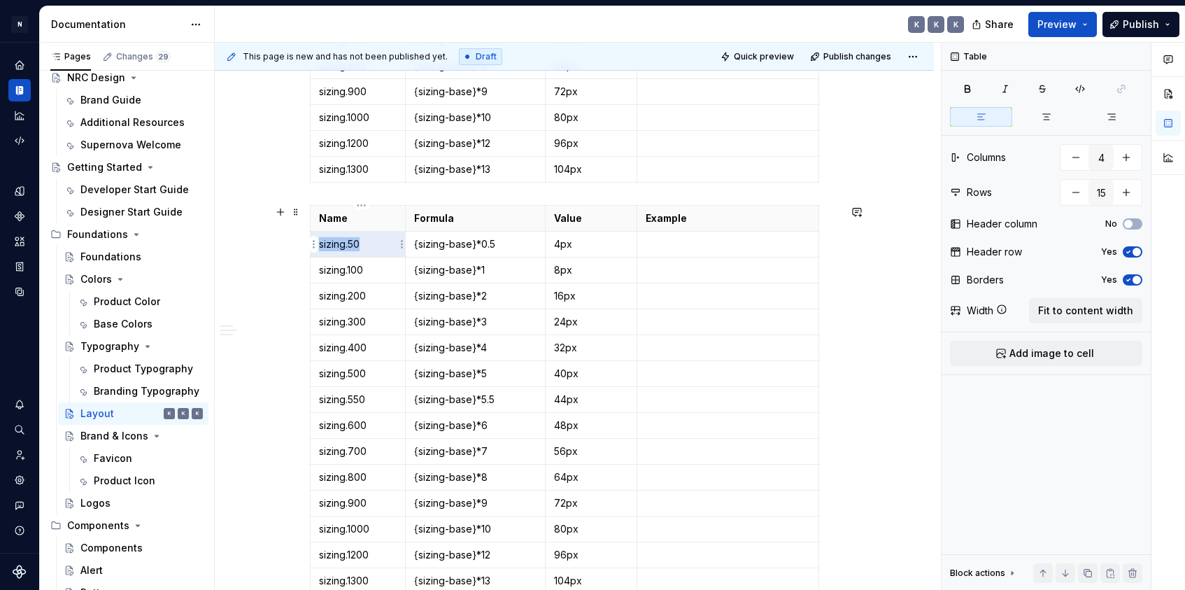
click at [326, 244] on p "sizing.50" at bounding box center [358, 244] width 78 height 14
click at [323, 246] on p "sizing.50" at bounding box center [358, 244] width 78 height 14
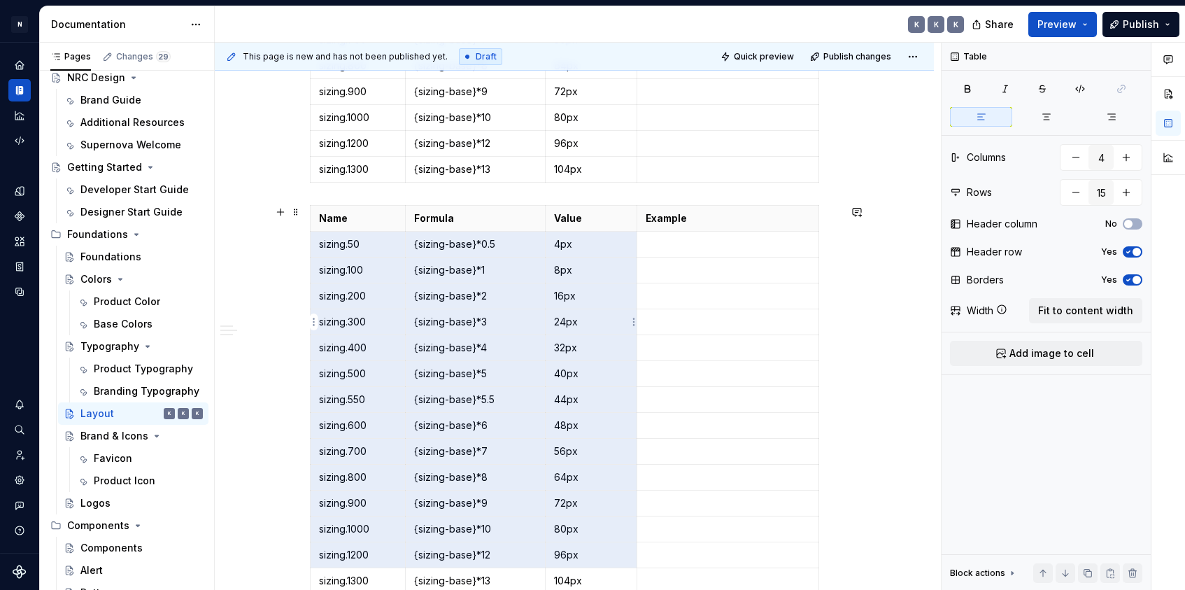
scroll to position [908, 0]
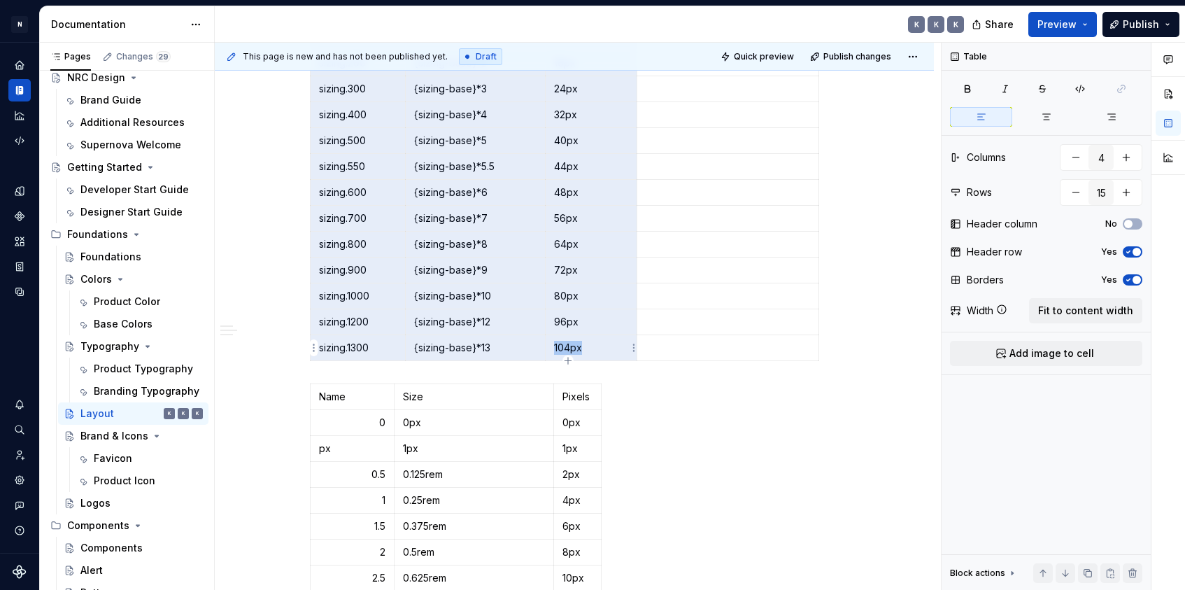
drag, startPoint x: 323, startPoint y: 244, endPoint x: 601, endPoint y: 345, distance: 295.7
click at [601, 345] on tbody "Name Formula Value Example sizing.50 {sizing-base}*0.5 4px sizing.100 {sizing-b…" at bounding box center [565, 167] width 509 height 388
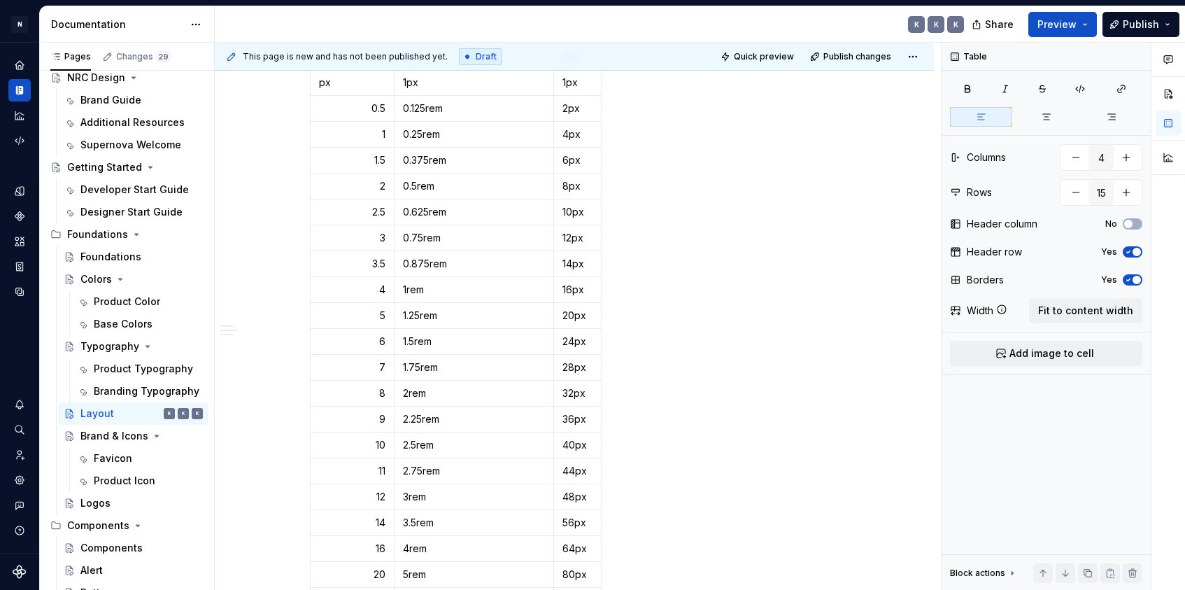
scroll to position [1007, 0]
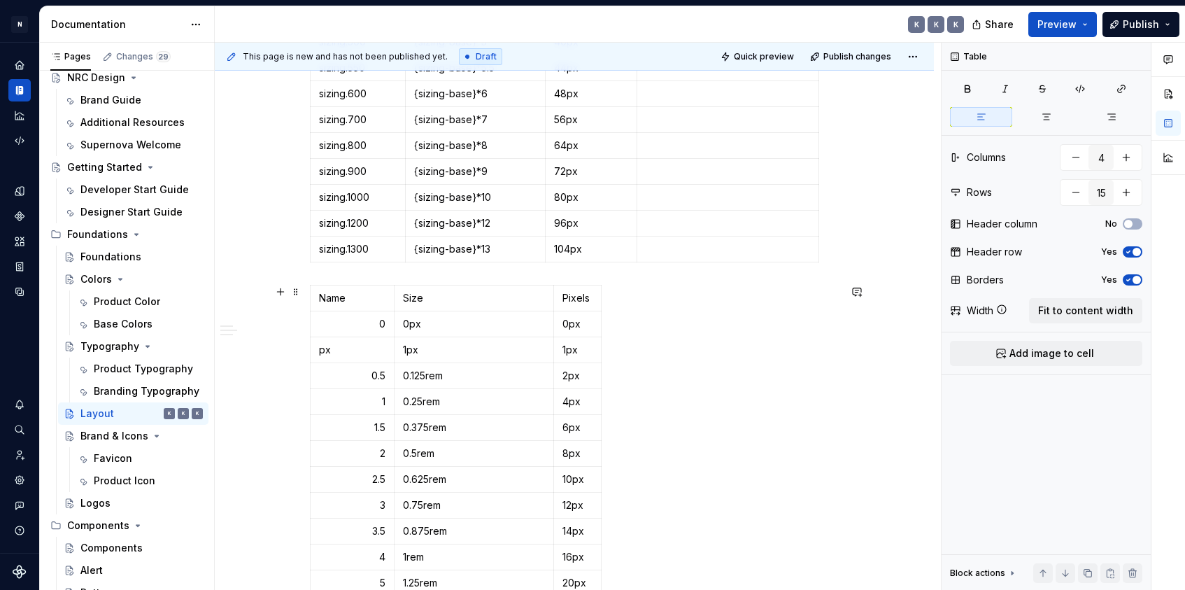
type input "3"
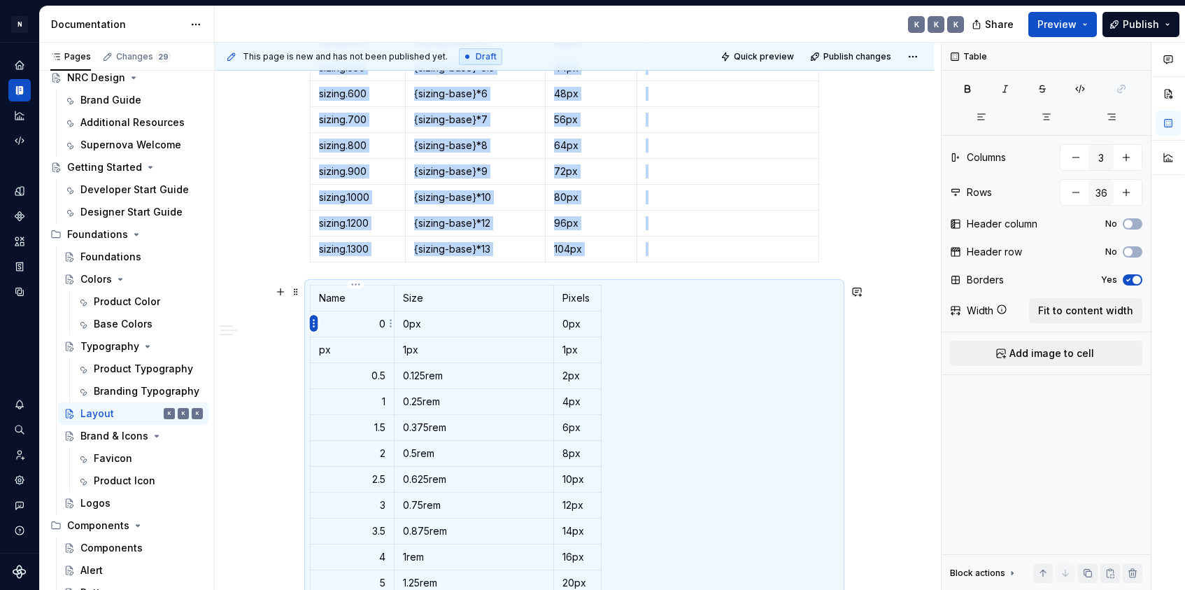
click at [316, 323] on html "N Product Design K Design system data Documentation K K K Share Preview Publish…" at bounding box center [592, 295] width 1185 height 590
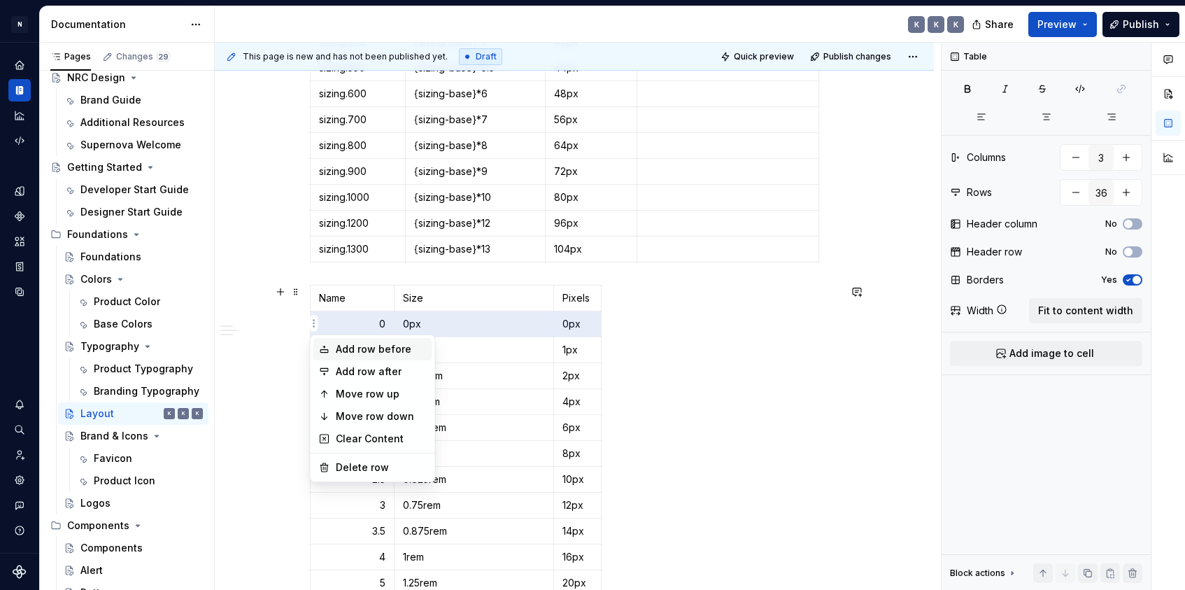
click at [358, 353] on div "Add row before" at bounding box center [381, 349] width 91 height 14
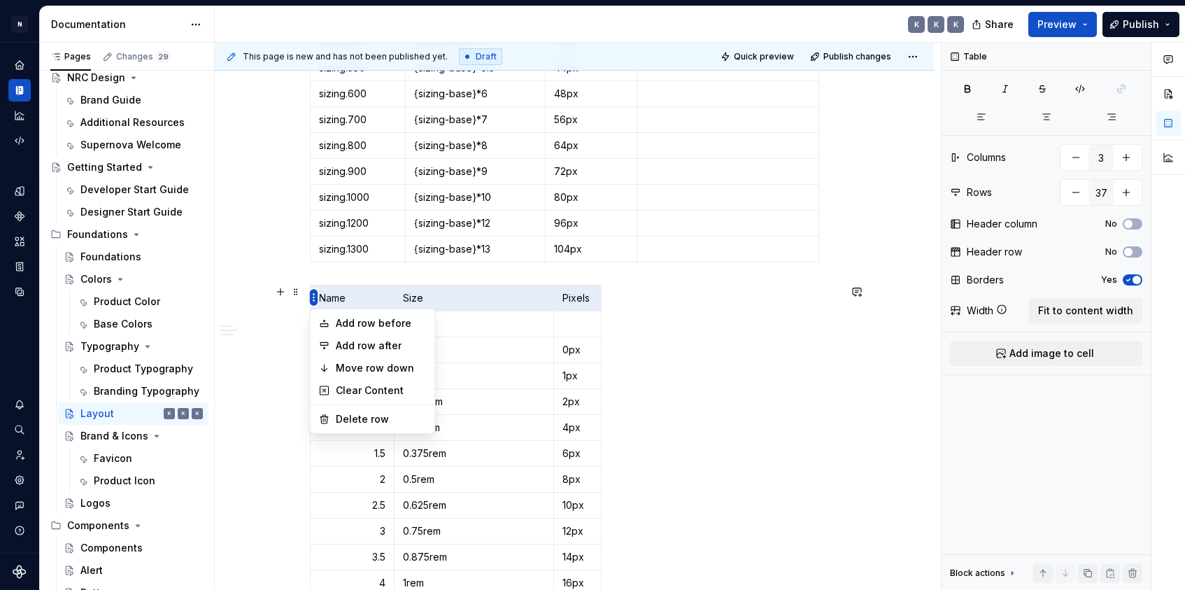
click at [311, 294] on html "N Product Design K Design system data Documentation K K K Share Preview Publish…" at bounding box center [592, 295] width 1185 height 590
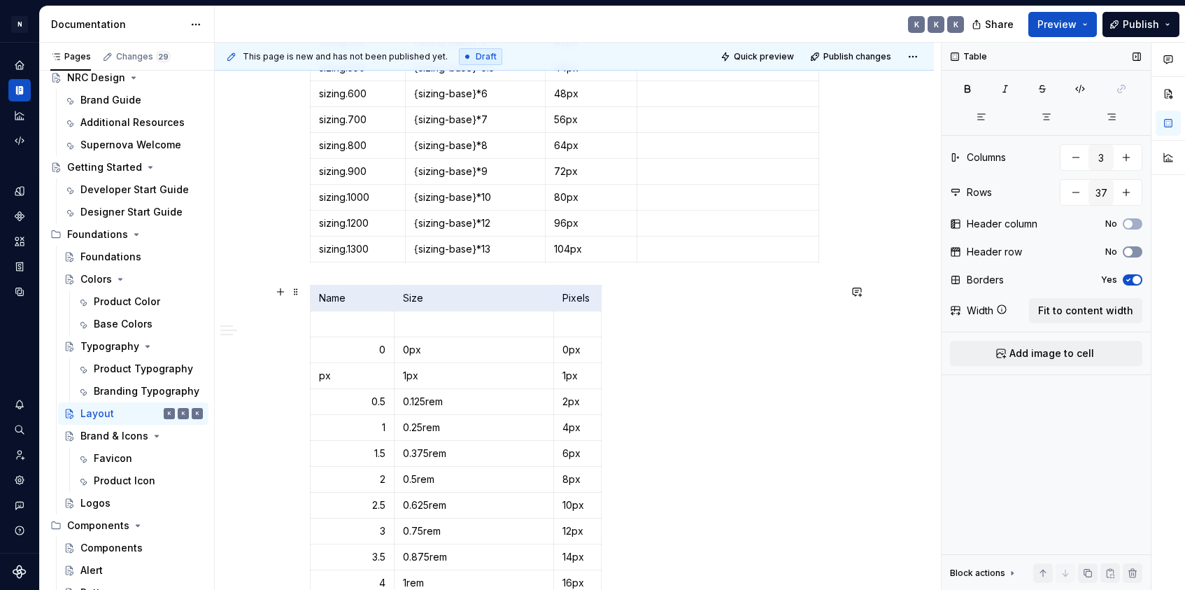
click at [1037, 249] on div "Comments Open comments No comments yet Select ‘Comment’ from the block context …" at bounding box center [1064, 317] width 244 height 548
click at [1037, 250] on span "button" at bounding box center [1128, 252] width 8 height 8
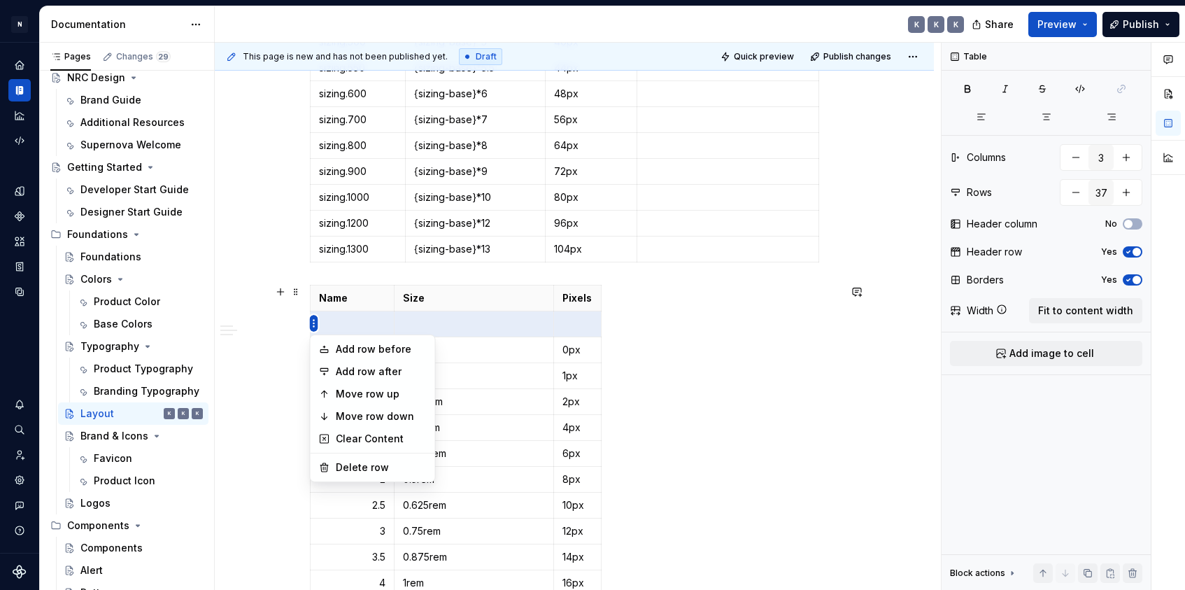
click at [311, 326] on html "N Product Design K Design system data Documentation K K K Share Preview Publish…" at bounding box center [592, 295] width 1185 height 590
drag, startPoint x: 339, startPoint y: 466, endPoint x: 633, endPoint y: 385, distance: 305.6
click at [339, 466] on div "Delete row" at bounding box center [381, 467] width 91 height 14
type input "36"
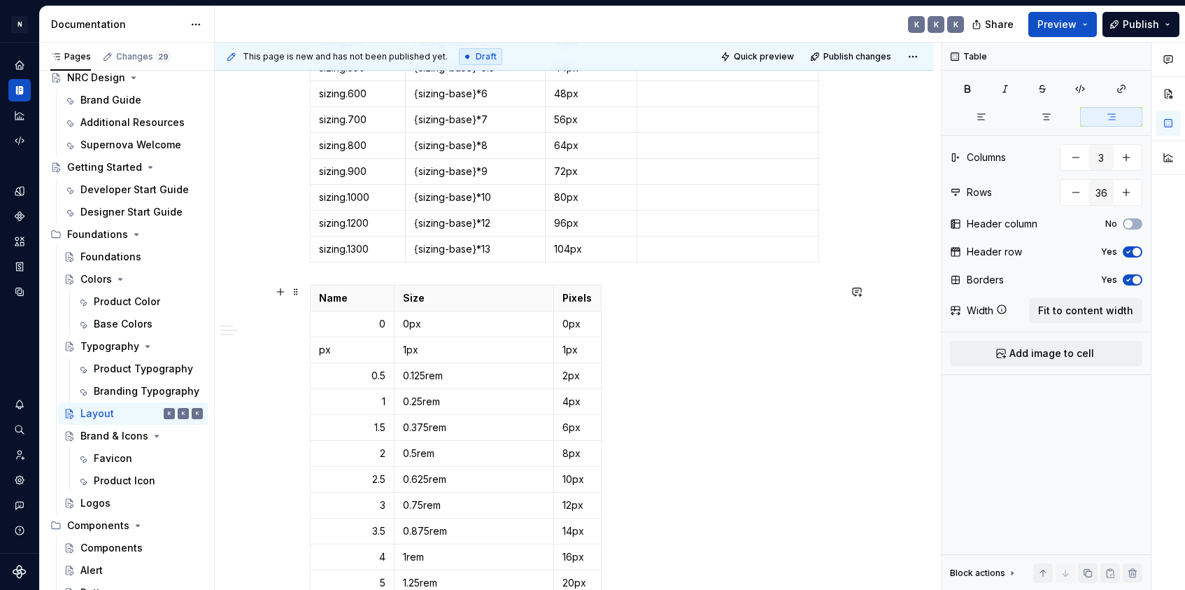
click at [1037, 222] on span "button" at bounding box center [1128, 224] width 8 height 8
click at [1037, 222] on icon "button" at bounding box center [1128, 224] width 11 height 8
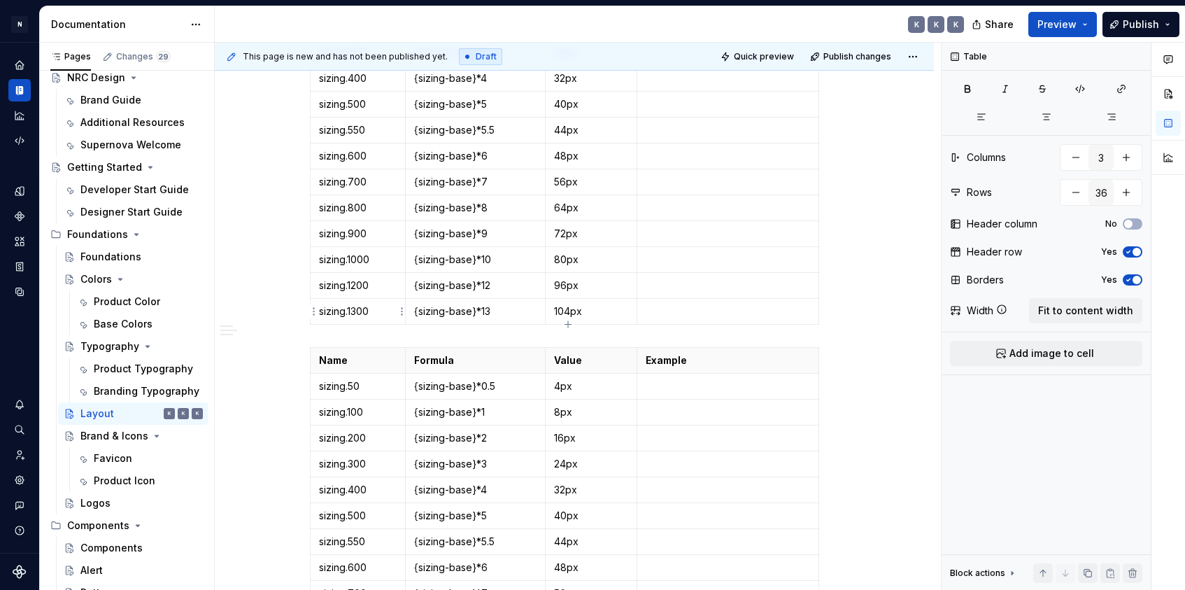
scroll to position [337, 0]
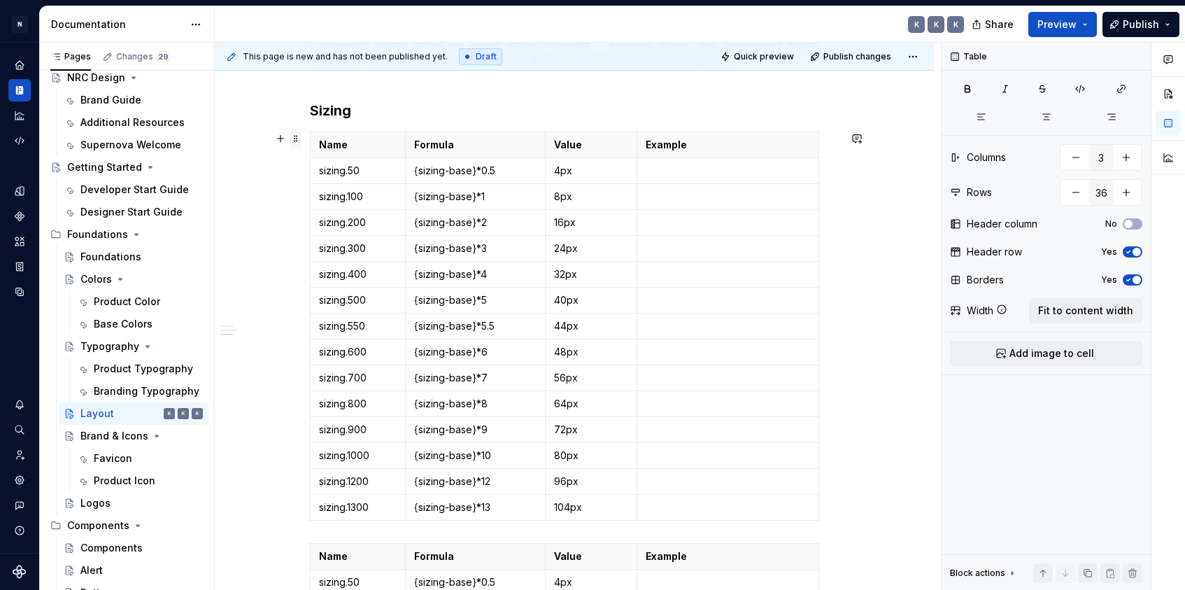
click at [302, 140] on span at bounding box center [295, 139] width 11 height 20
type input "4"
type input "15"
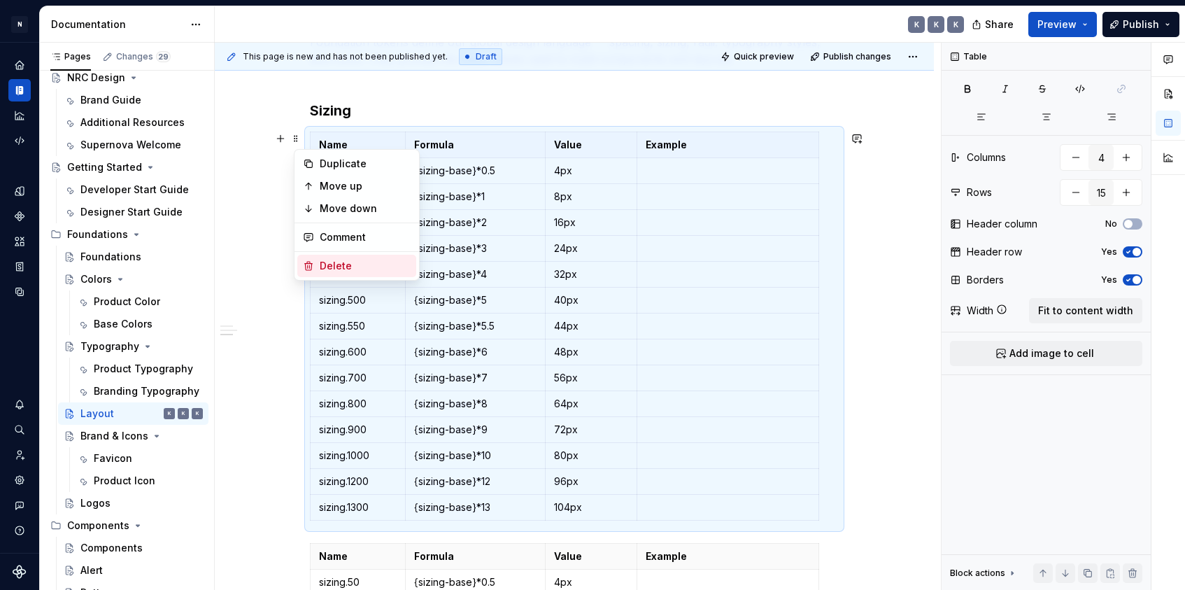
click at [344, 262] on div "Delete" at bounding box center [365, 266] width 91 height 14
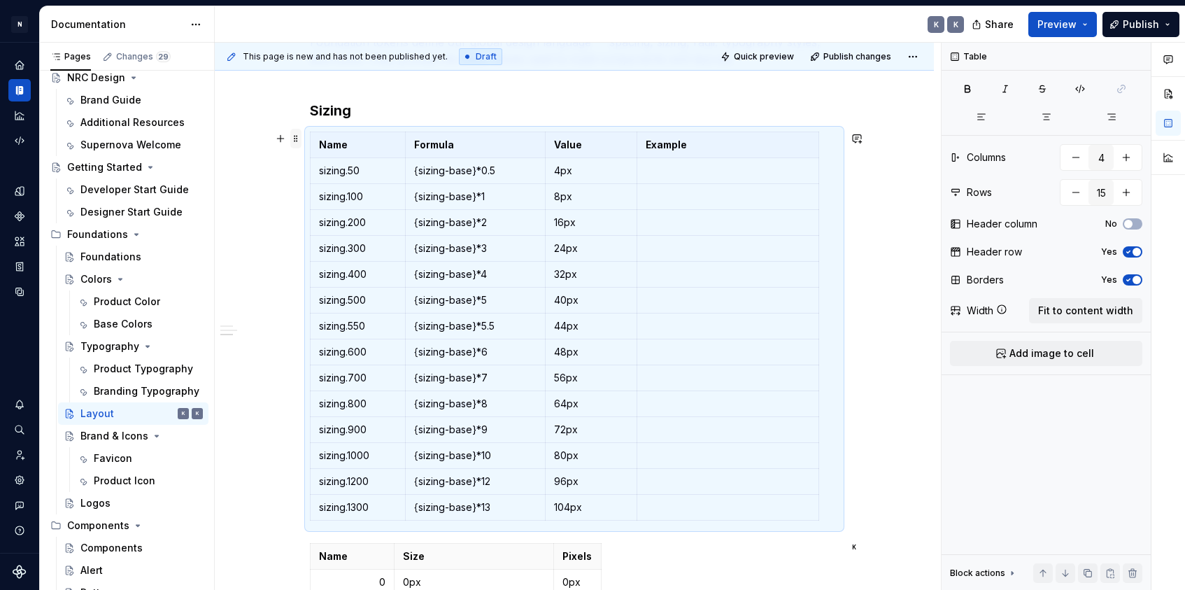
click at [299, 139] on span at bounding box center [295, 139] width 11 height 20
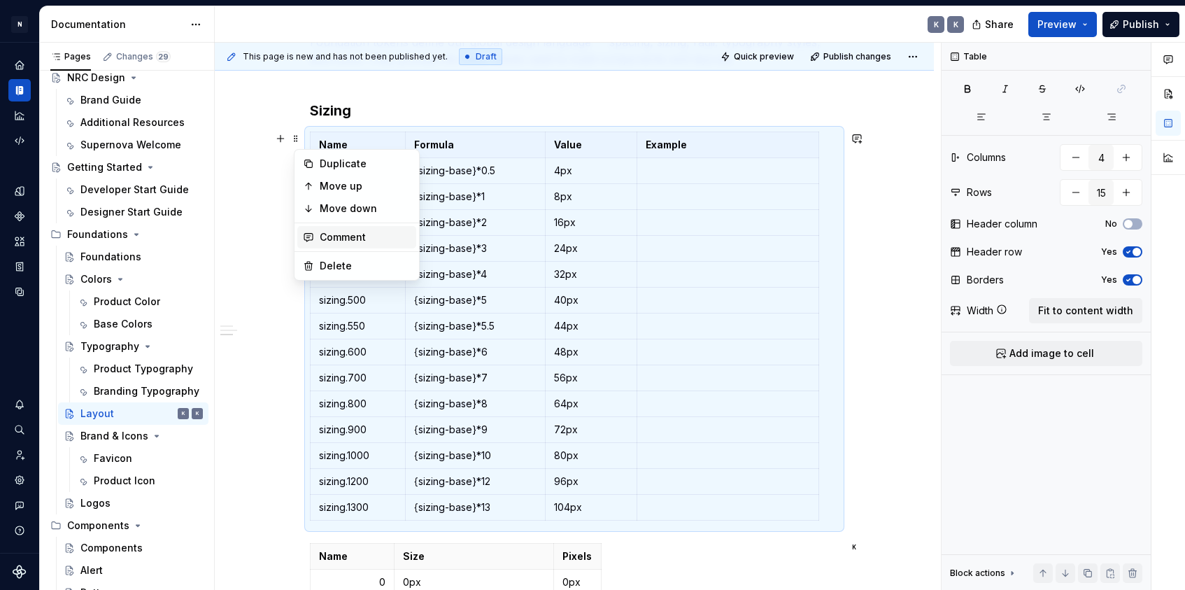
type textarea "*"
click at [346, 269] on div "Delete" at bounding box center [365, 266] width 91 height 14
type input "3"
type input "36"
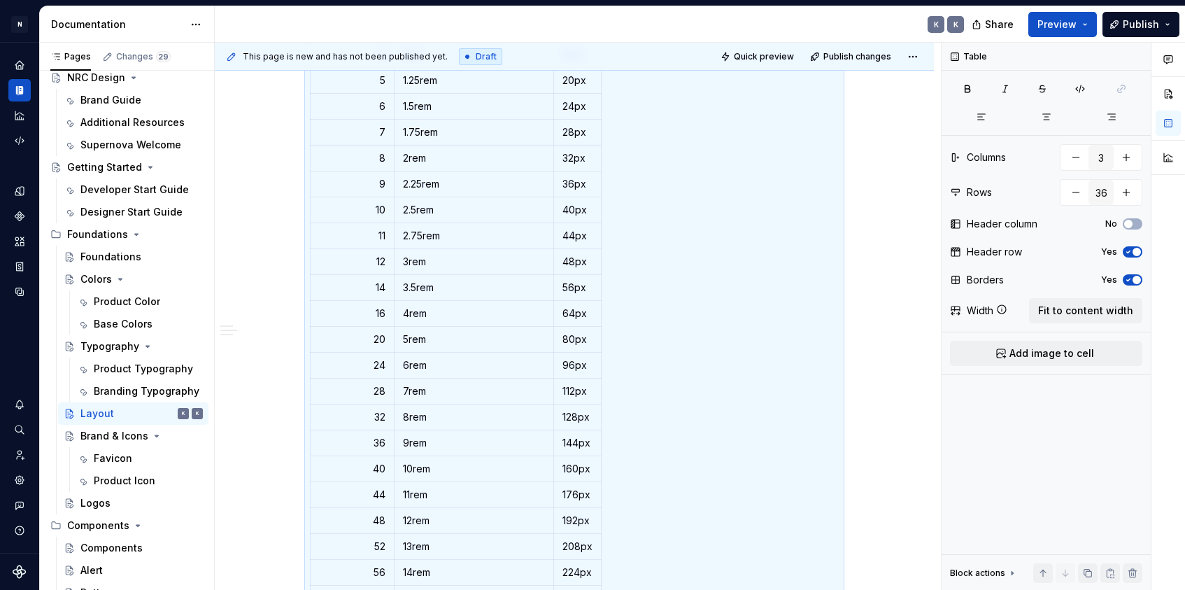
scroll to position [920, 0]
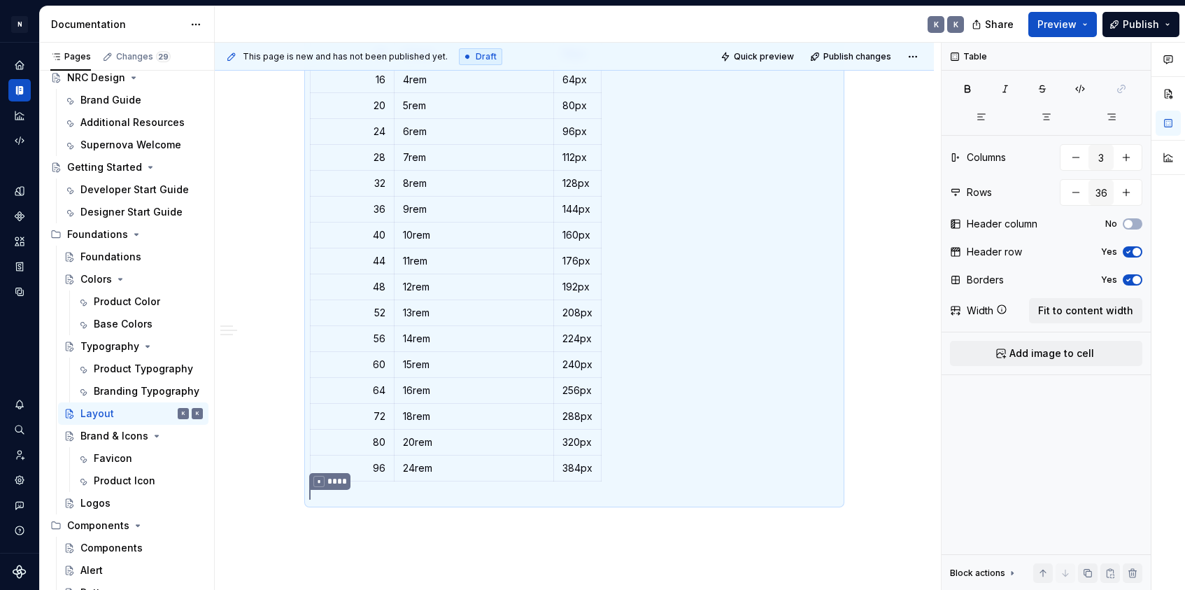
click at [348, 534] on div "Sizing Foundation tokens Foundation tokens define our global design language — …" at bounding box center [574, 7] width 719 height 1376
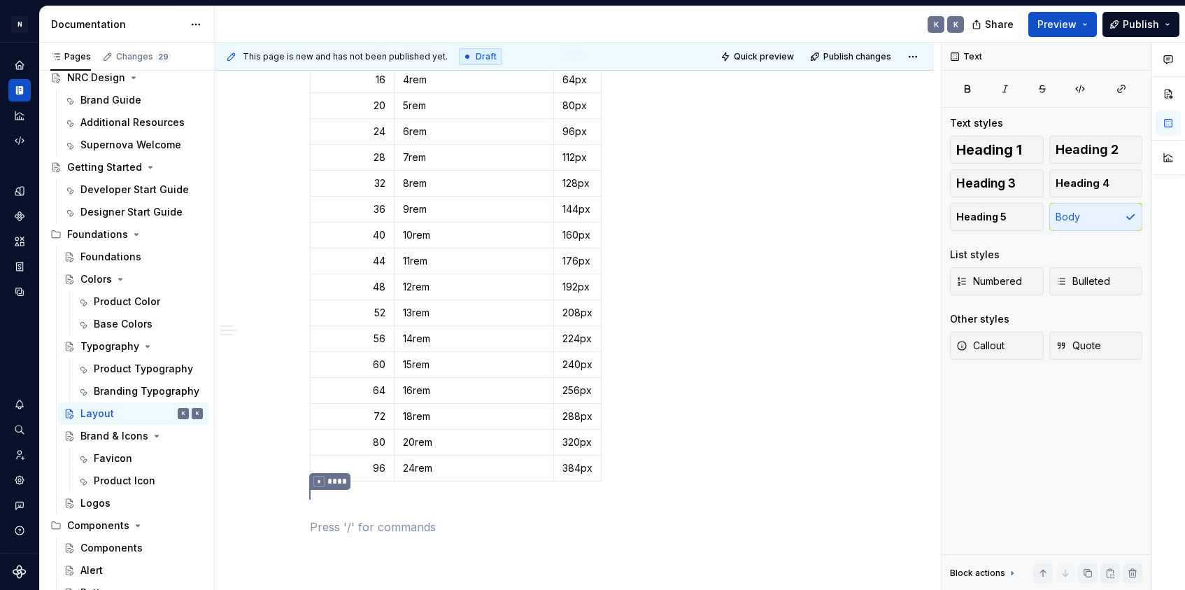
click at [351, 489] on tablecontainer "Name Size Pixels 0 0px 0px px 1px 1px 0.5 0.125rem 2px 1 0.25rem 4px 1.5 0.375r…" at bounding box center [574, 25] width 529 height 953
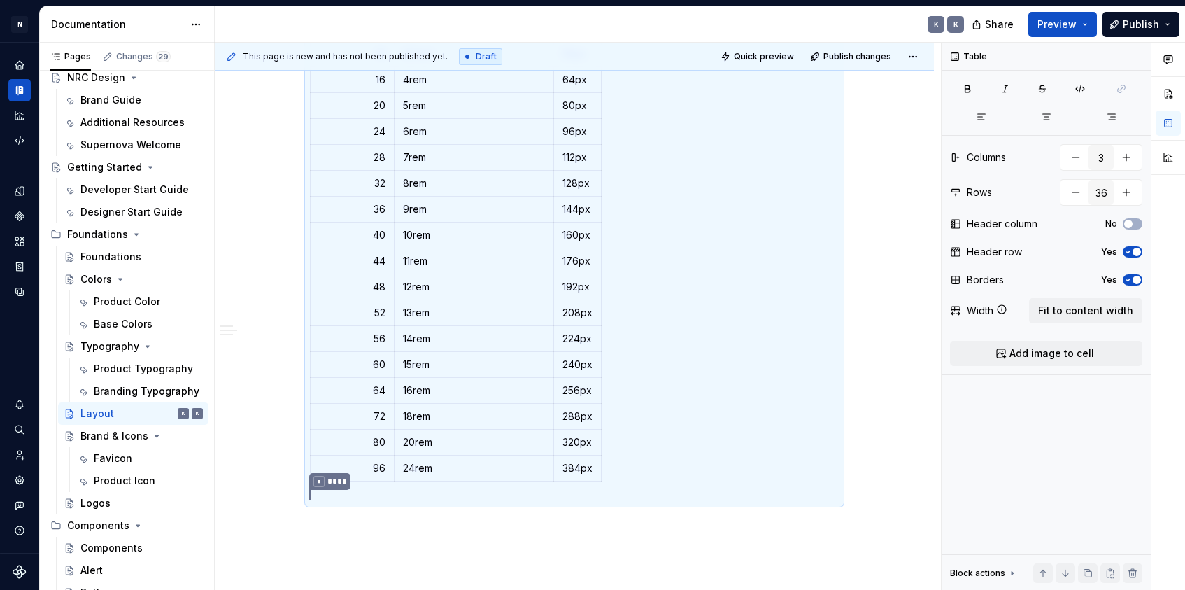
click at [353, 492] on tablecontainer "Name Size Pixels 0 0px 0px px 1px 1px 0.5 0.125rem 2px 1 0.25rem 4px 1.5 0.375r…" at bounding box center [574, 25] width 529 height 953
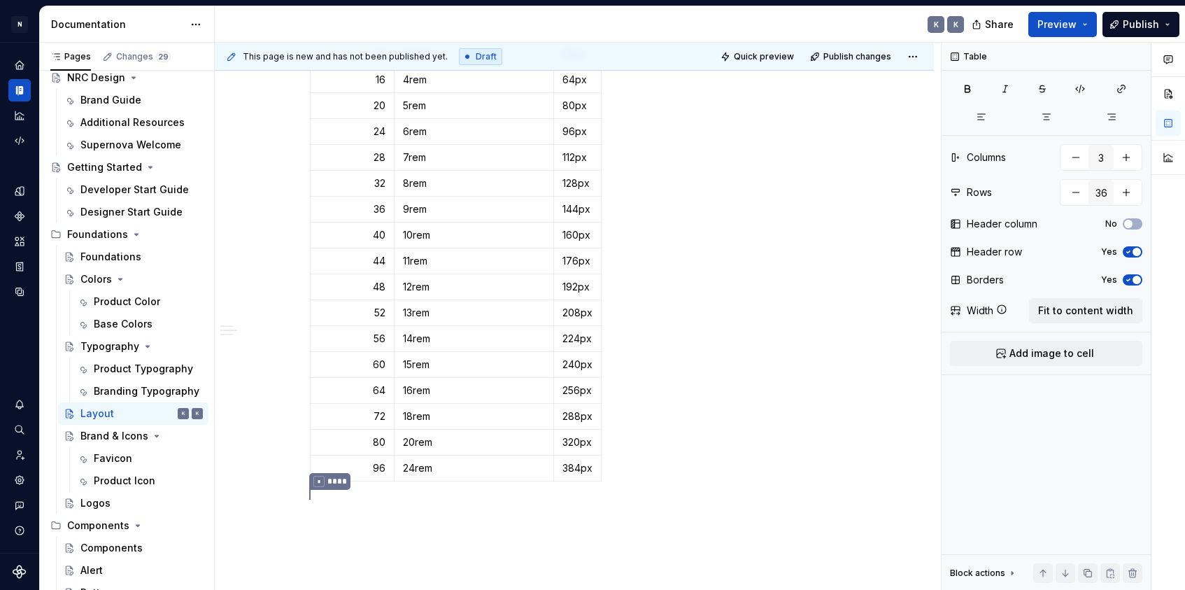
click at [374, 492] on tablecontainer "Name Size Pixels 0 0px 0px px 1px 1px 0.5 0.125rem 2px 1 0.25rem 4px 1.5 0.375r…" at bounding box center [574, 25] width 529 height 953
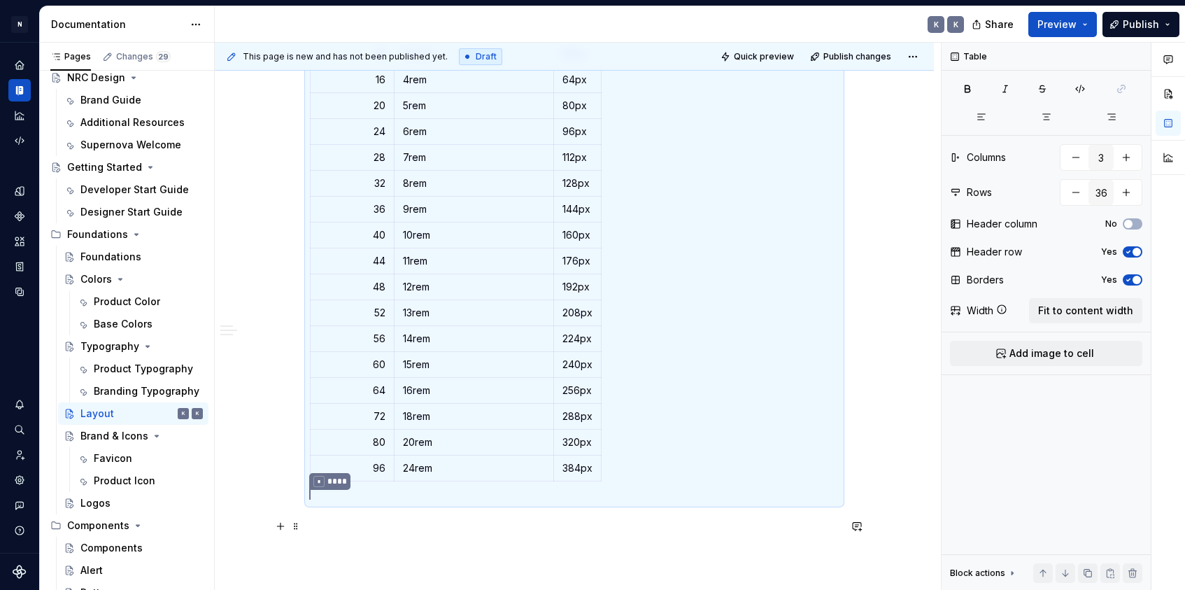
click at [437, 557] on div "Sizing Foundation tokens Foundation tokens define our global design language — …" at bounding box center [574, 24] width 719 height 1410
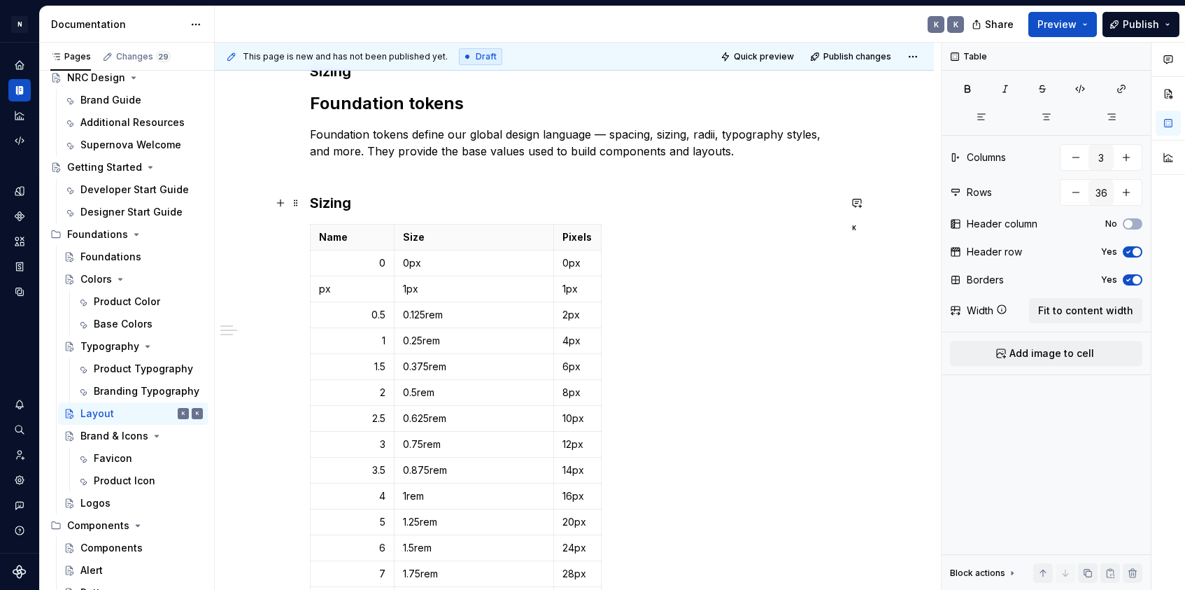
scroll to position [317, 0]
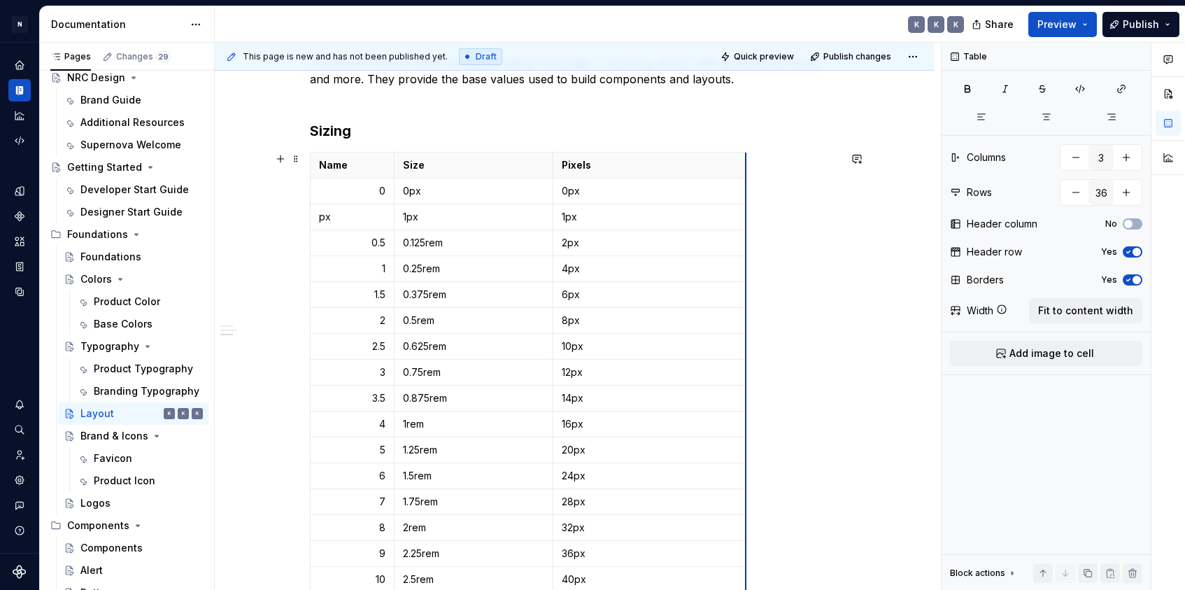
drag, startPoint x: 602, startPoint y: 175, endPoint x: 749, endPoint y: 173, distance: 146.3
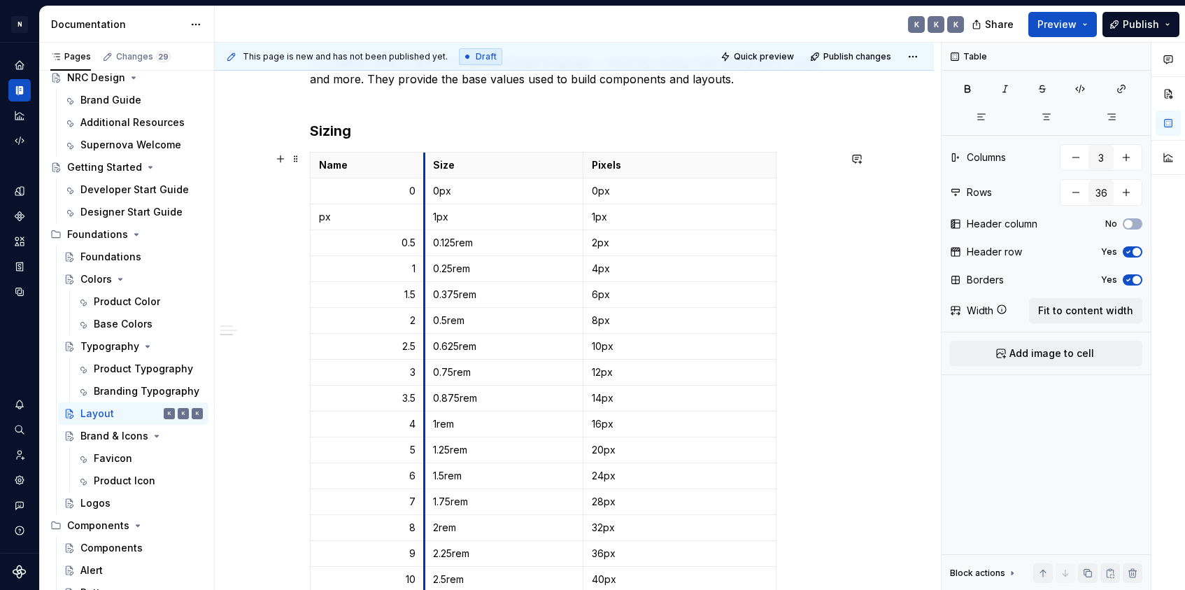
drag, startPoint x: 399, startPoint y: 165, endPoint x: 429, endPoint y: 167, distance: 30.1
click at [429, 167] on th "Size" at bounding box center [504, 166] width 160 height 26
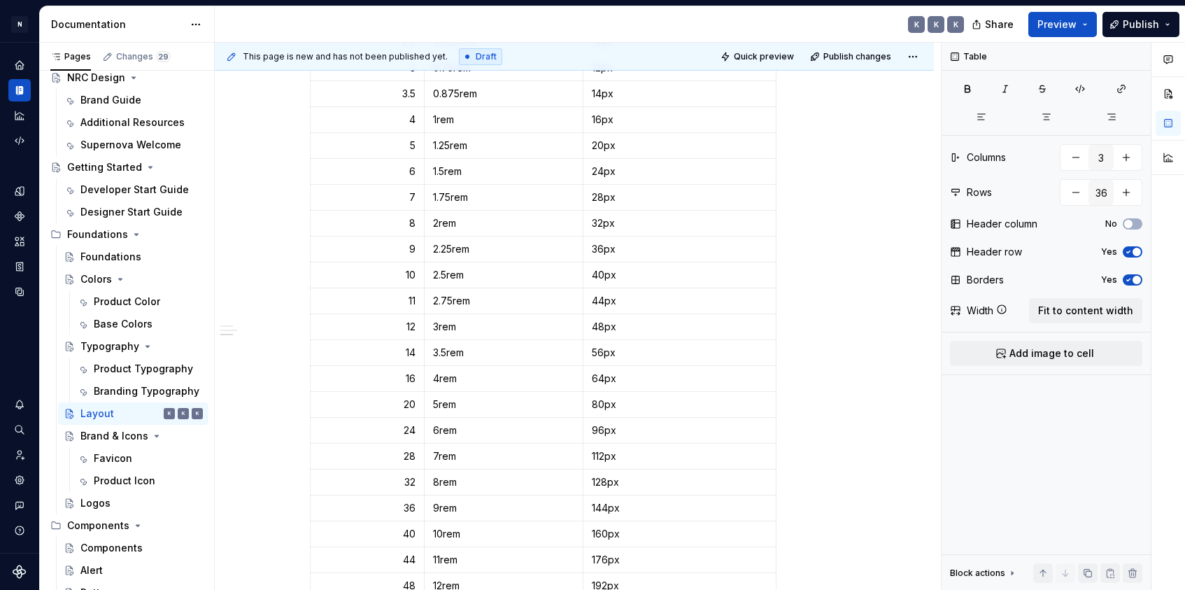
scroll to position [325, 0]
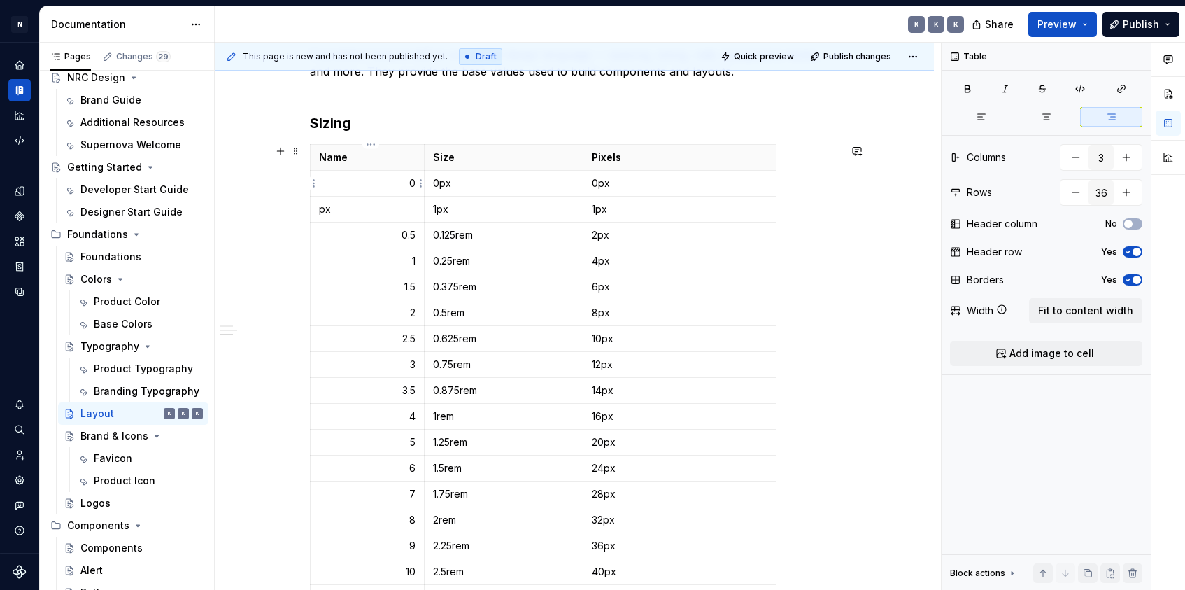
click at [379, 177] on p "0" at bounding box center [367, 183] width 97 height 14
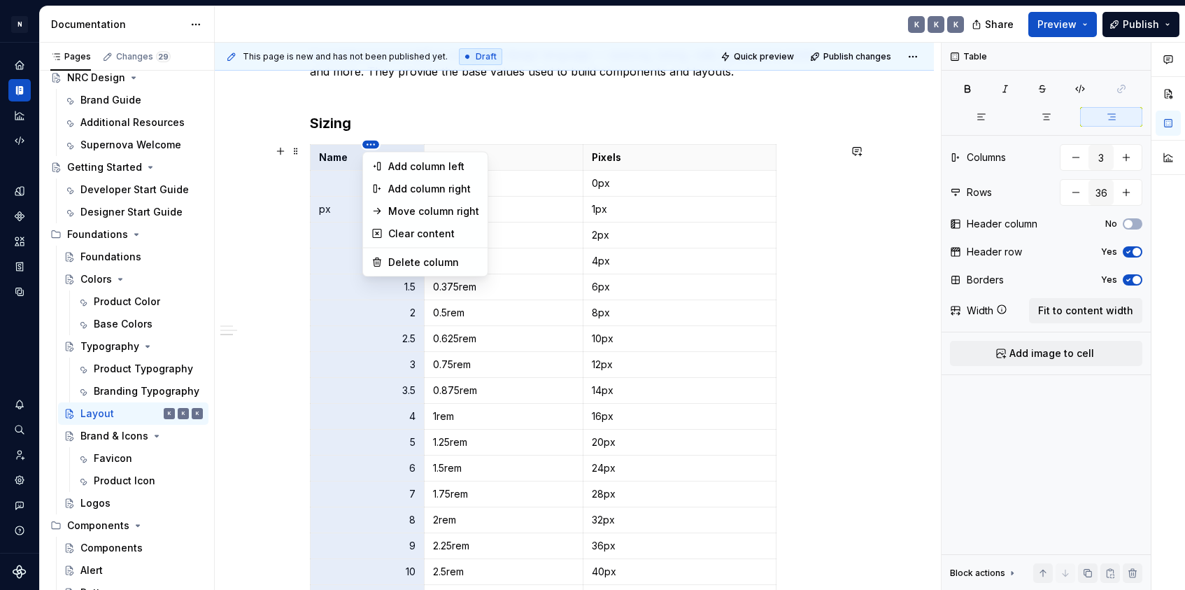
click at [372, 144] on html "N Product Design K Design system data Documentation K K K Share Preview Publish…" at bounding box center [592, 295] width 1185 height 590
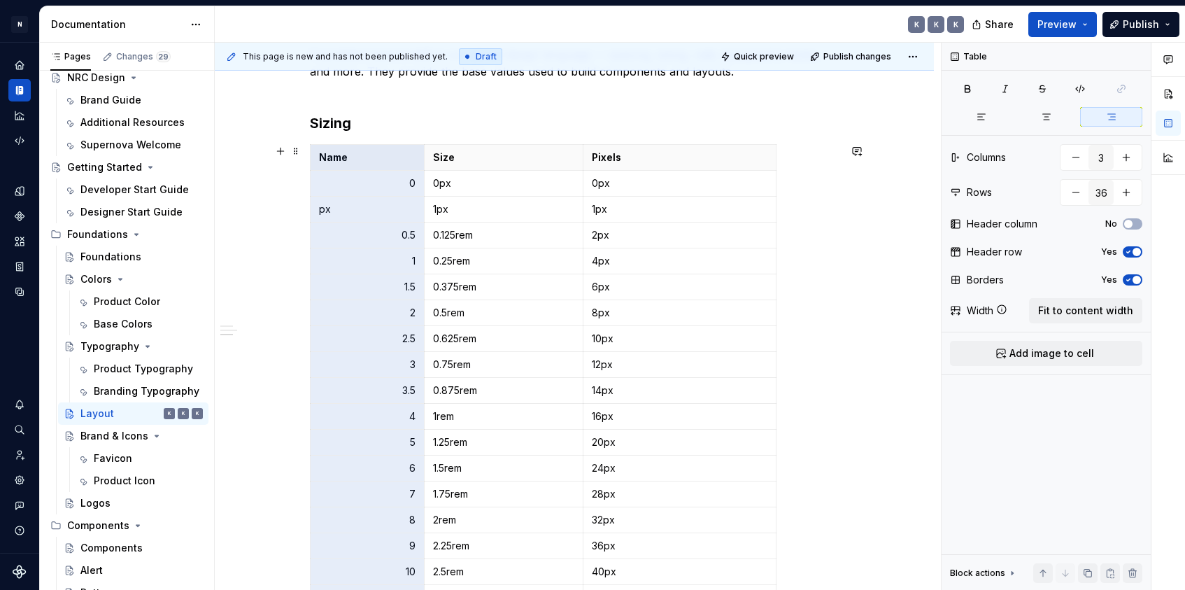
click at [984, 113] on div "Comments Open comments No comments yet Select ‘Comment’ from the block context …" at bounding box center [1064, 317] width 244 height 548
click at [983, 115] on icon "button" at bounding box center [981, 116] width 11 height 11
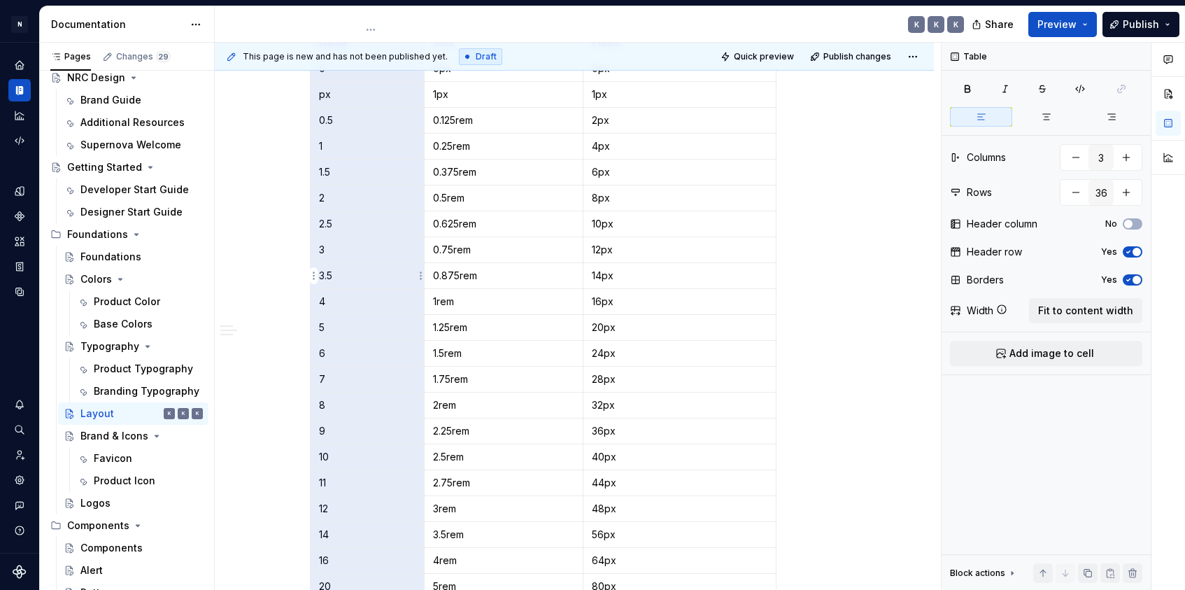
scroll to position [243, 0]
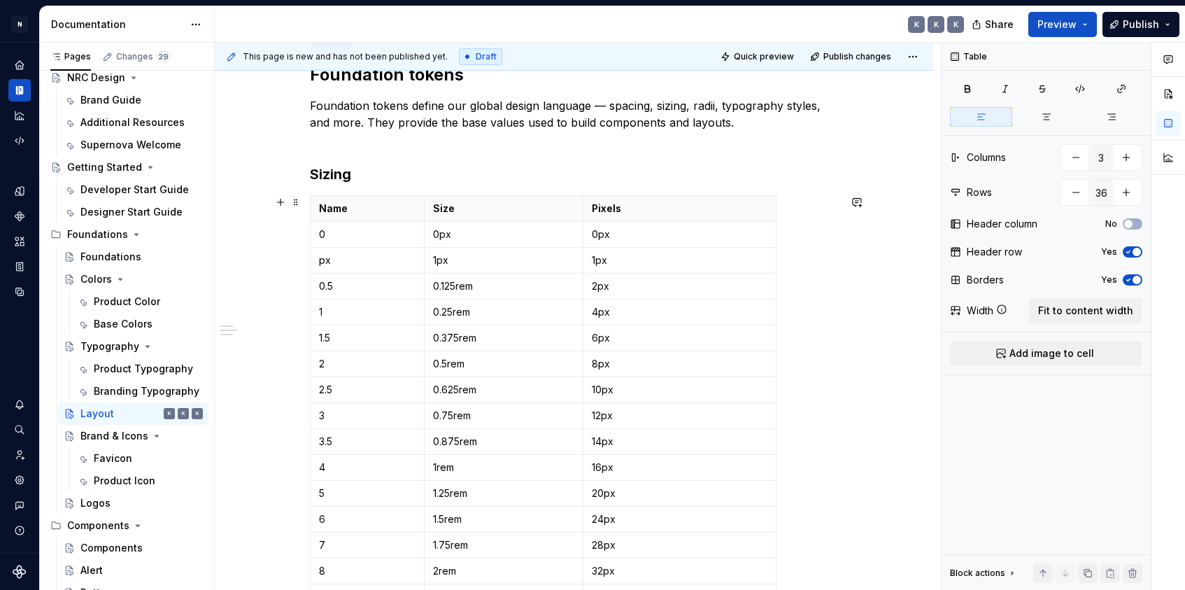
scroll to position [0, 0]
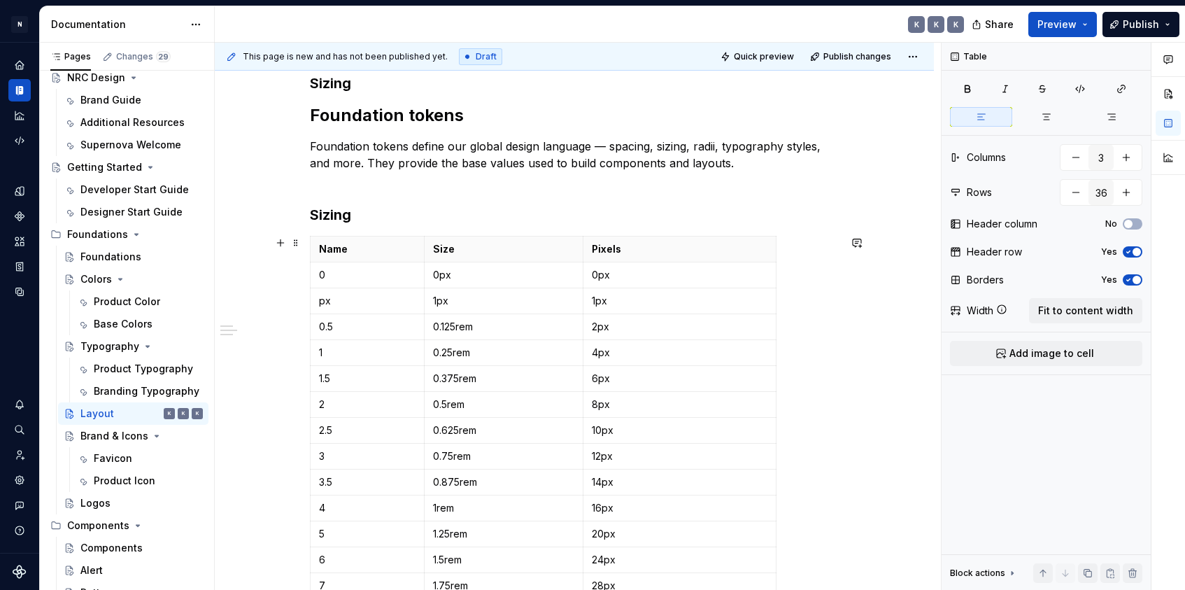
scroll to position [225, 0]
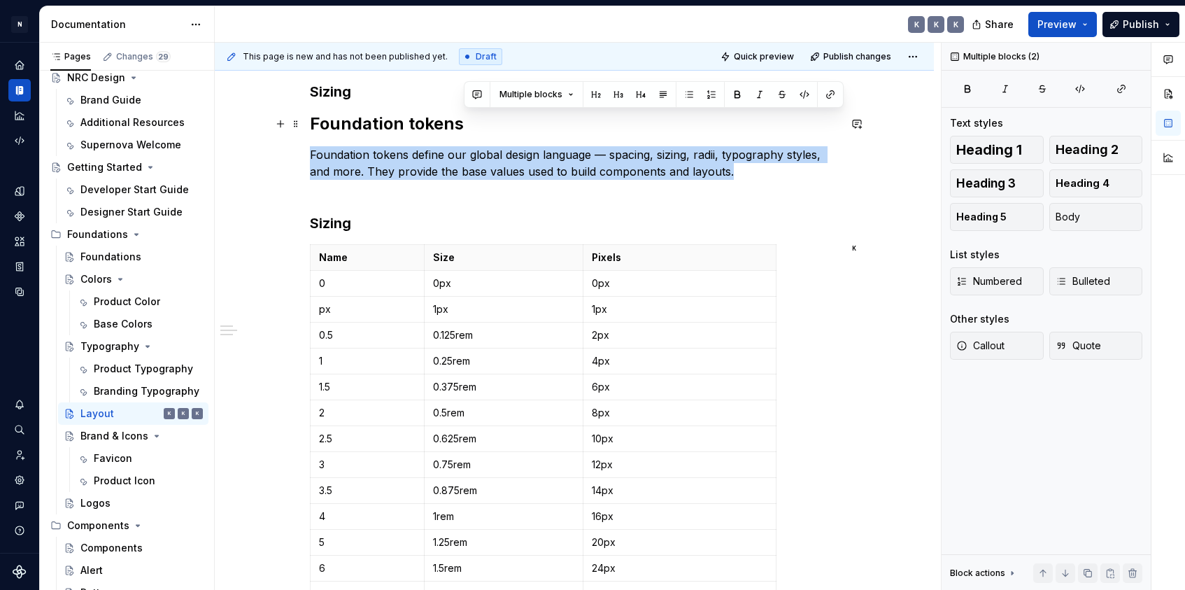
drag, startPoint x: 742, startPoint y: 174, endPoint x: 308, endPoint y: 134, distance: 436.4
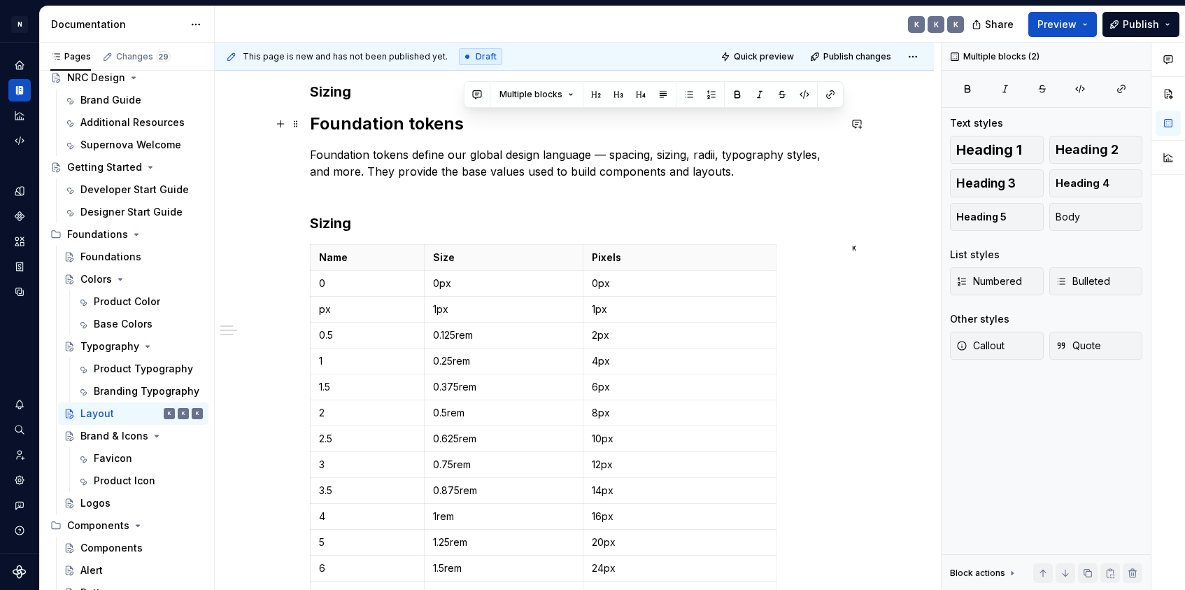
click at [371, 128] on h2 "Foundation tokens" at bounding box center [574, 124] width 529 height 22
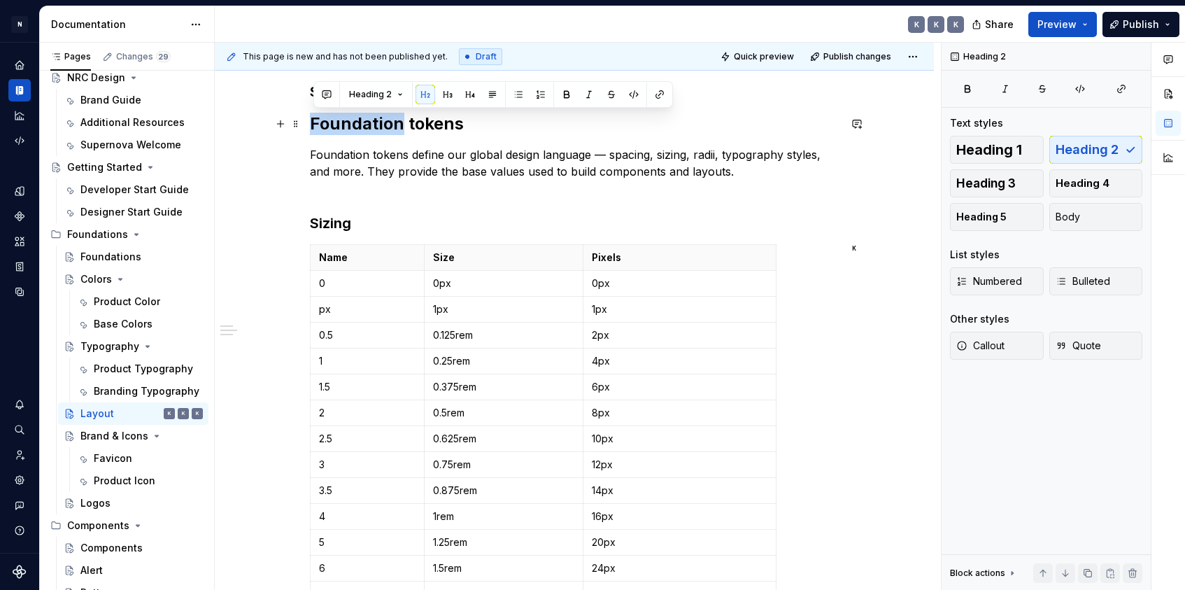
drag, startPoint x: 404, startPoint y: 125, endPoint x: 316, endPoint y: 130, distance: 89.0
click at [316, 130] on h2 "Foundation tokens" at bounding box center [574, 124] width 529 height 22
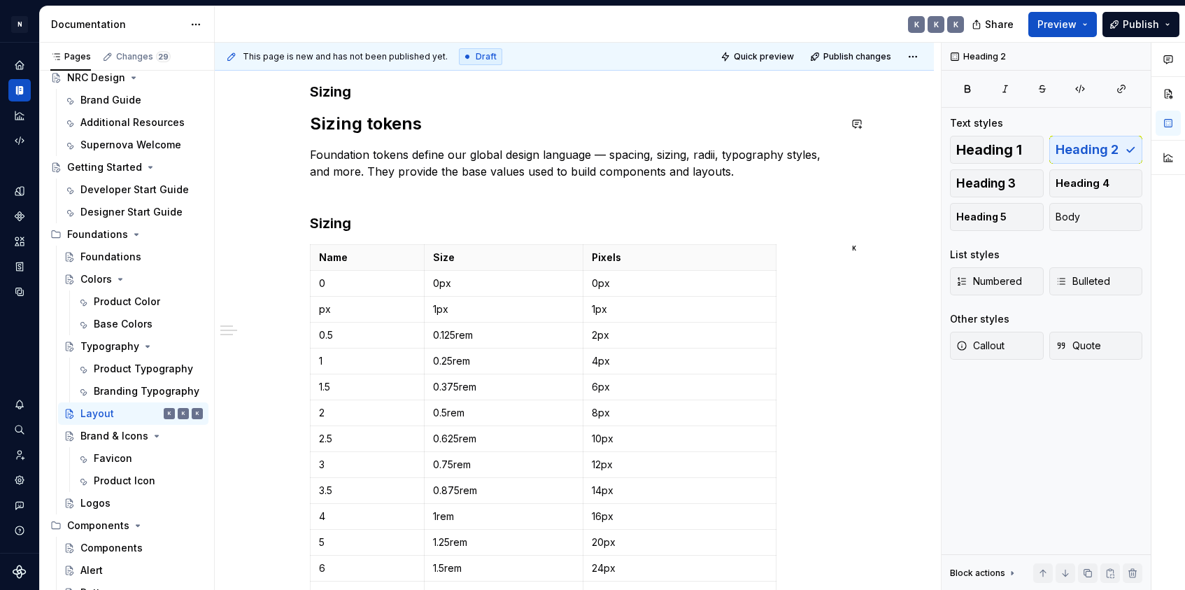
scroll to position [52, 0]
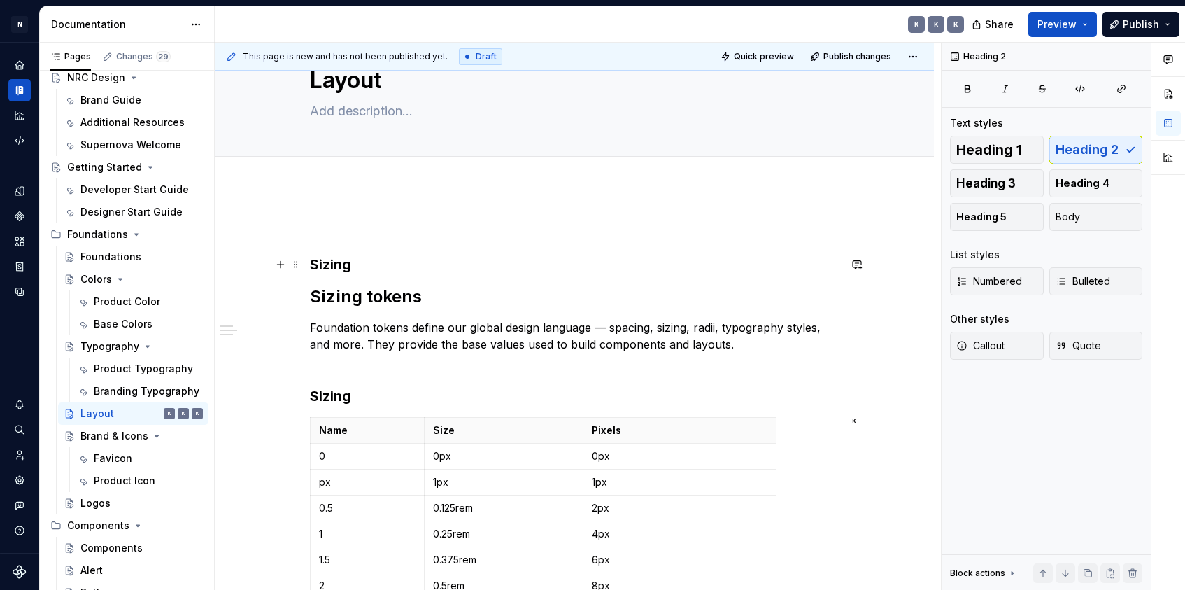
click at [379, 263] on h3 "Sizing" at bounding box center [574, 265] width 529 height 20
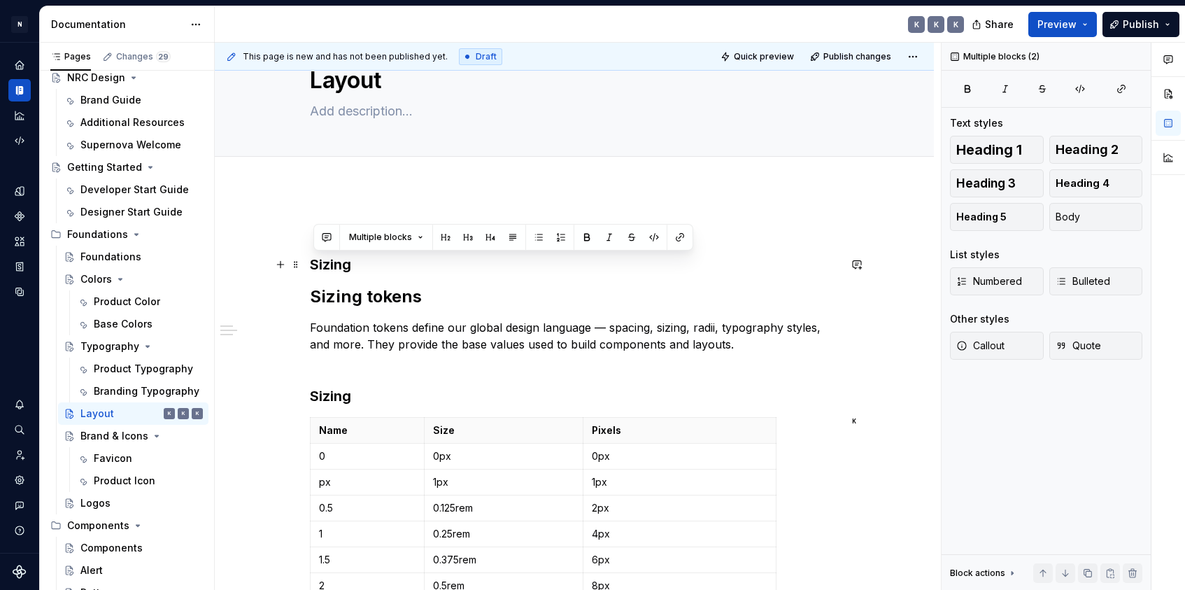
click at [379, 263] on h3 "Sizing" at bounding box center [574, 265] width 529 height 20
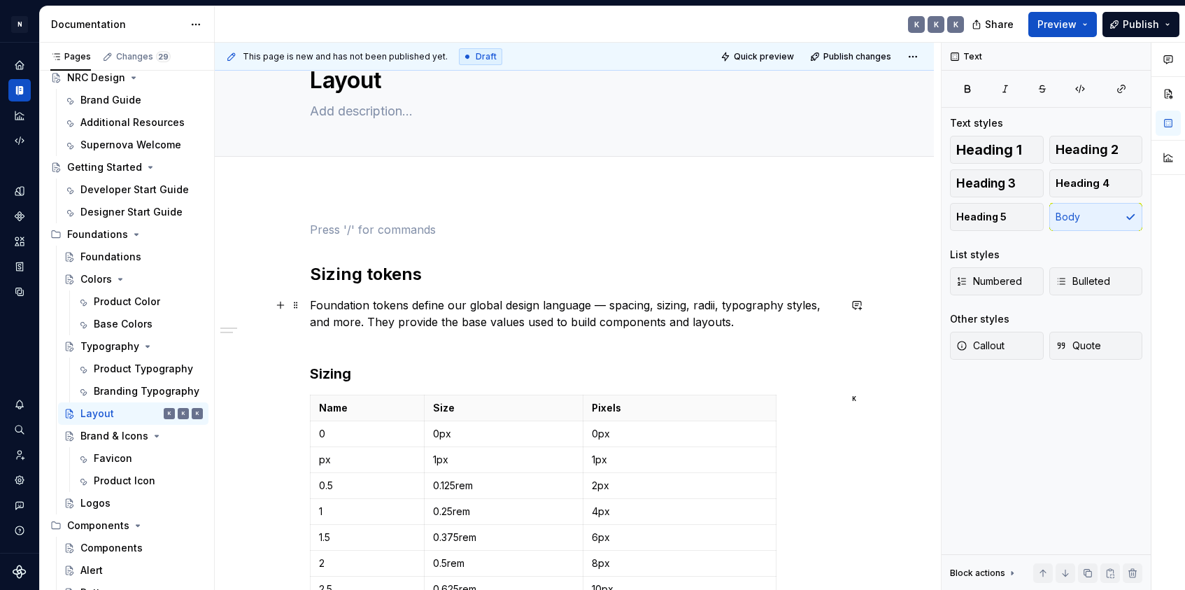
click at [321, 306] on p "Foundation tokens define our global design language — spacing, sizing, radii, t…" at bounding box center [574, 322] width 529 height 50
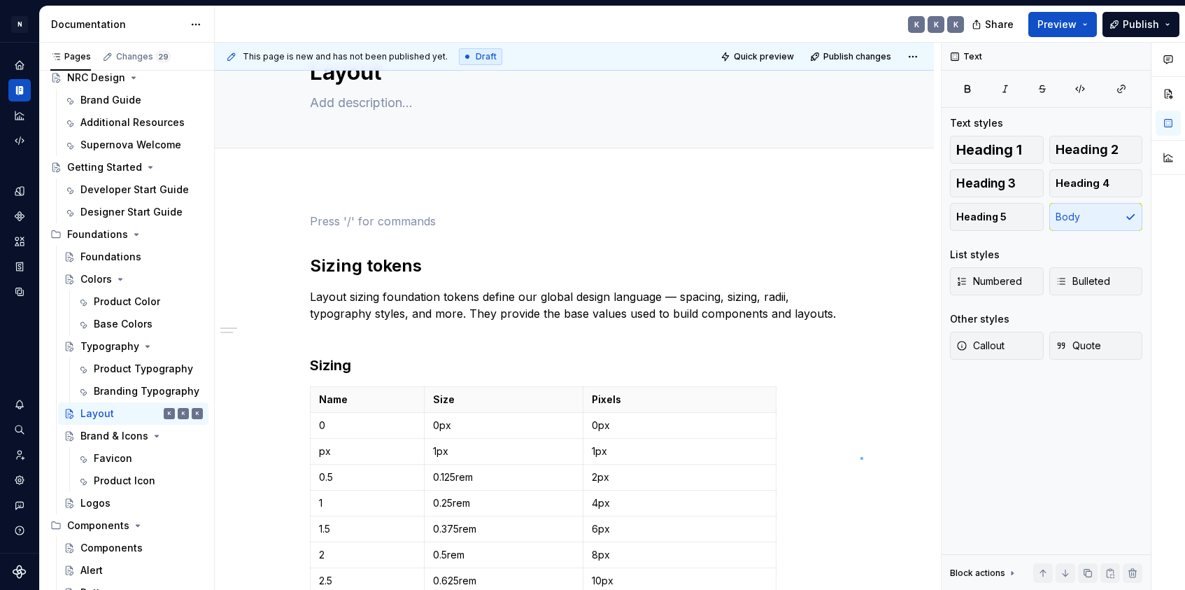
click at [861, 458] on div "This page is new and has not been published yet. Draft Quick preview Publish ch…" at bounding box center [578, 317] width 726 height 548
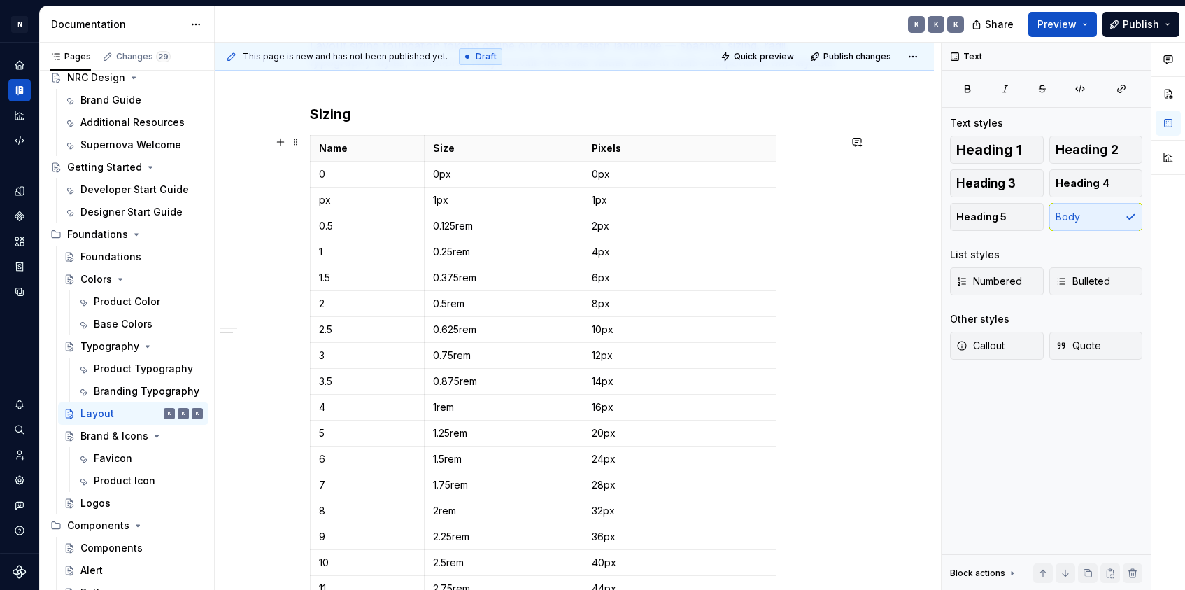
scroll to position [320, 0]
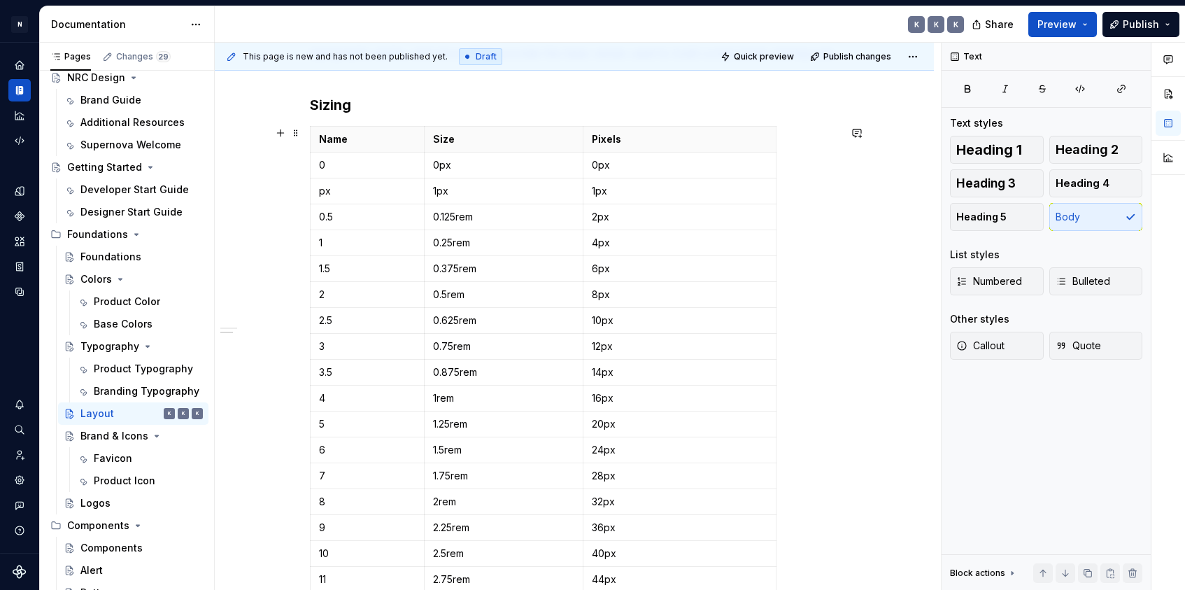
click at [884, 327] on div "Sizing tokens Layout sizing foundation tokens define our global design language…" at bounding box center [574, 596] width 719 height 1354
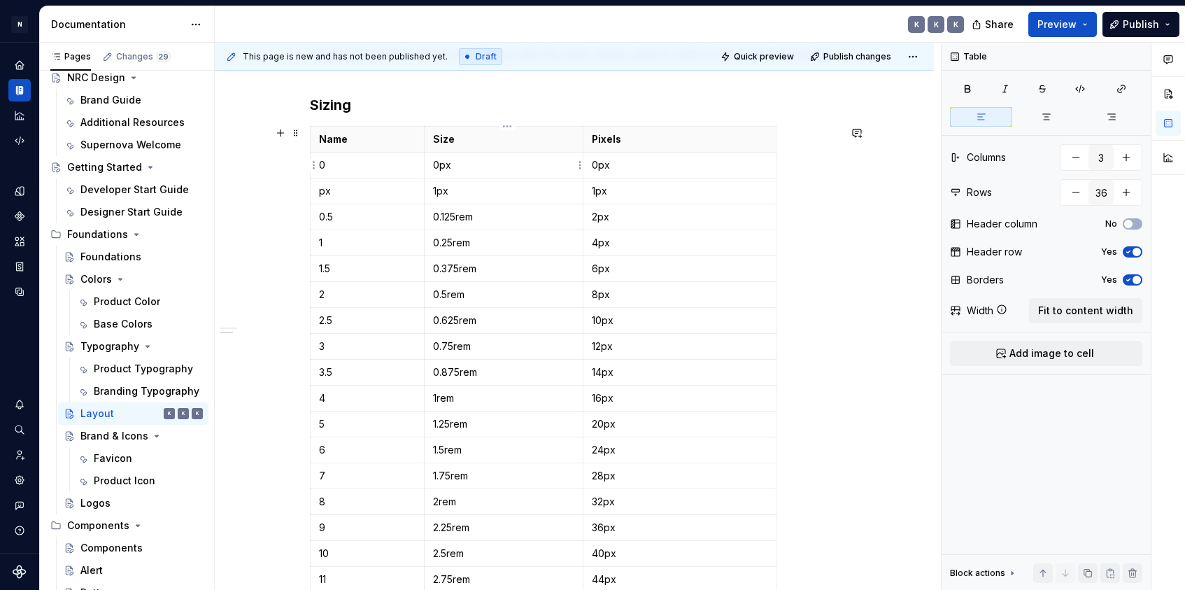
click at [482, 153] on td "0px" at bounding box center [504, 166] width 160 height 26
click at [301, 132] on span at bounding box center [295, 133] width 11 height 20
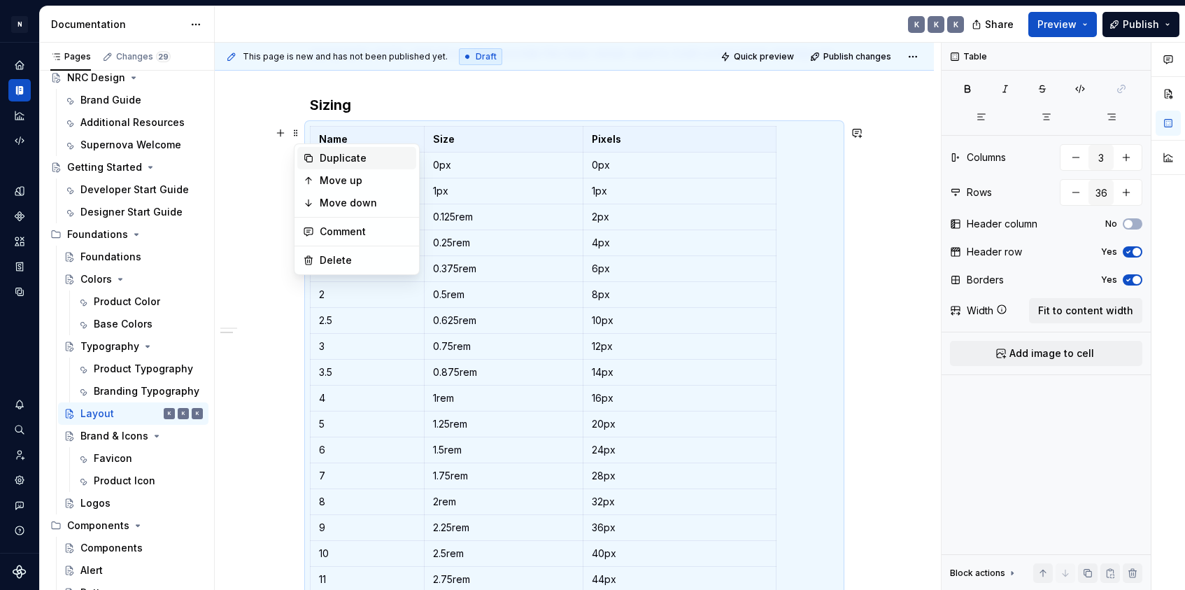
click at [356, 161] on div "Duplicate" at bounding box center [365, 158] width 91 height 14
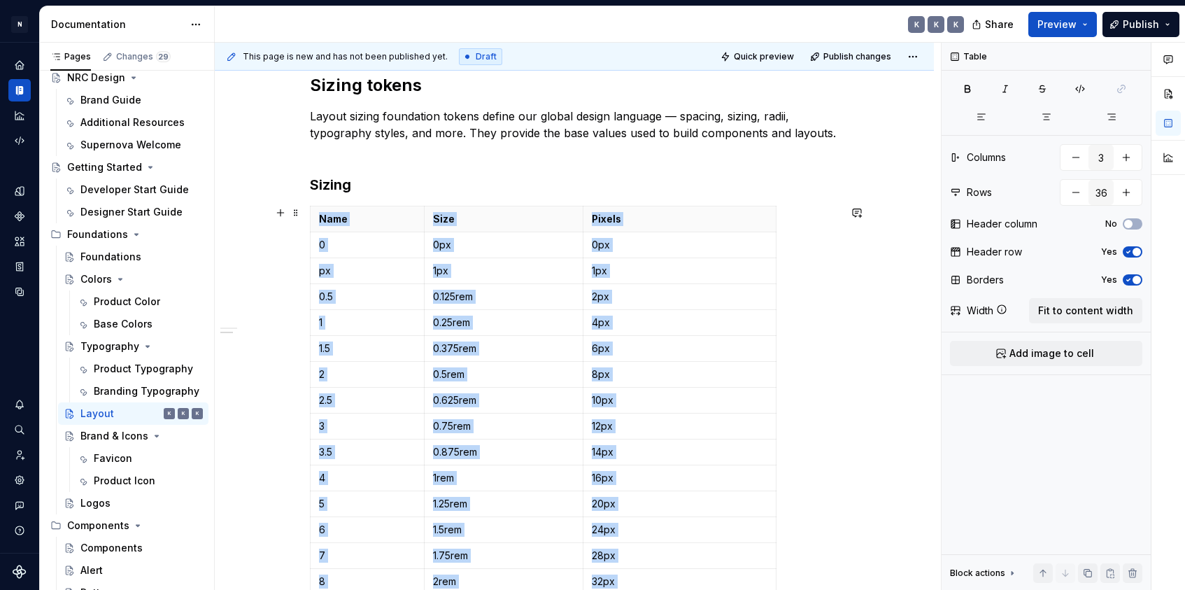
scroll to position [313, 0]
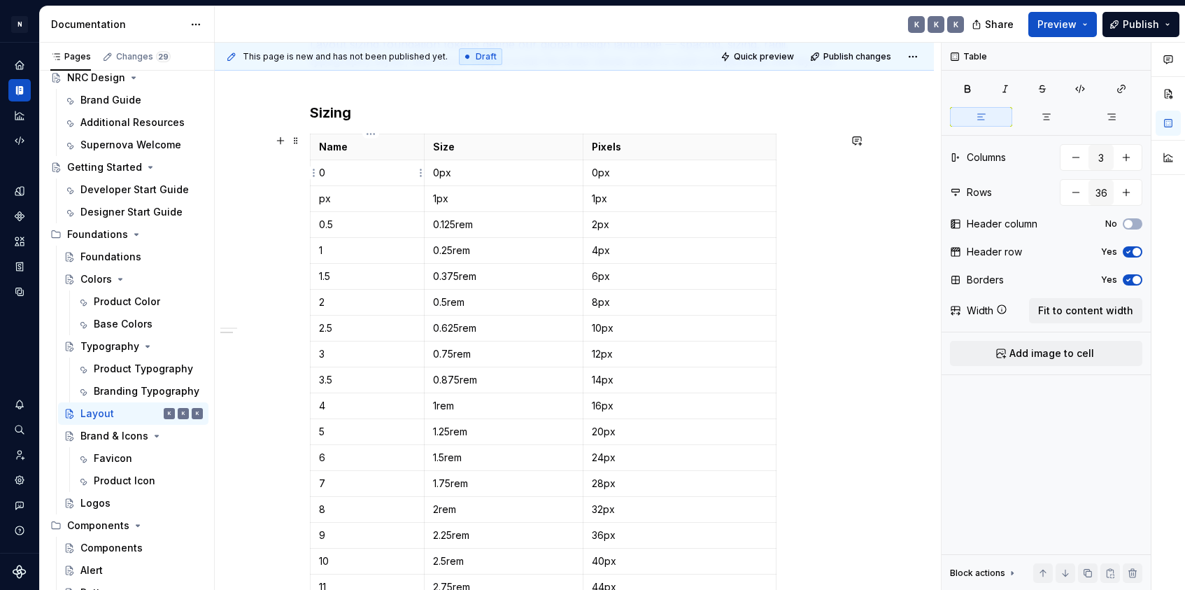
click at [383, 171] on p "0" at bounding box center [367, 173] width 97 height 14
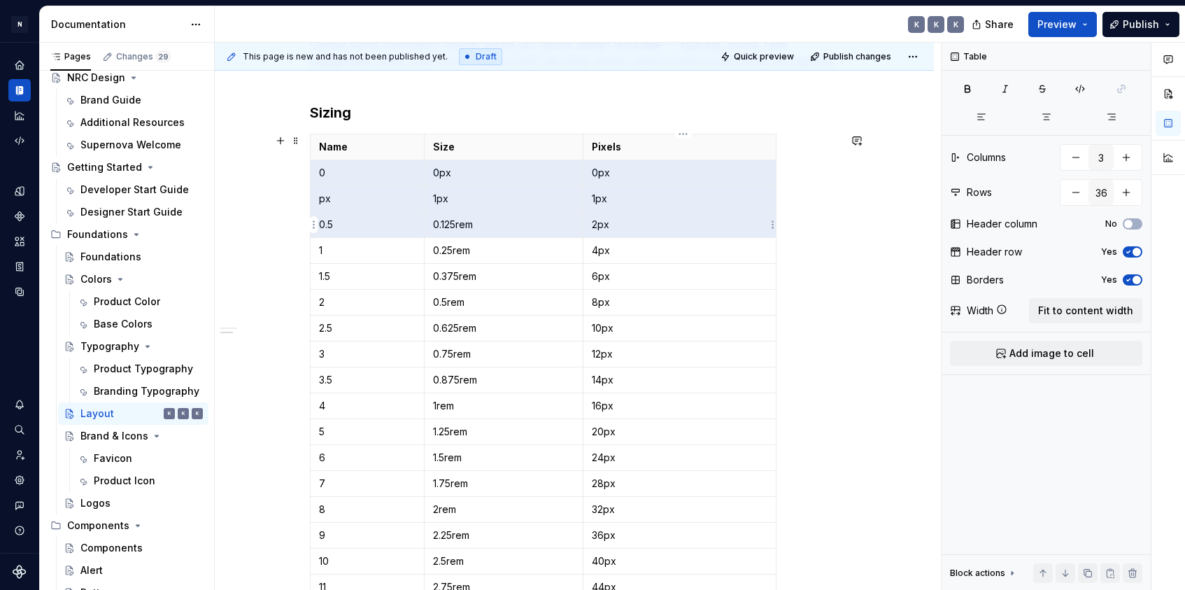
drag, startPoint x: 372, startPoint y: 171, endPoint x: 680, endPoint y: 225, distance: 312.4
click at [680, 225] on tbody "Name Size Pixels 0 0px 0px px 1px 1px 0.5 0.125rem 2px 1 0.25rem 4px 1.5 0.375r…" at bounding box center [544, 600] width 466 height 932
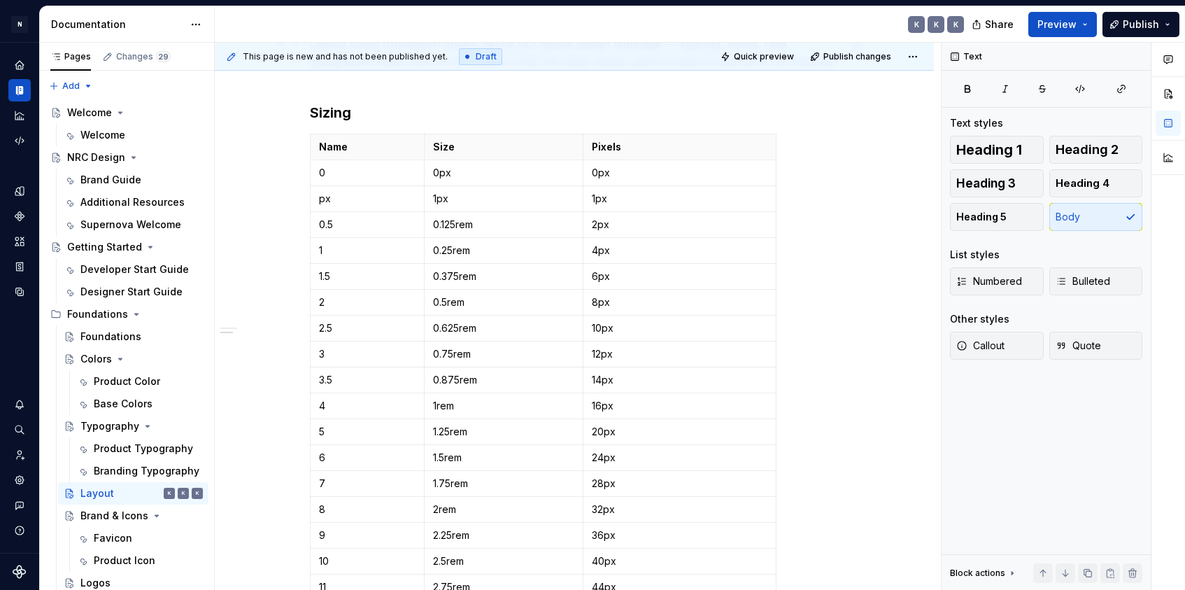
click at [570, 83] on p "Layout sizing foundation tokens define our global design language — spacing, si…" at bounding box center [574, 61] width 529 height 50
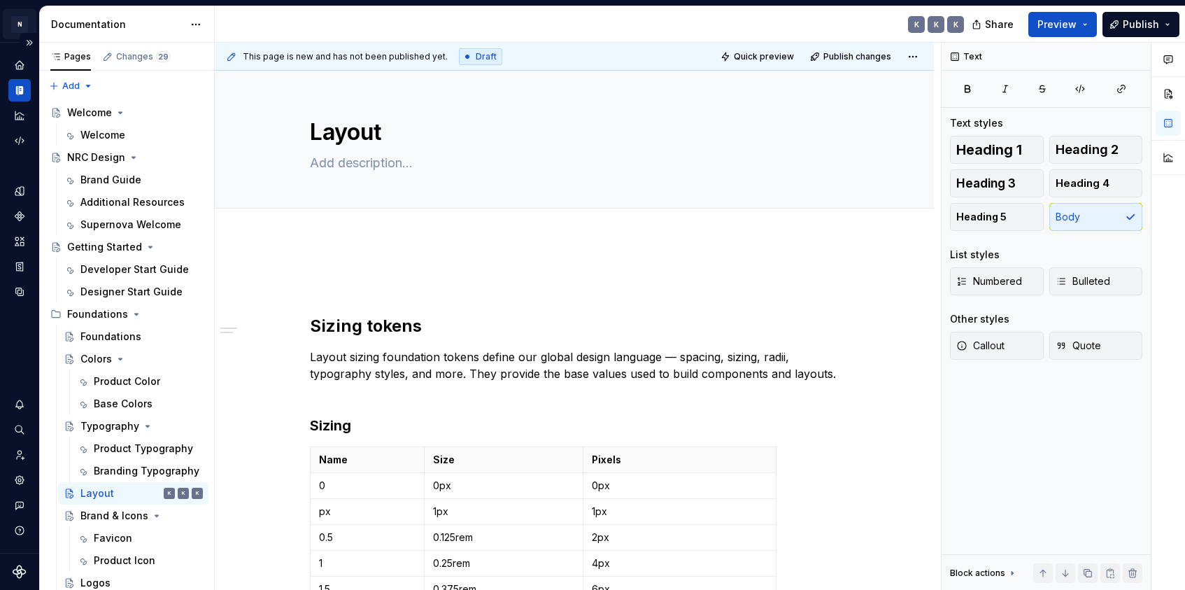
type textarea "*"
